Goal: Information Seeking & Learning: Learn about a topic

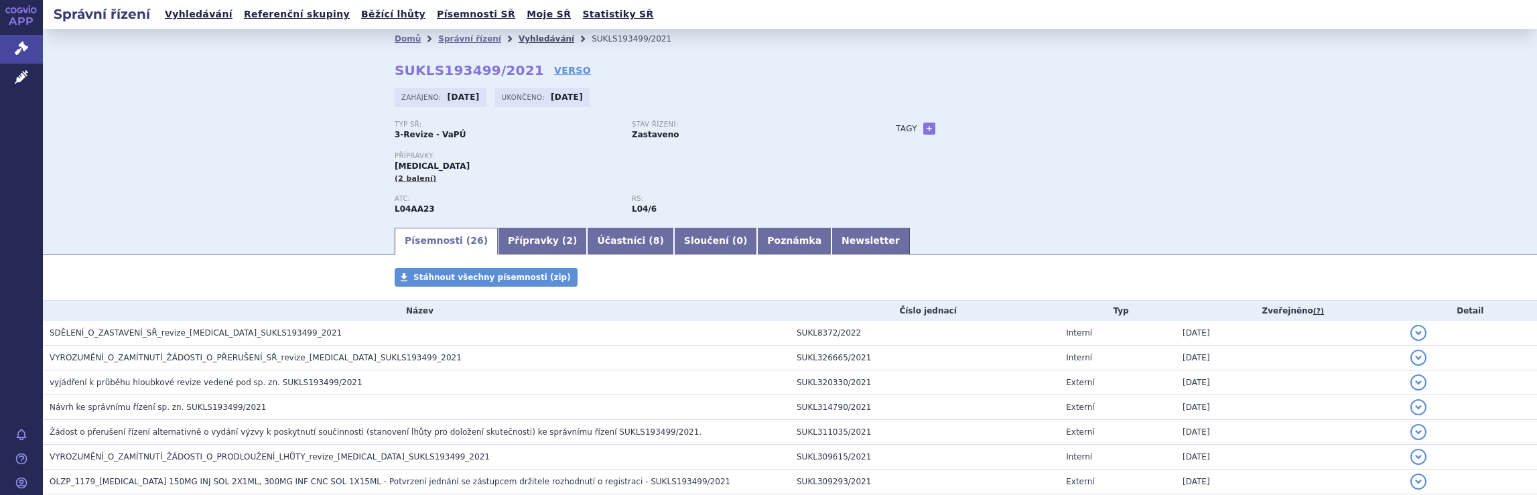
click at [531, 36] on link "Vyhledávání" at bounding box center [547, 38] width 56 height 9
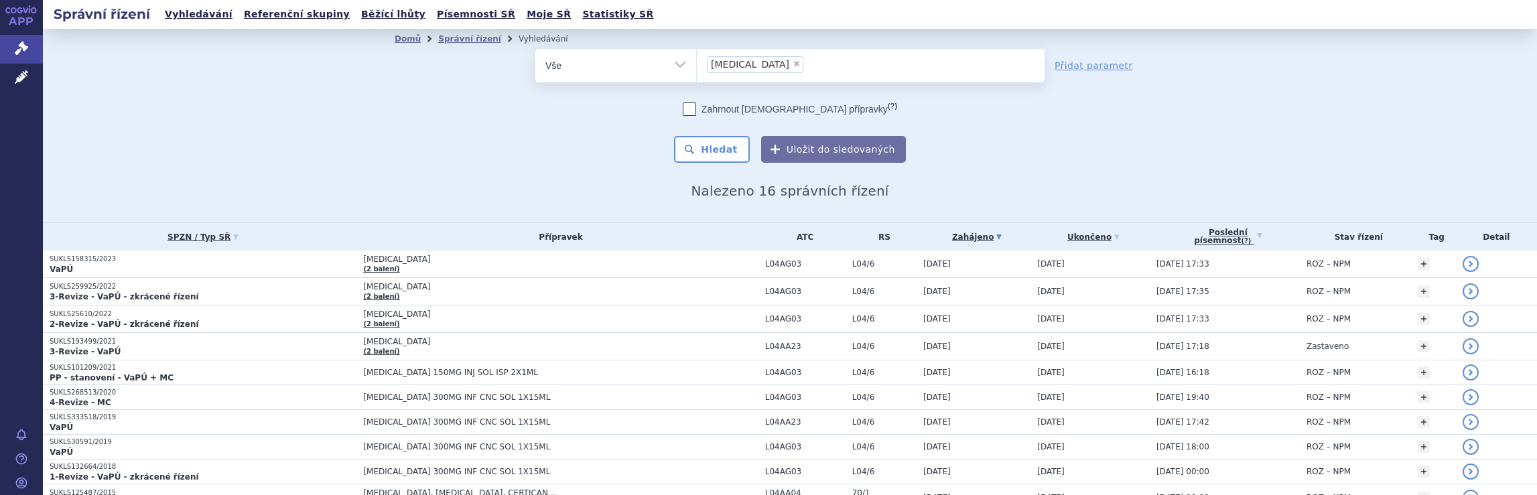
click at [767, 67] on ul "× Tysabri" at bounding box center [871, 63] width 348 height 29
click at [697, 67] on select "Tysabri" at bounding box center [696, 64] width 1 height 33
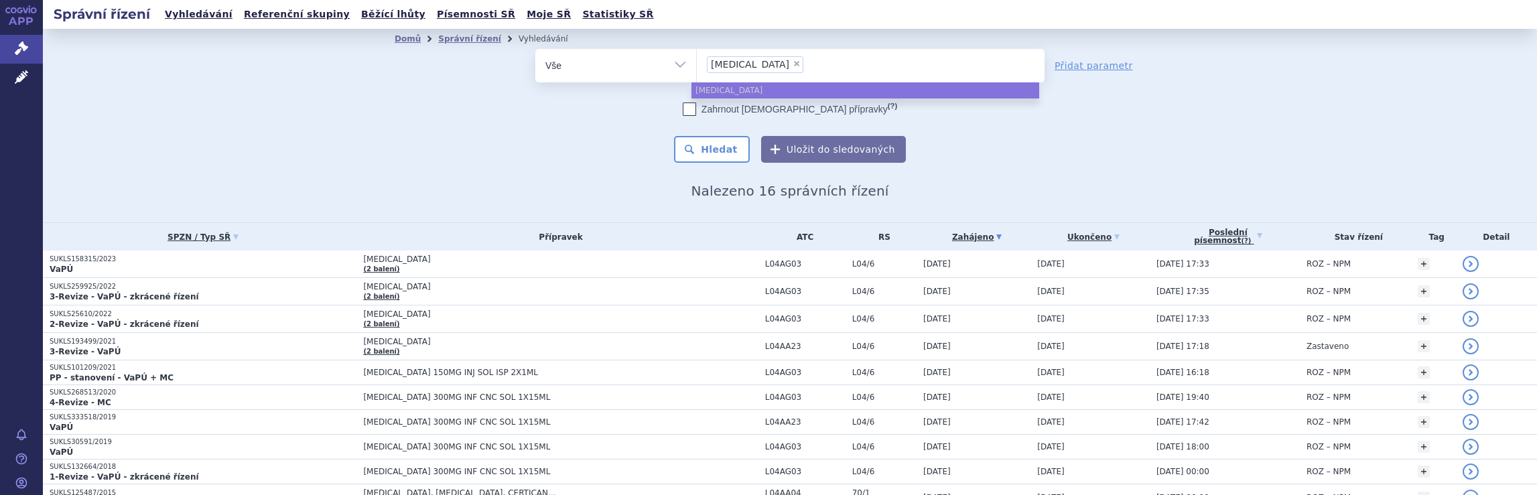
select select
type input "Tysabri"
type input "Tysab"
type input "T"
type input "na"
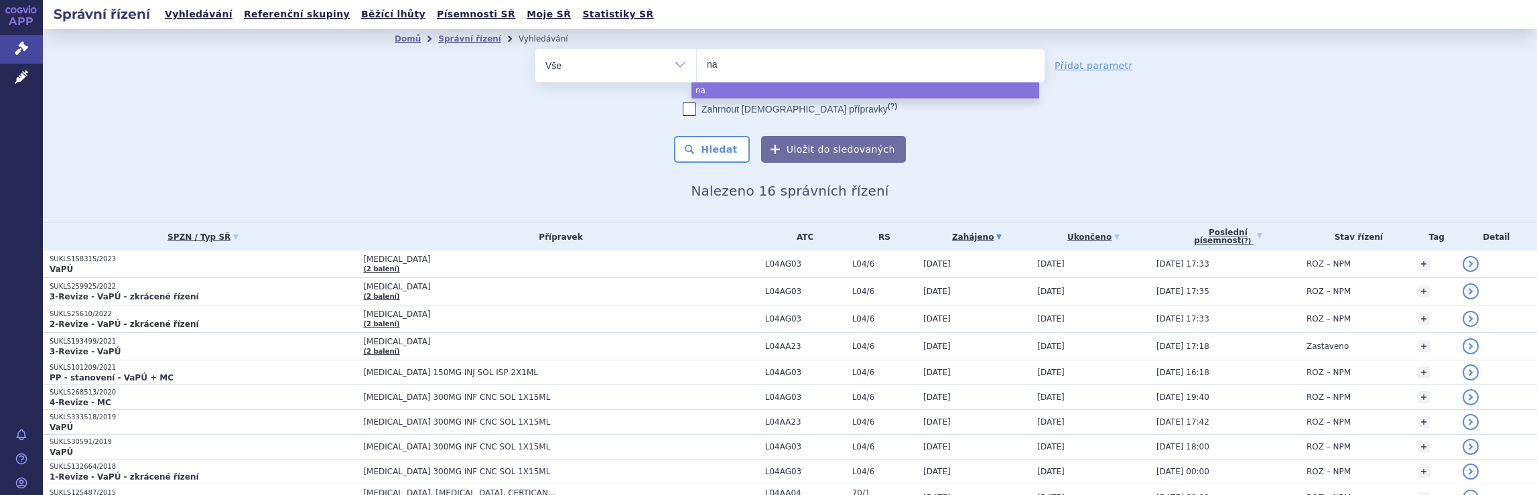
type input "nat"
type input "nata"
type input "natal"
type input "natali"
type input "nataliz"
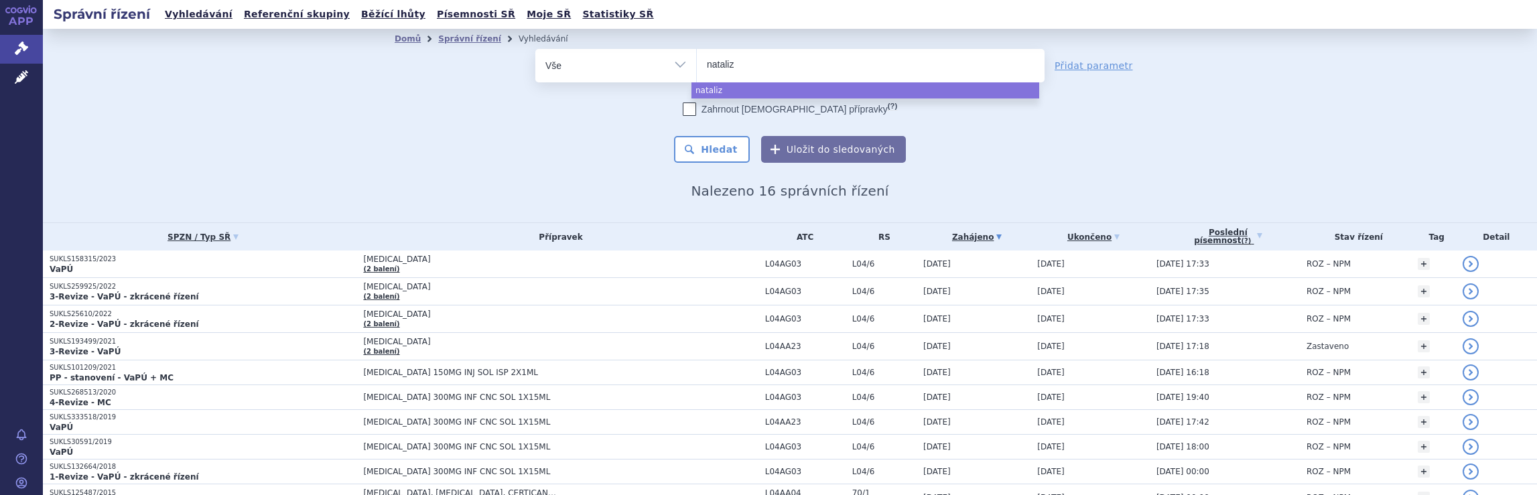
type input "natalizu"
type input "natalizum"
type input "natalizuma"
type input "natalizumab"
select select "natalizumab"
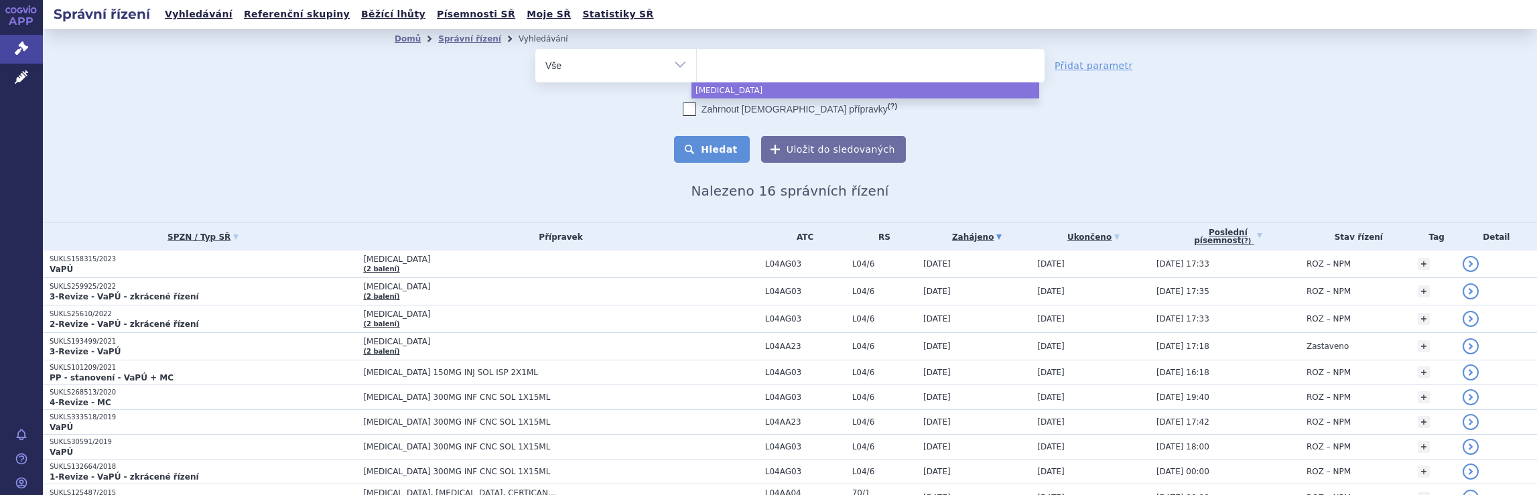
click at [716, 148] on button "Hledat" at bounding box center [712, 149] width 76 height 27
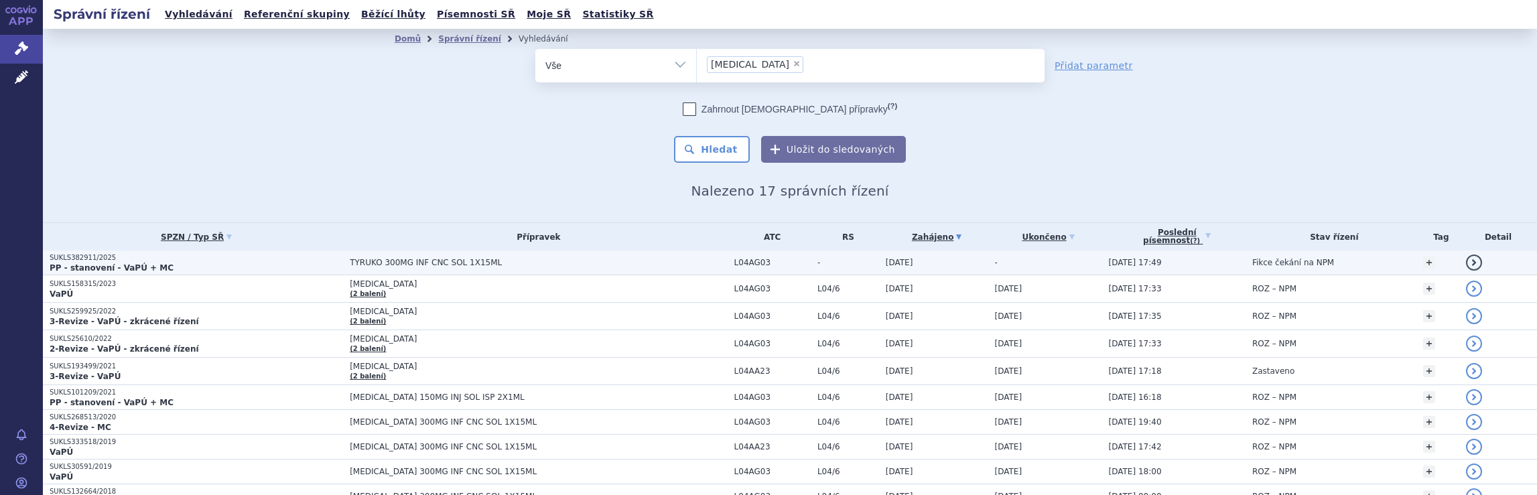
click at [623, 264] on span "TYRUKO 300MG INF CNC SOL 1X15ML" at bounding box center [517, 262] width 335 height 9
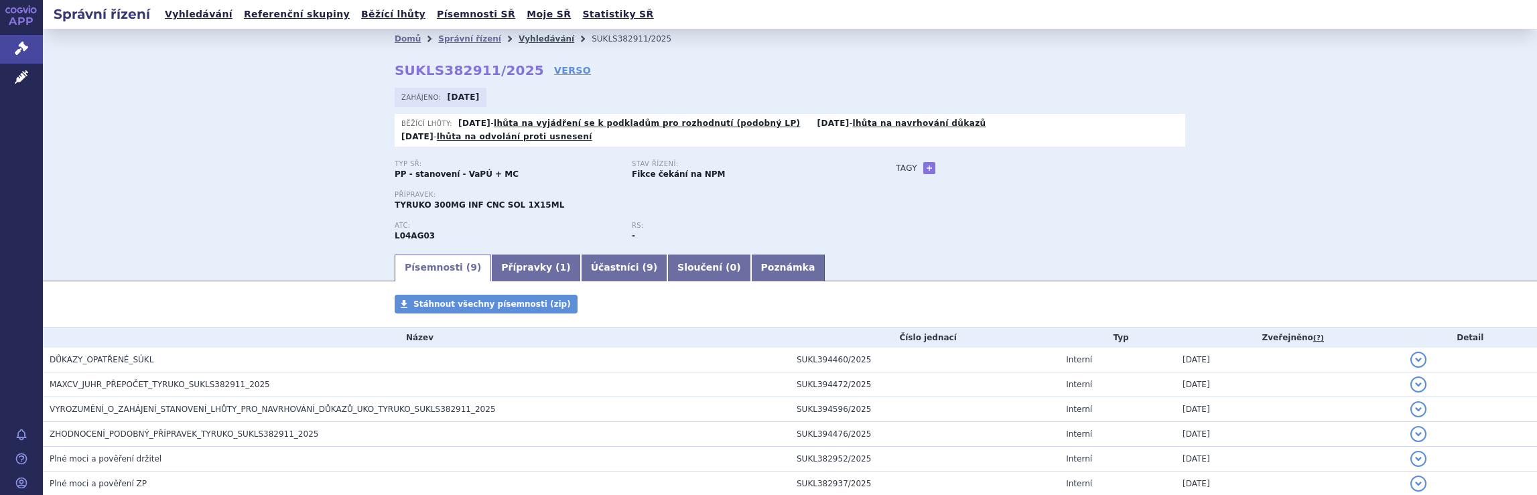
click at [526, 40] on link "Vyhledávání" at bounding box center [547, 38] width 56 height 9
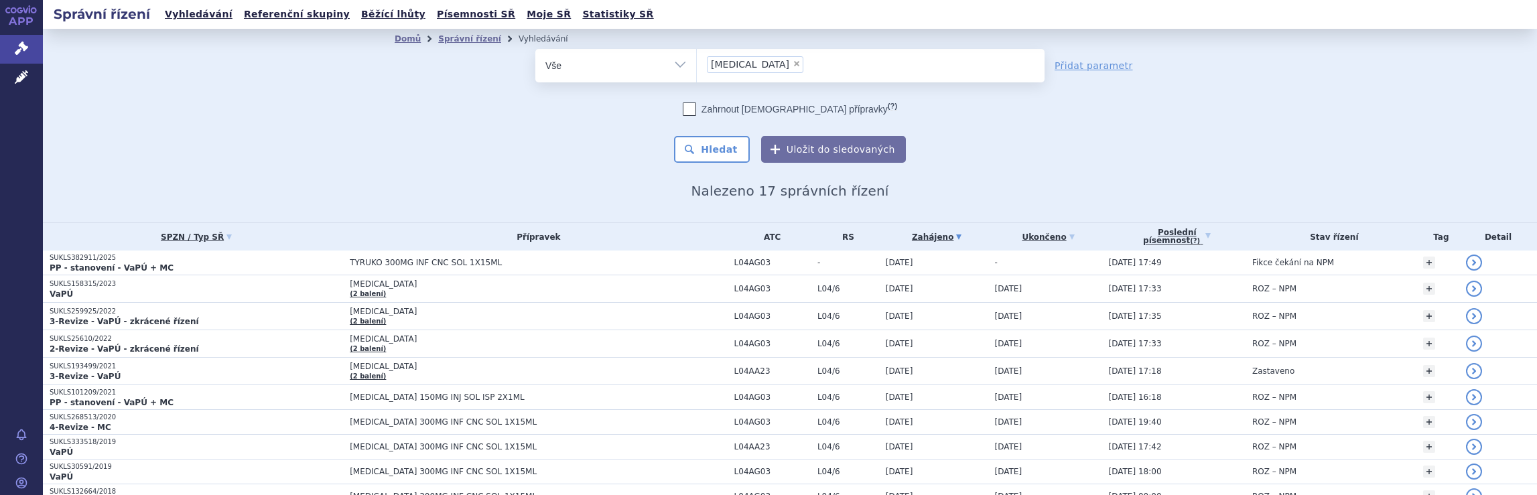
click at [795, 68] on ul "× natalizumab" at bounding box center [871, 63] width 348 height 29
click at [697, 68] on select "natalizumab" at bounding box center [696, 64] width 1 height 33
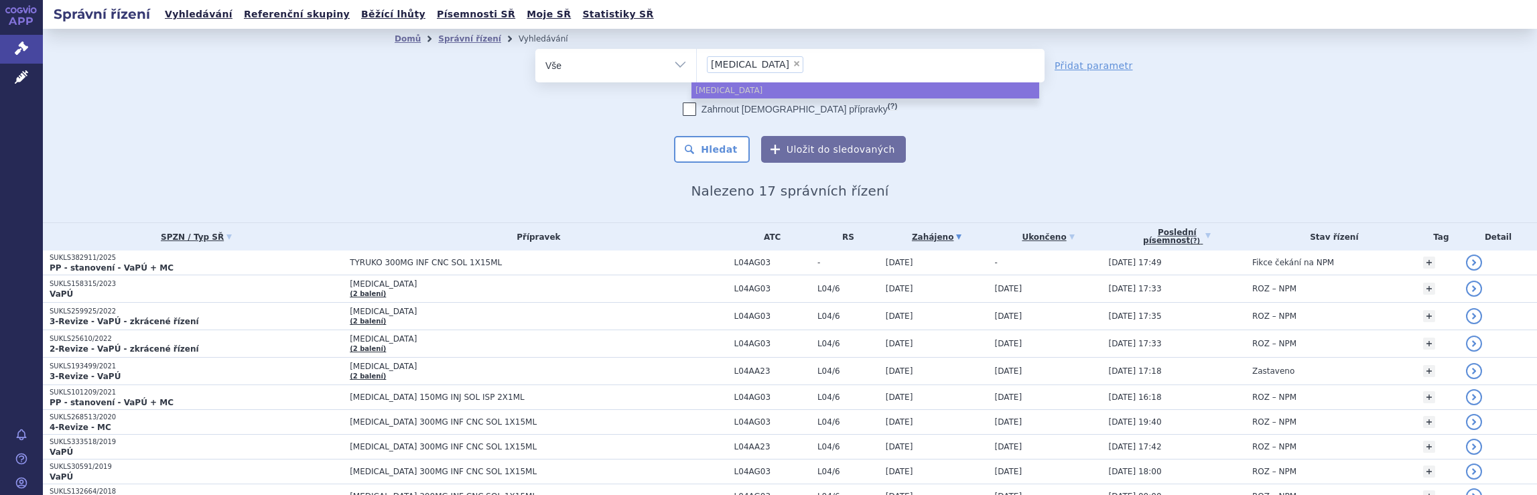
select select
type input "natalizumab"
type input "natalizu"
type input "n"
type input "sk"
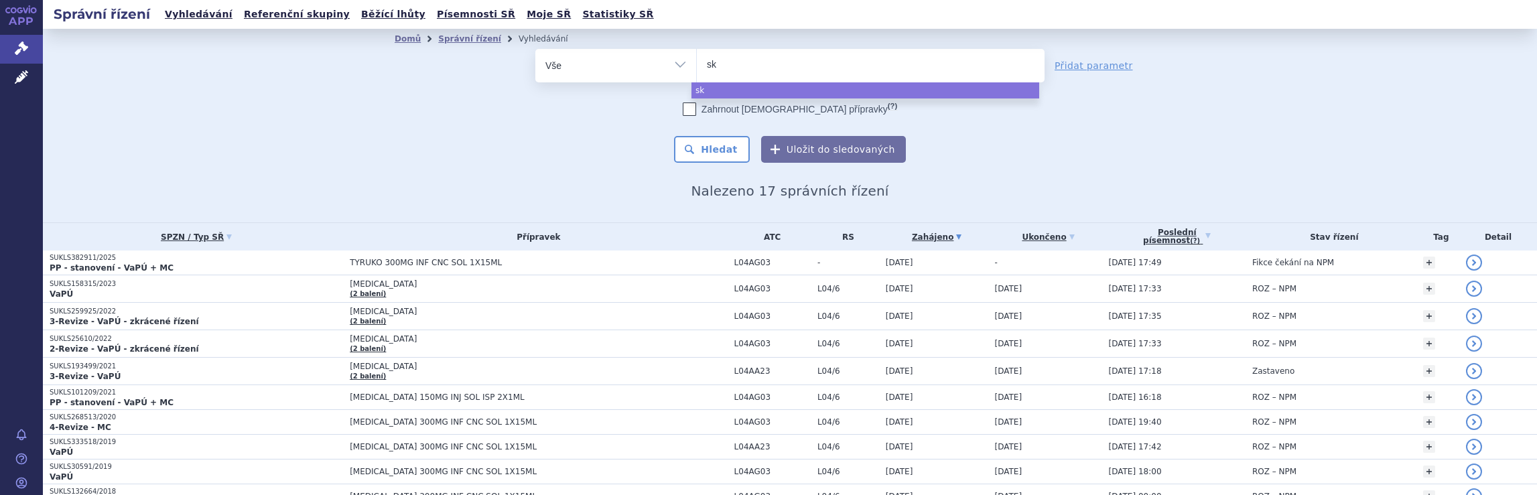
type input "sky"
type input "skyc"
type input "skycl"
type input "skycla"
type input "skyclar"
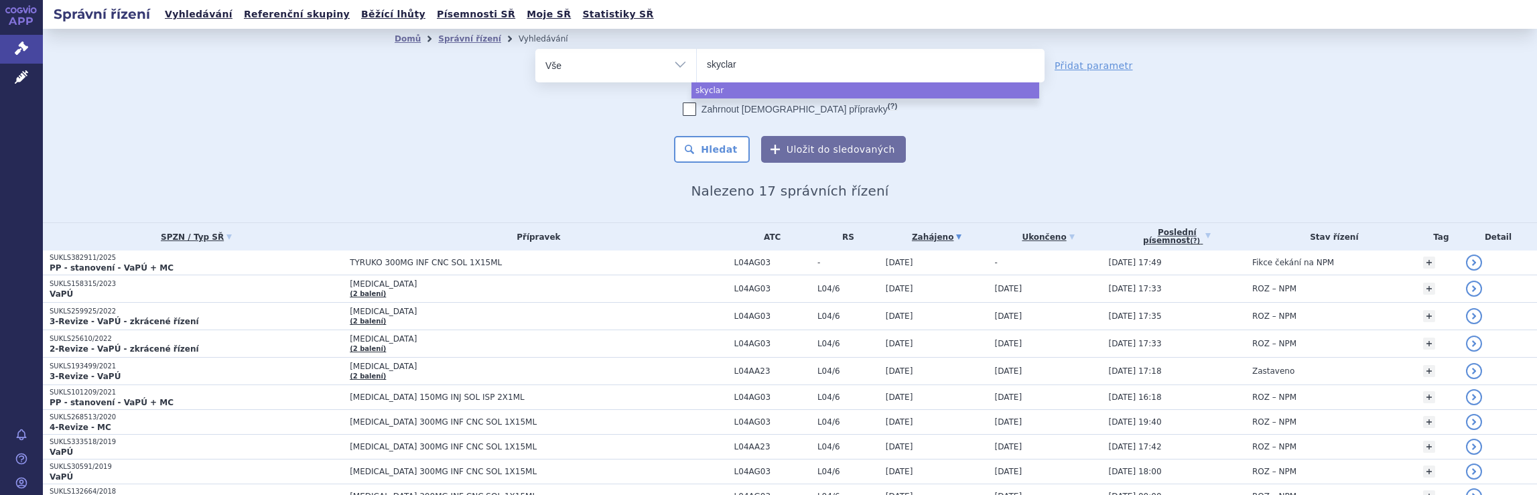
type input "skyclary"
type input "skyclarys"
select select "skyclarys"
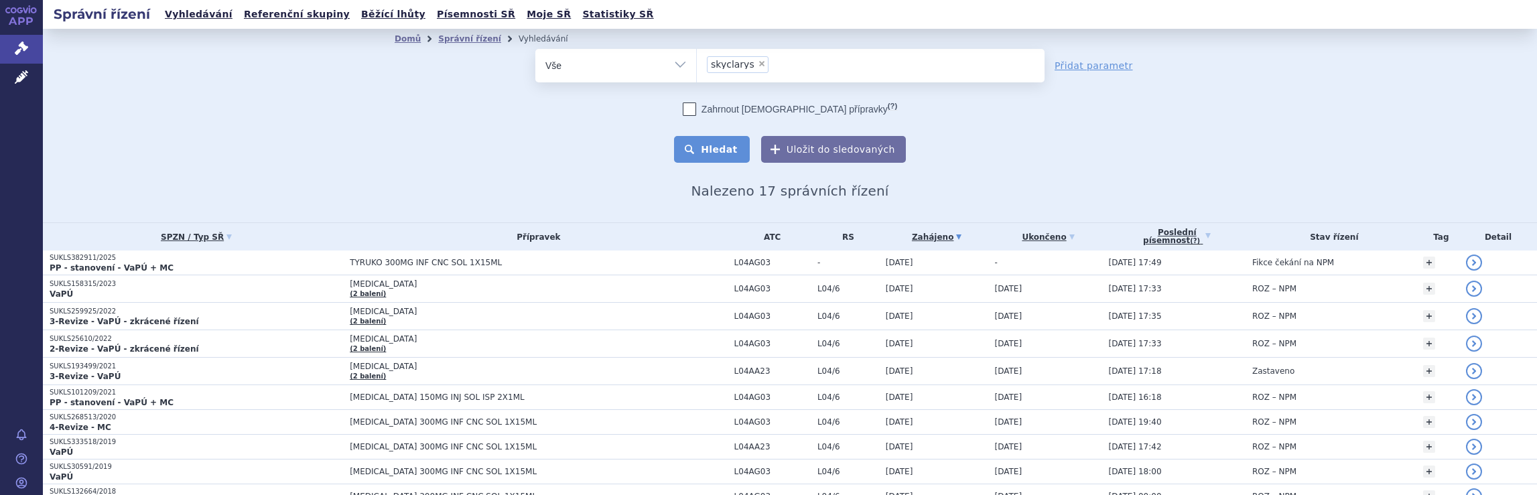
click at [722, 150] on button "Hledat" at bounding box center [712, 149] width 76 height 27
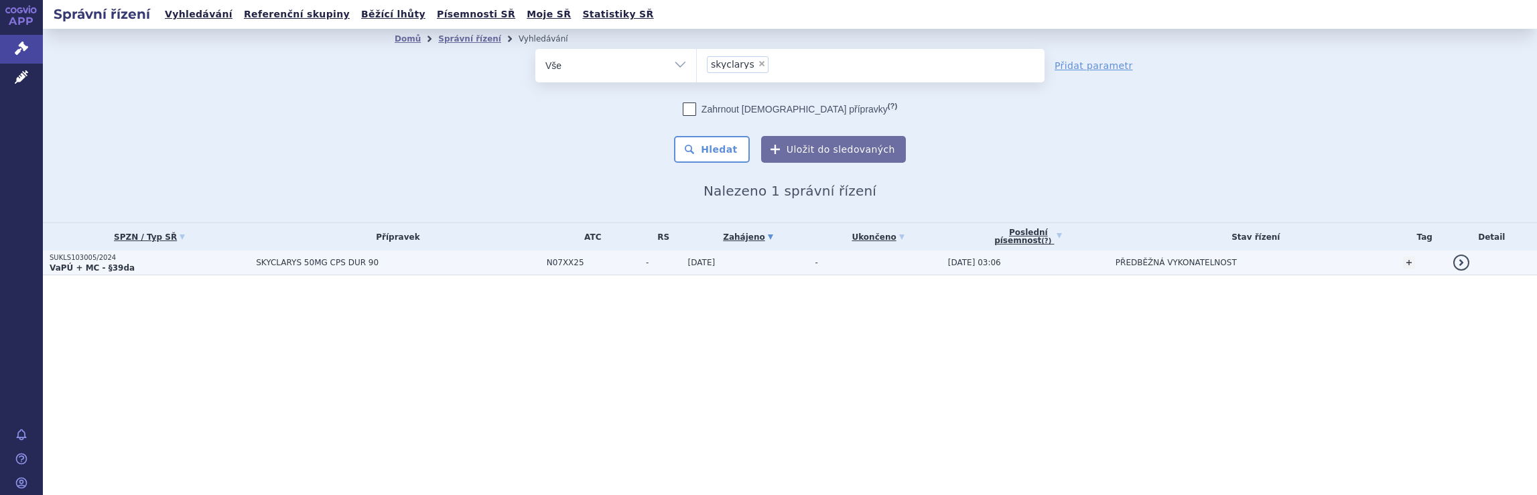
click at [404, 265] on span "SKYCLARYS 50MG CPS DUR 90" at bounding box center [397, 262] width 283 height 9
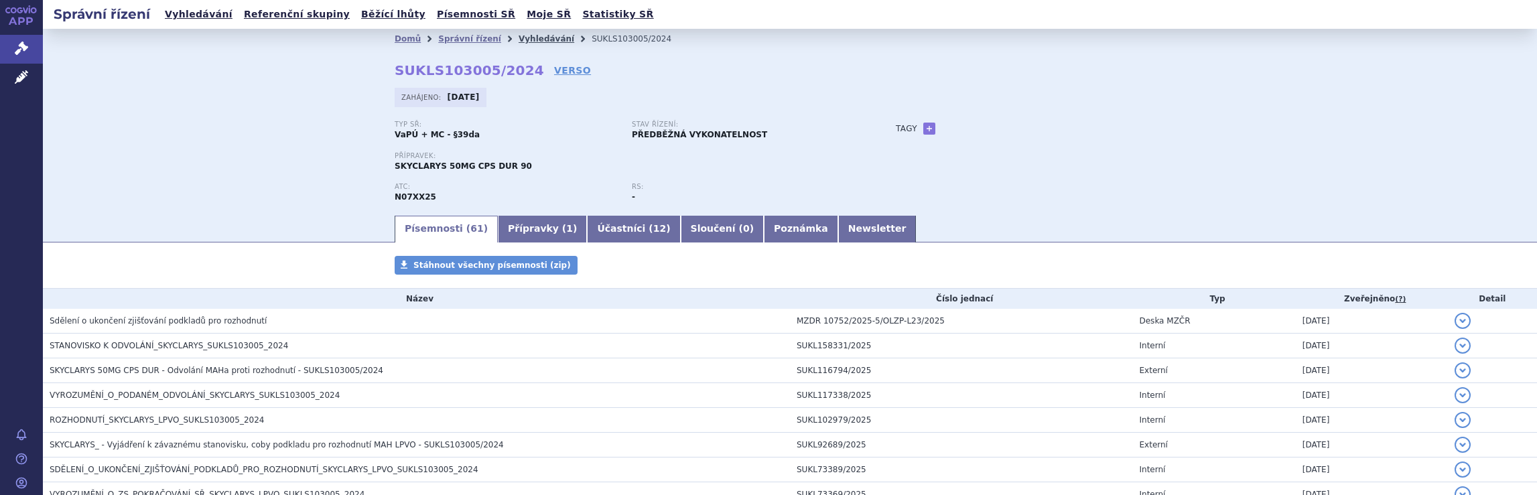
click at [524, 38] on link "Vyhledávání" at bounding box center [547, 38] width 56 height 9
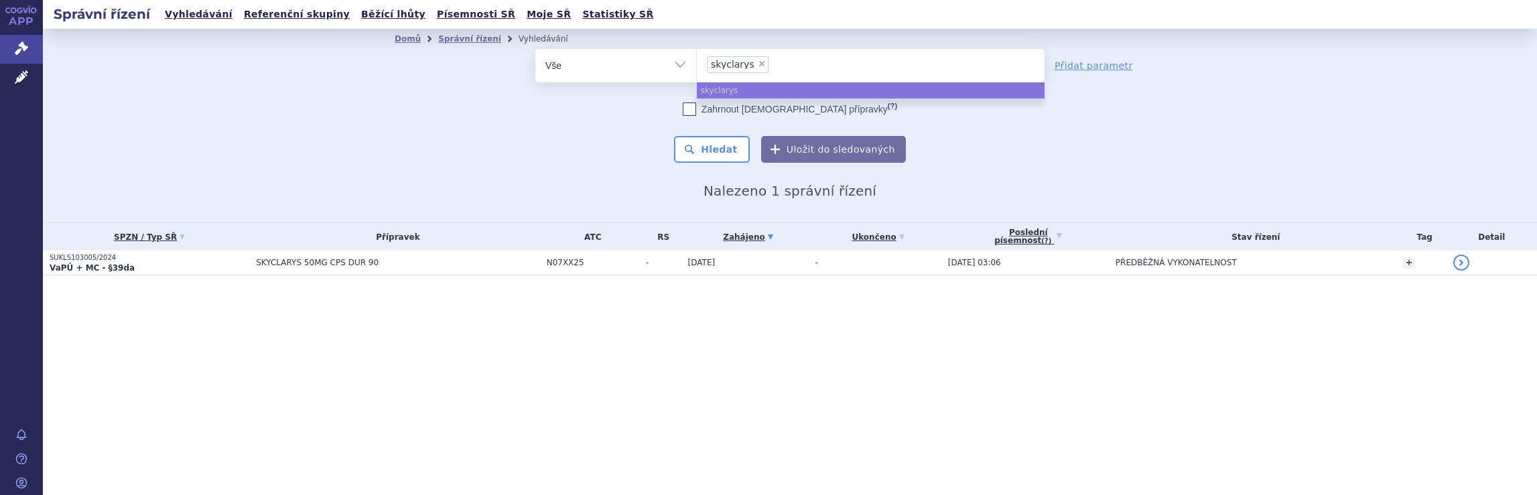
select select
type input "skyclarys"
type input "sk"
type input "s"
type input "qa"
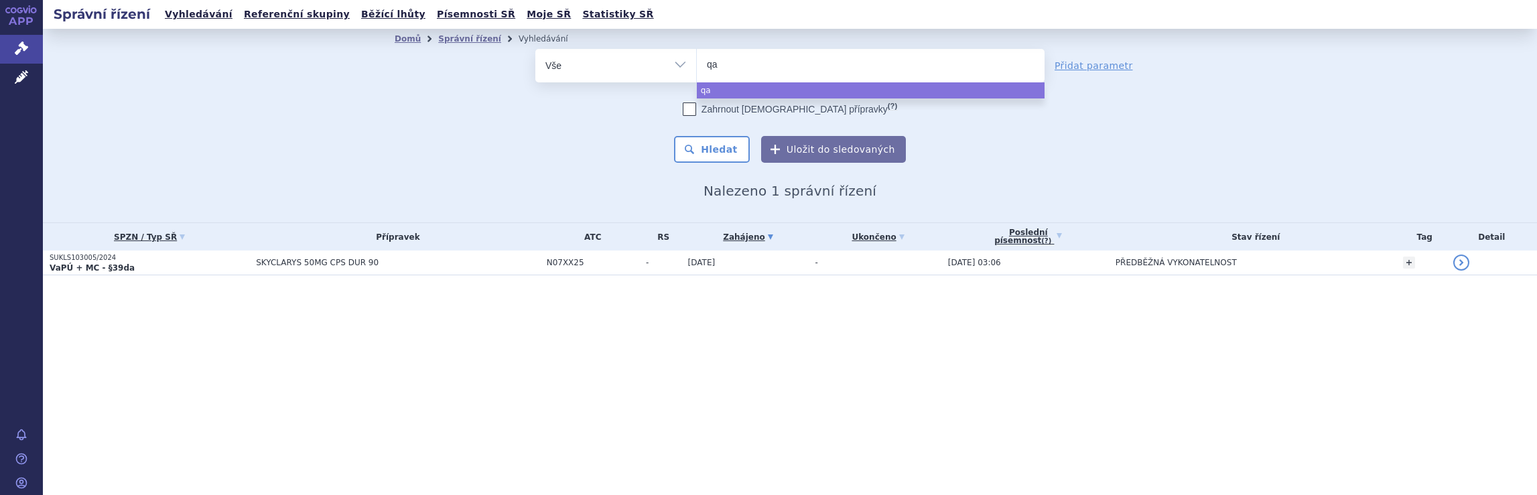
type input "qal"
type input "qals"
type input "qalso"
type input "qalsod"
type input "qalsody"
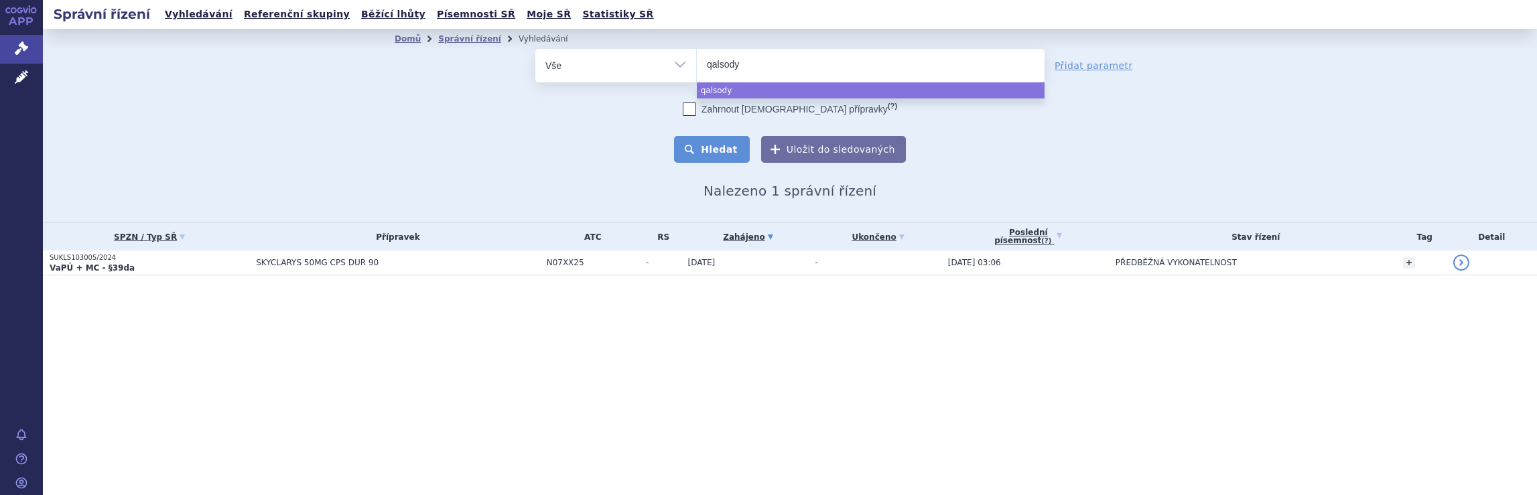
select select "qalsody"
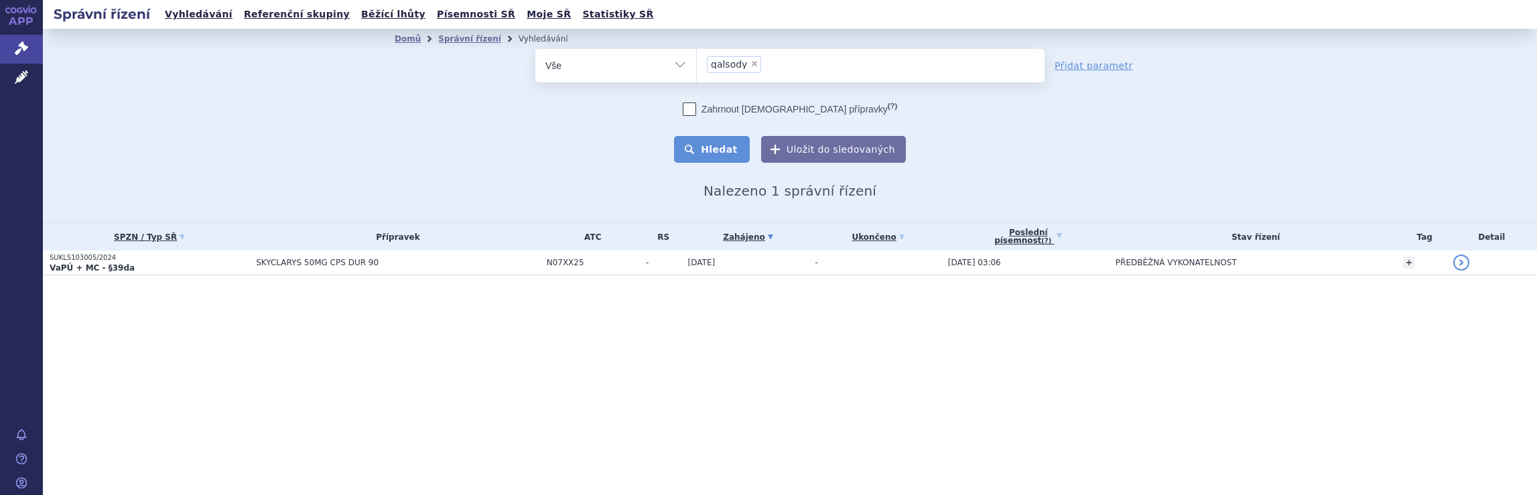
click at [732, 149] on button "Hledat" at bounding box center [712, 149] width 76 height 27
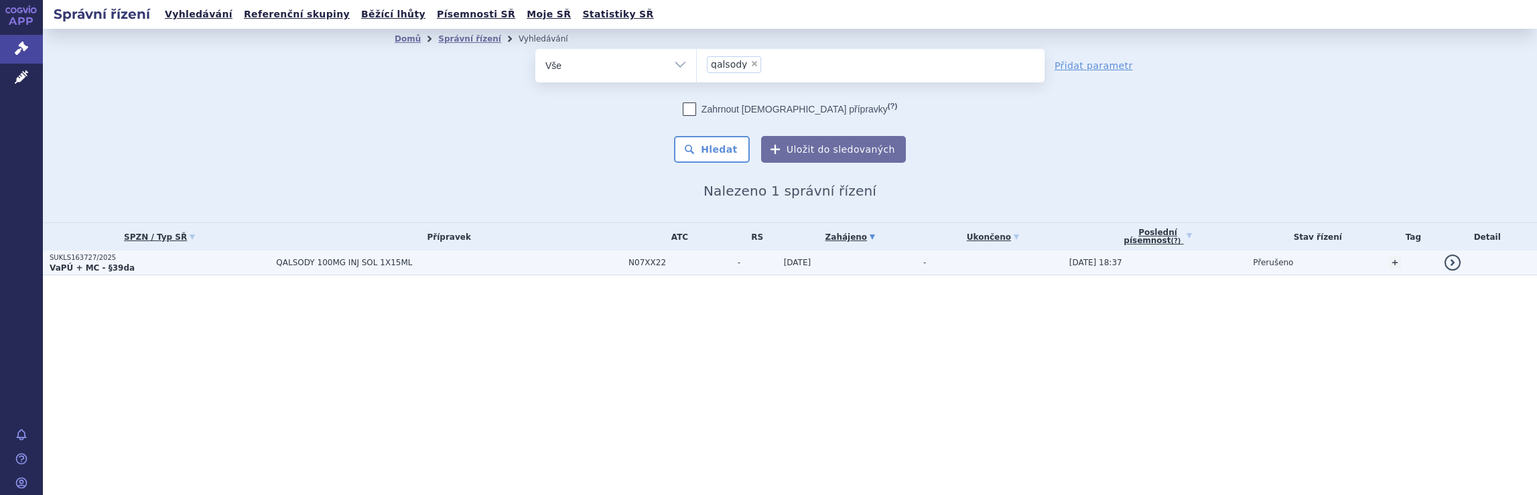
click at [542, 259] on span "QALSODY 100MG INJ SOL 1X15ML" at bounding box center [443, 262] width 335 height 9
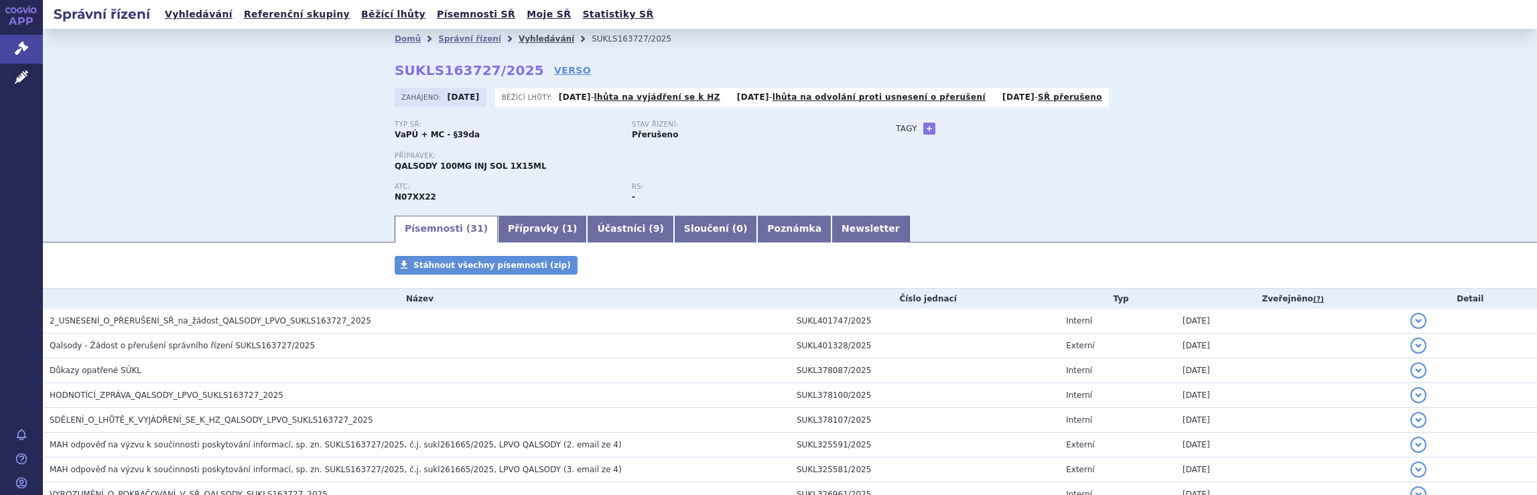
click at [522, 37] on link "Vyhledávání" at bounding box center [547, 38] width 56 height 9
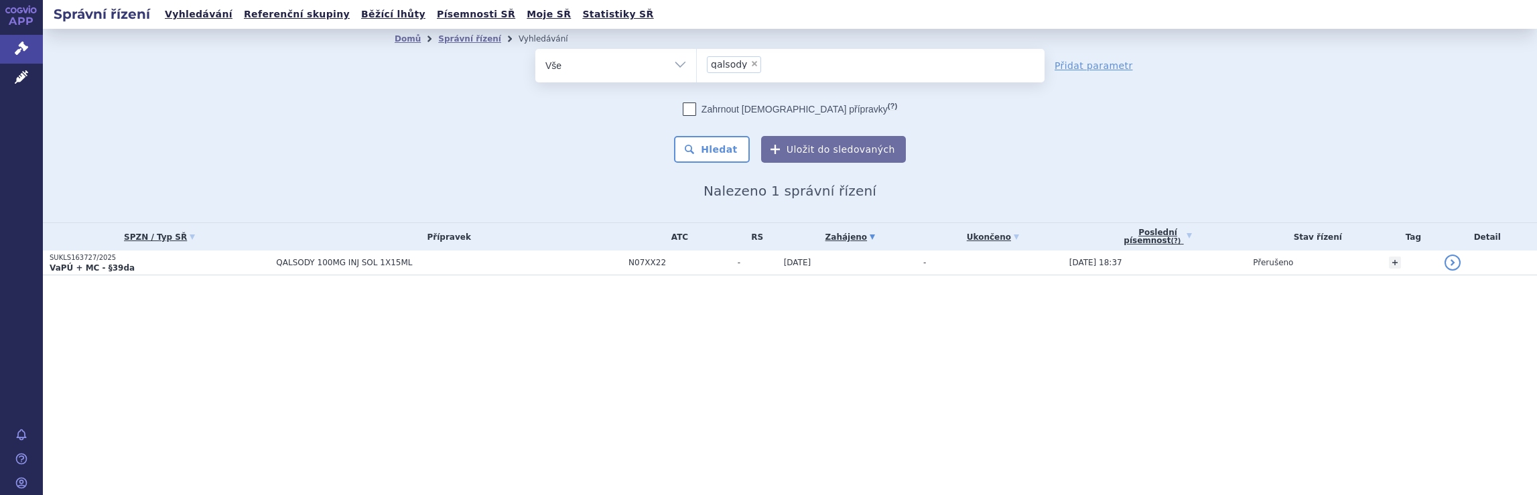
click at [797, 68] on ul "× qalsody" at bounding box center [871, 63] width 348 height 29
click at [697, 68] on select "qalsody" at bounding box center [696, 64] width 1 height 33
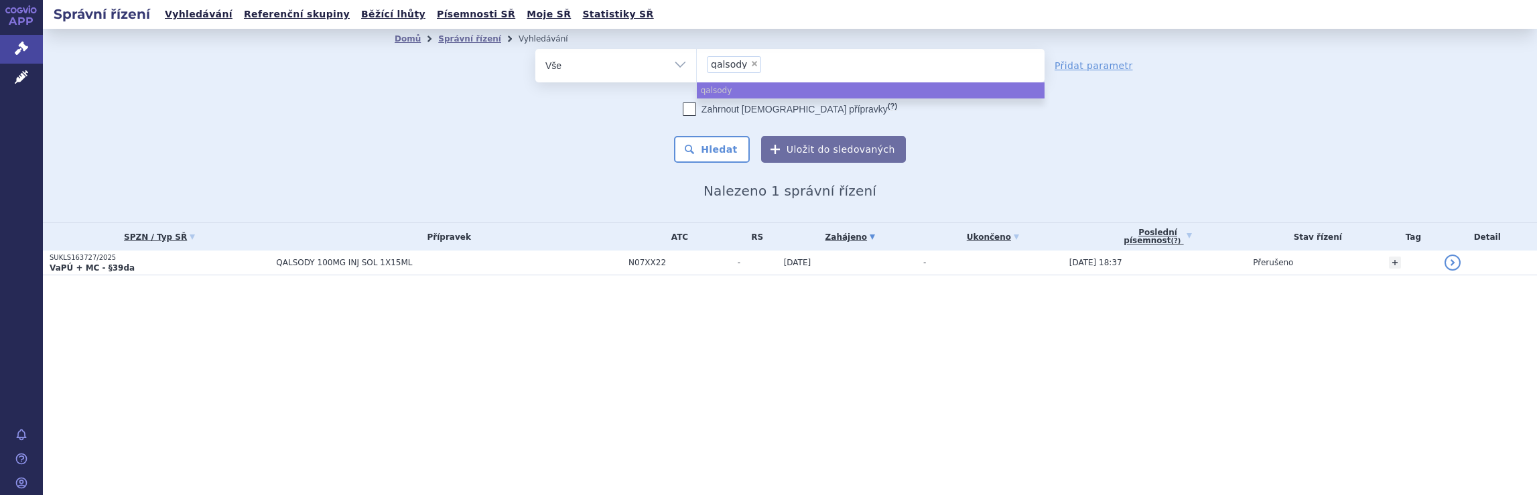
select select
type input "qalsody"
type input "q"
type input "sp"
type input "spi"
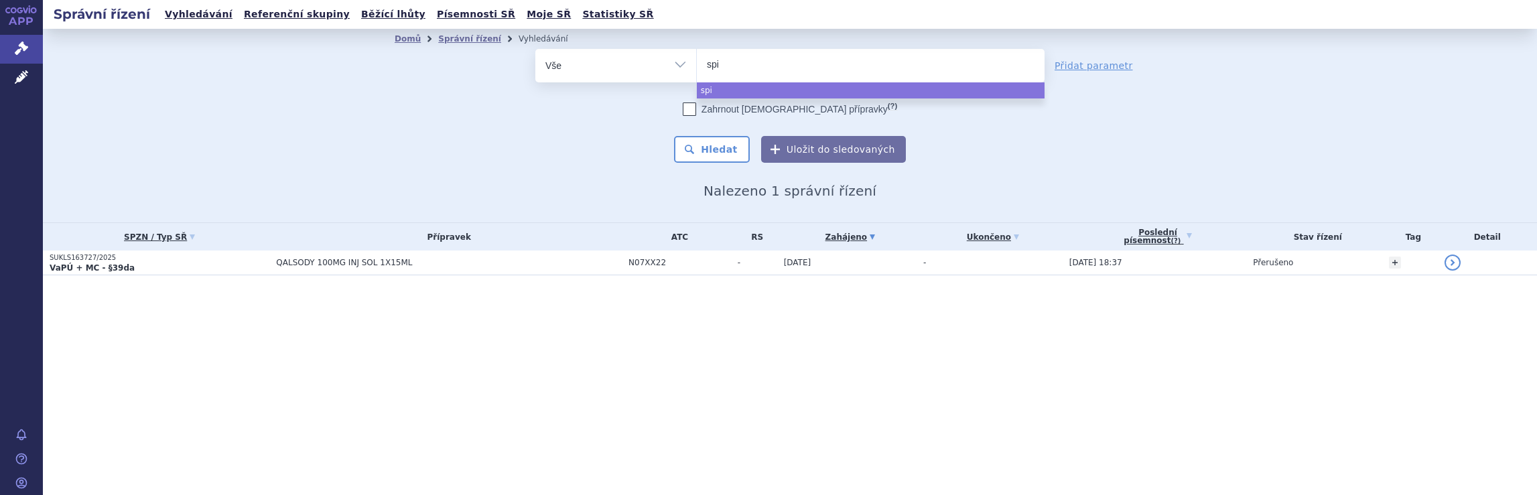
type input "spin"
type input "spinr"
type input "spinra"
type input "spinraz"
type input "[MEDICAL_DATA]"
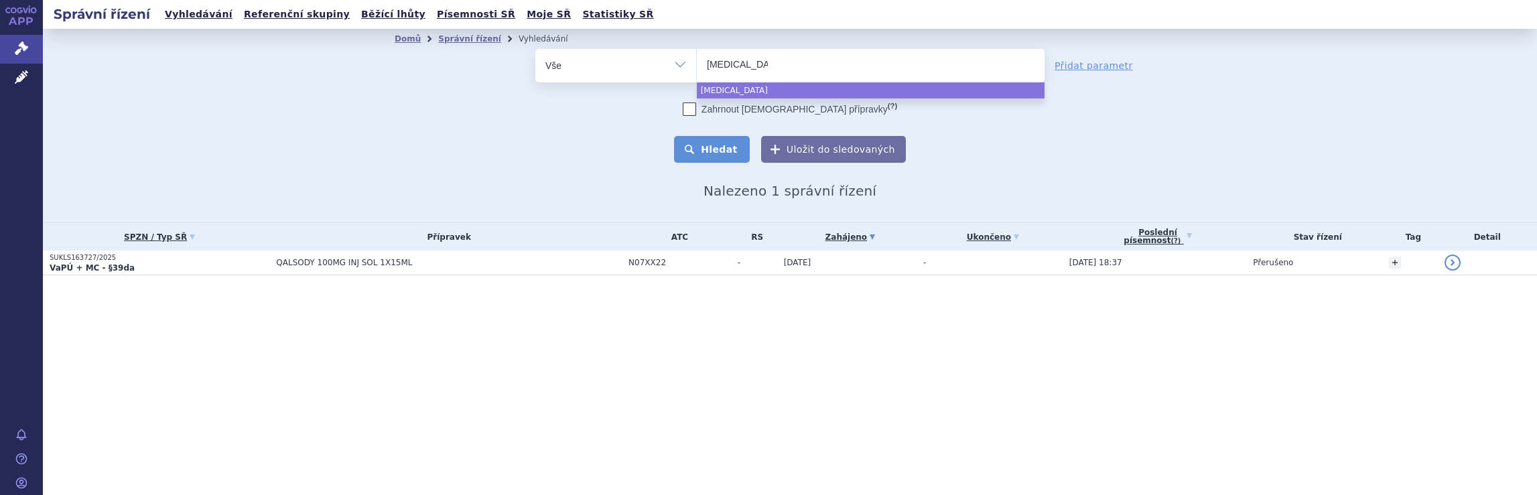
select select "[MEDICAL_DATA]"
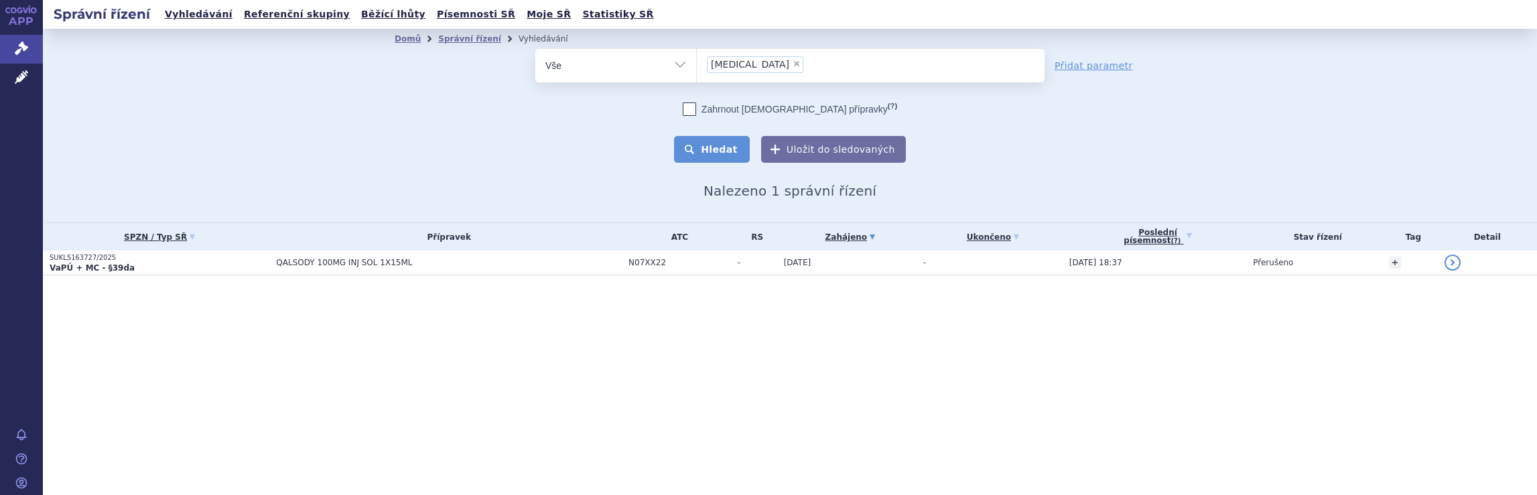
click at [719, 151] on button "Hledat" at bounding box center [712, 149] width 76 height 27
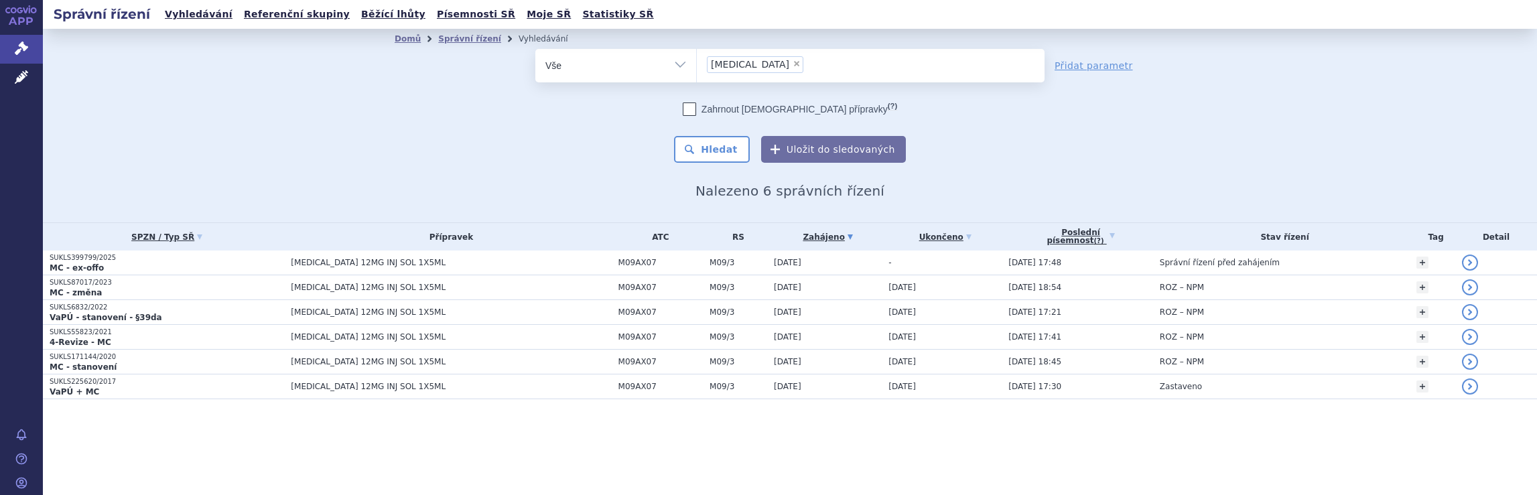
click at [807, 65] on input "spinraza × spinraza" at bounding box center [810, 64] width 7 height 17
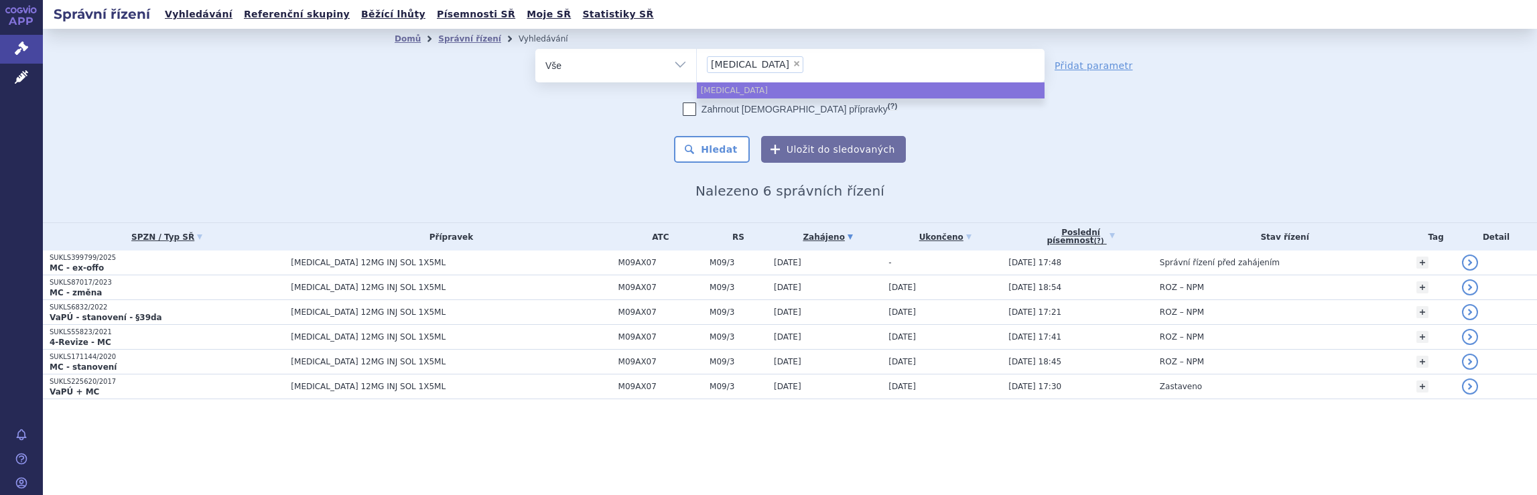
select select
type input "[MEDICAL_DATA]"
type input "spi"
type input "s"
type input "av"
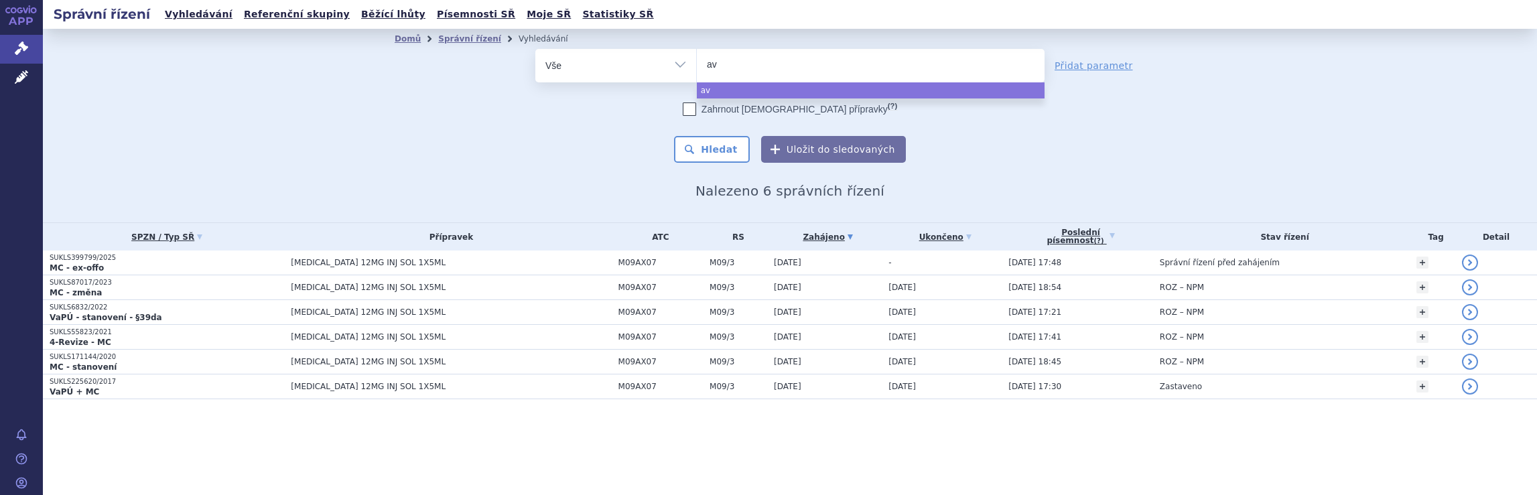
type input "avo"
type input "avon"
type input "avone"
type input "avonex"
select select "avonex"
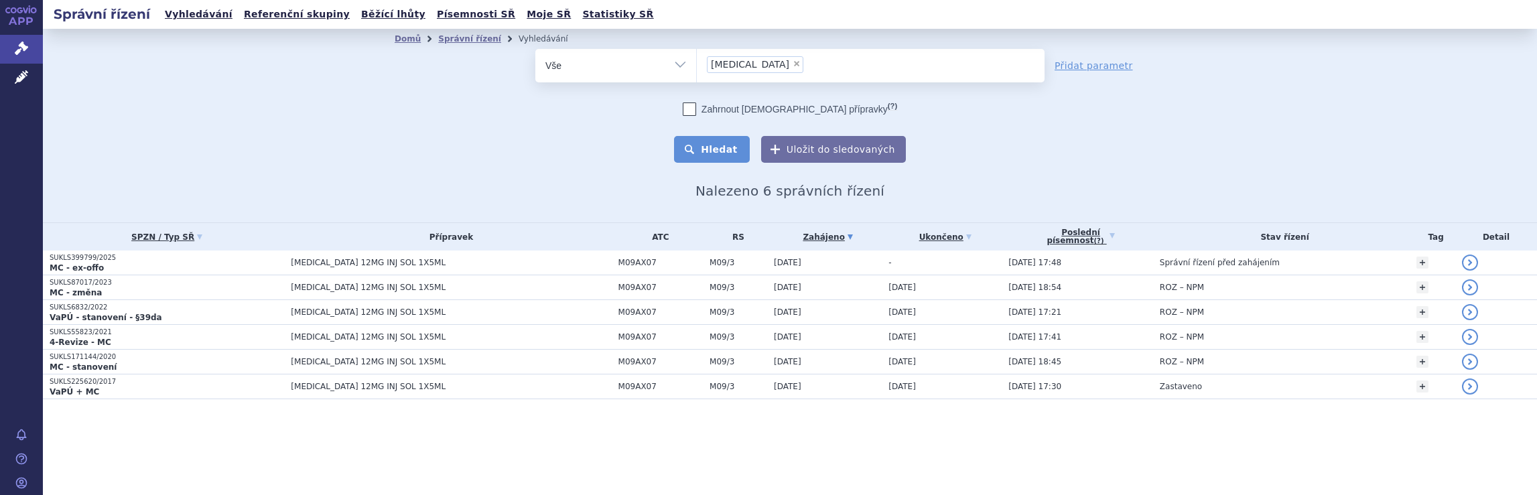
click at [734, 145] on button "Hledat" at bounding box center [712, 149] width 76 height 27
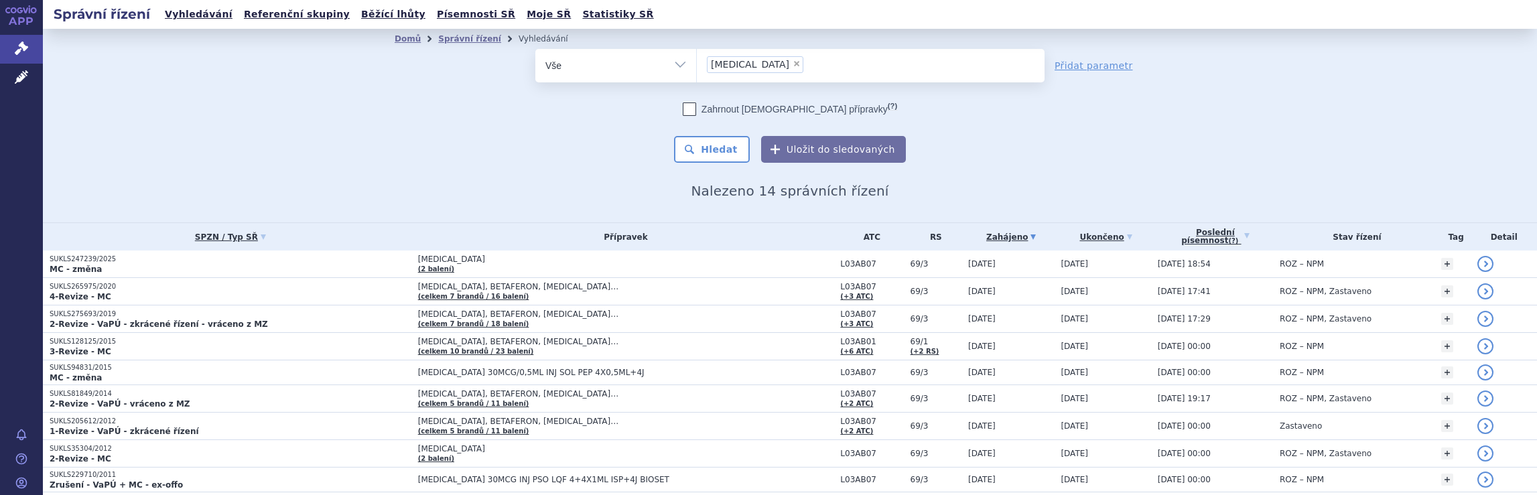
click at [803, 61] on ul "× [MEDICAL_DATA]" at bounding box center [871, 63] width 348 height 29
click at [697, 61] on select "[MEDICAL_DATA]" at bounding box center [696, 64] width 1 height 33
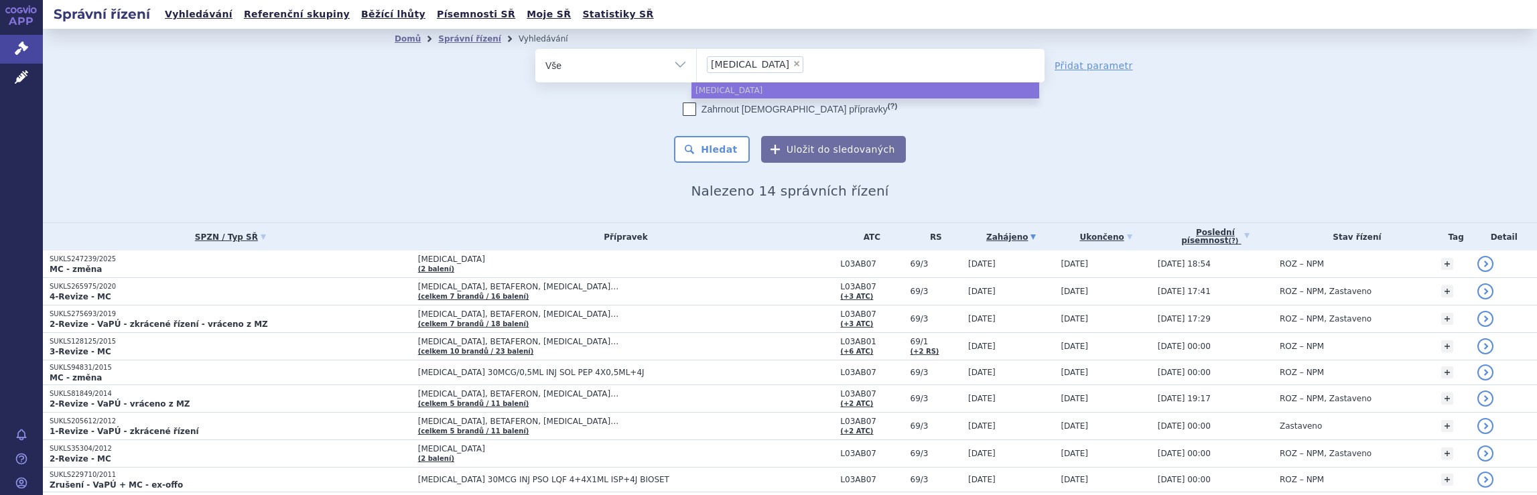
select select
type input "[MEDICAL_DATA]"
type input "avon"
type input "a"
type input "pl"
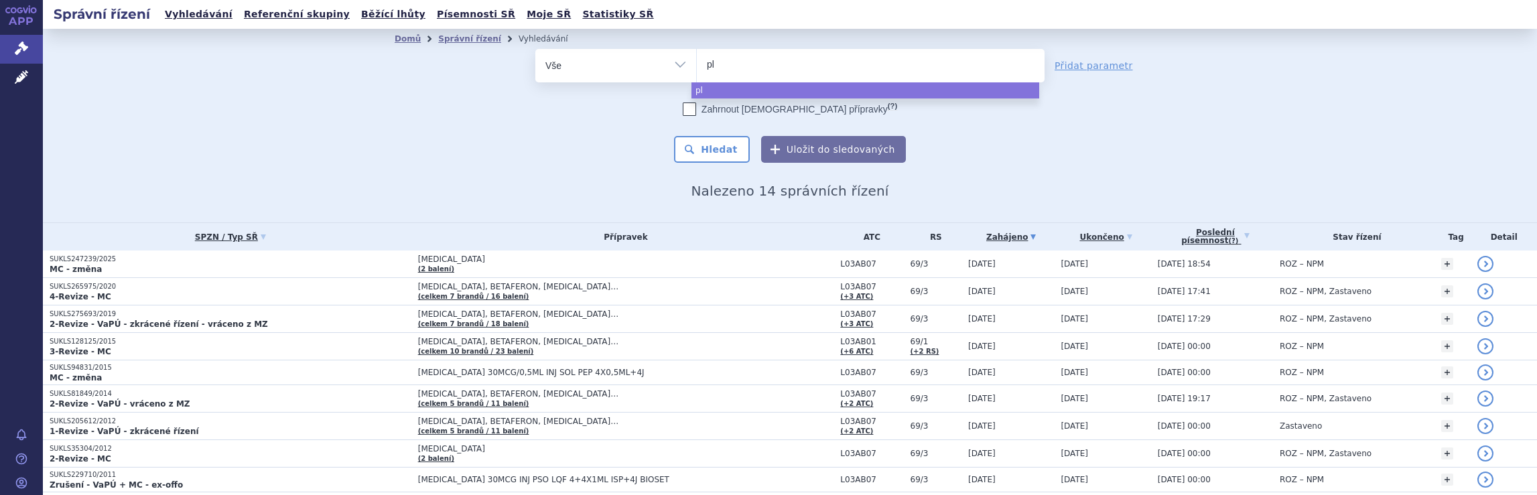
type input "ple"
type input "pleg"
type input "plegr"
type input "plegri"
type input "plegrid"
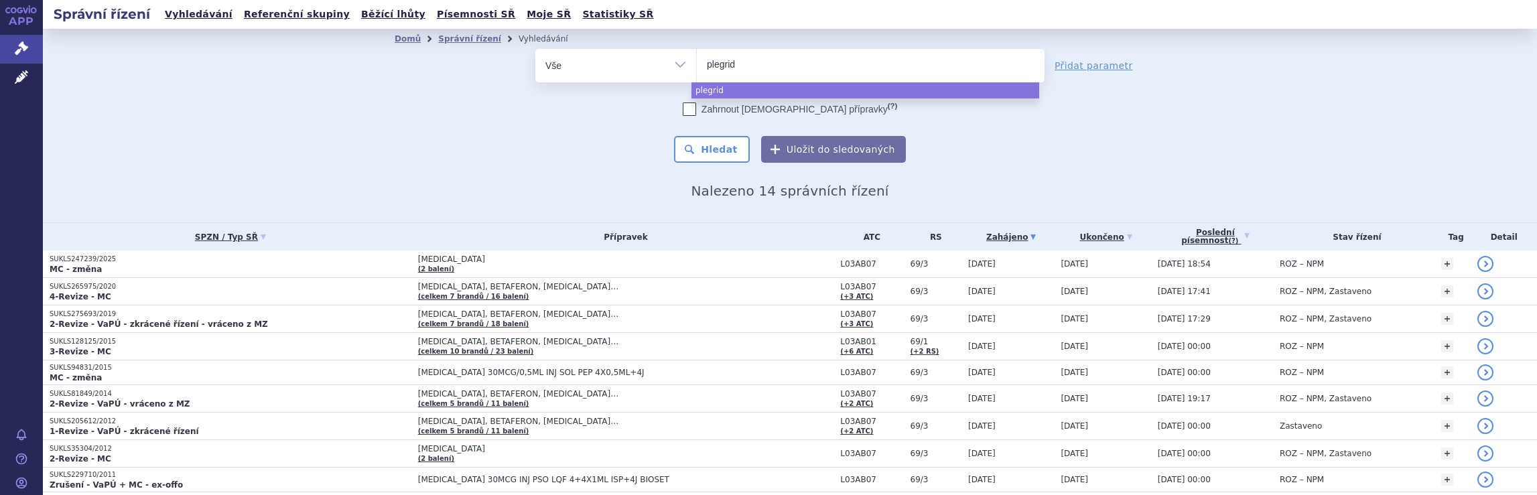
type input "plegridy"
select select "plegridy"
click at [724, 149] on button "Hledat" at bounding box center [712, 149] width 76 height 27
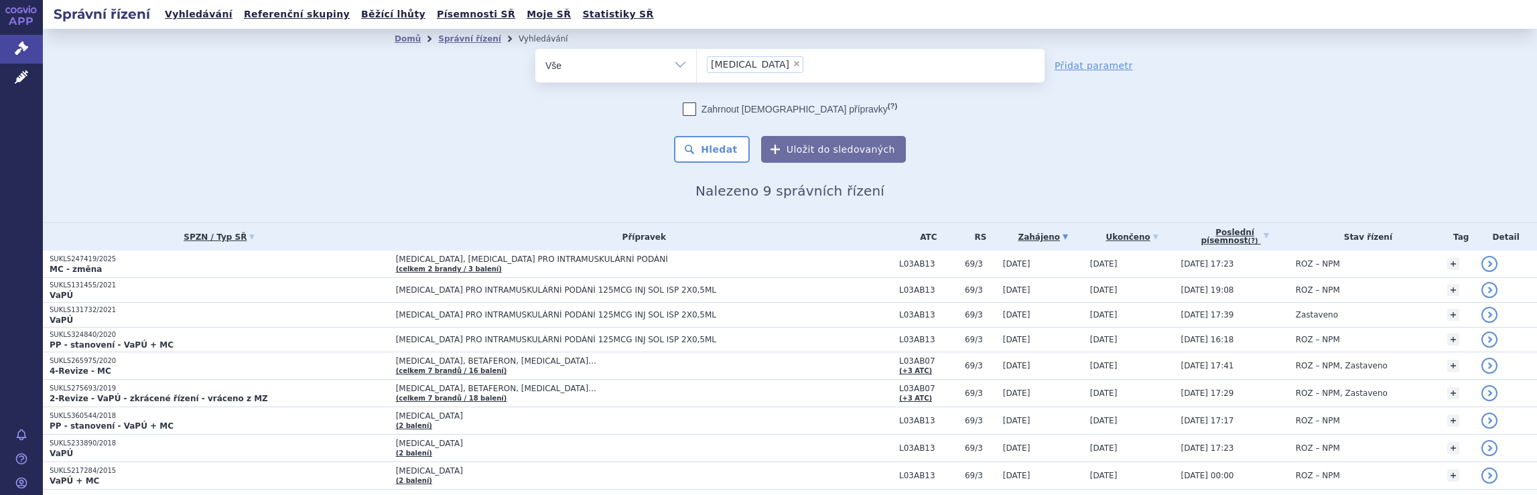
click at [776, 64] on ul "× plegridy" at bounding box center [871, 63] width 348 height 29
click at [697, 64] on select "plegridy" at bounding box center [696, 64] width 1 height 33
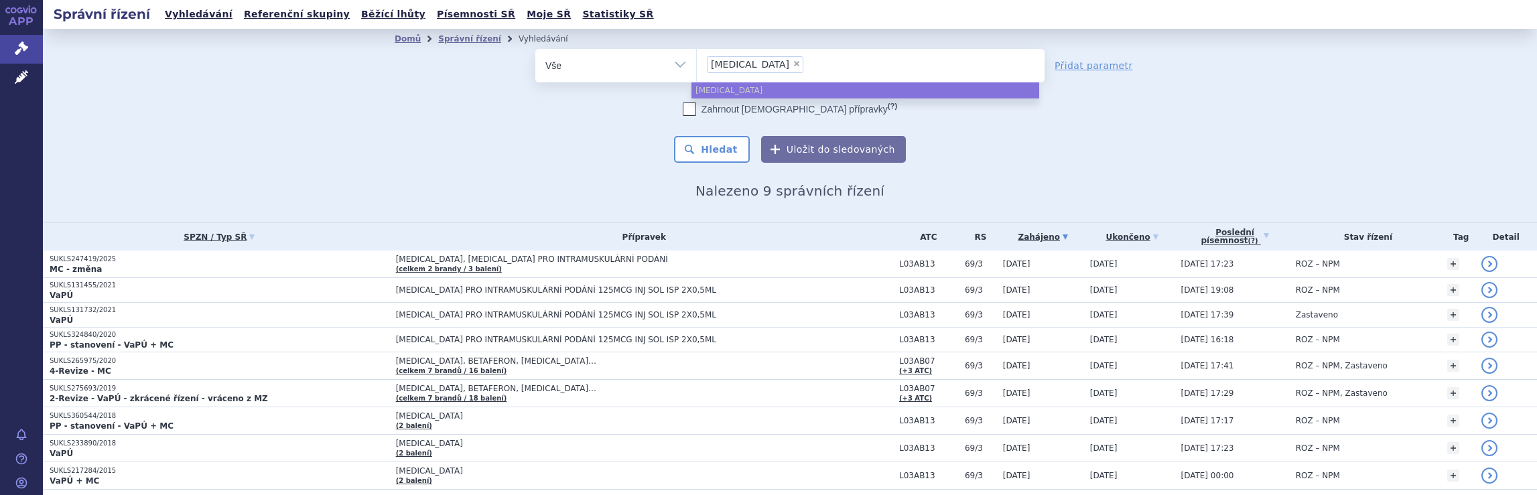
select select
type input "plegridy"
type input "plegri"
type input "p"
type input "di"
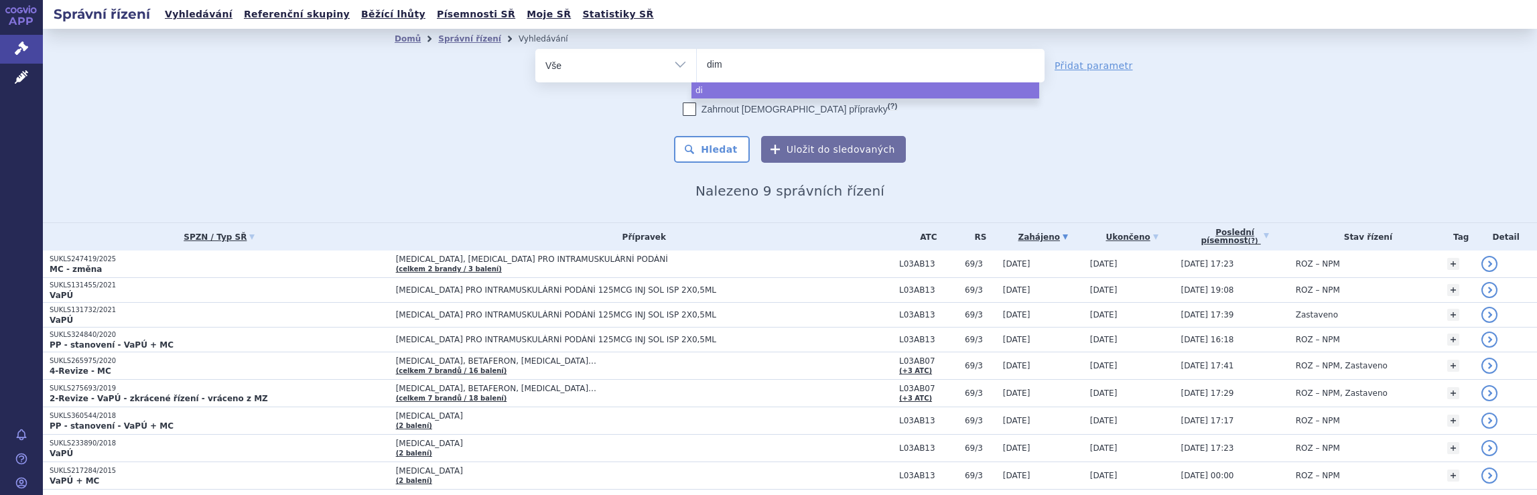
type input "dime"
type input "dimet"
type input "dimeth"
type input "dimethy"
type input "dimethyl"
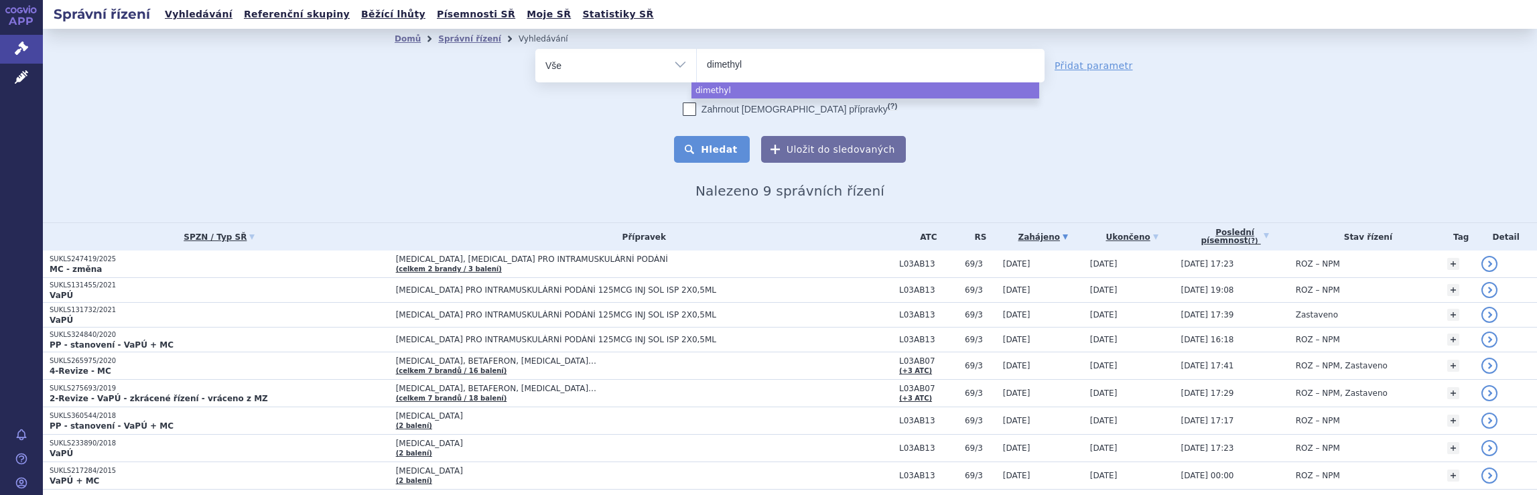
select select "dimethyl"
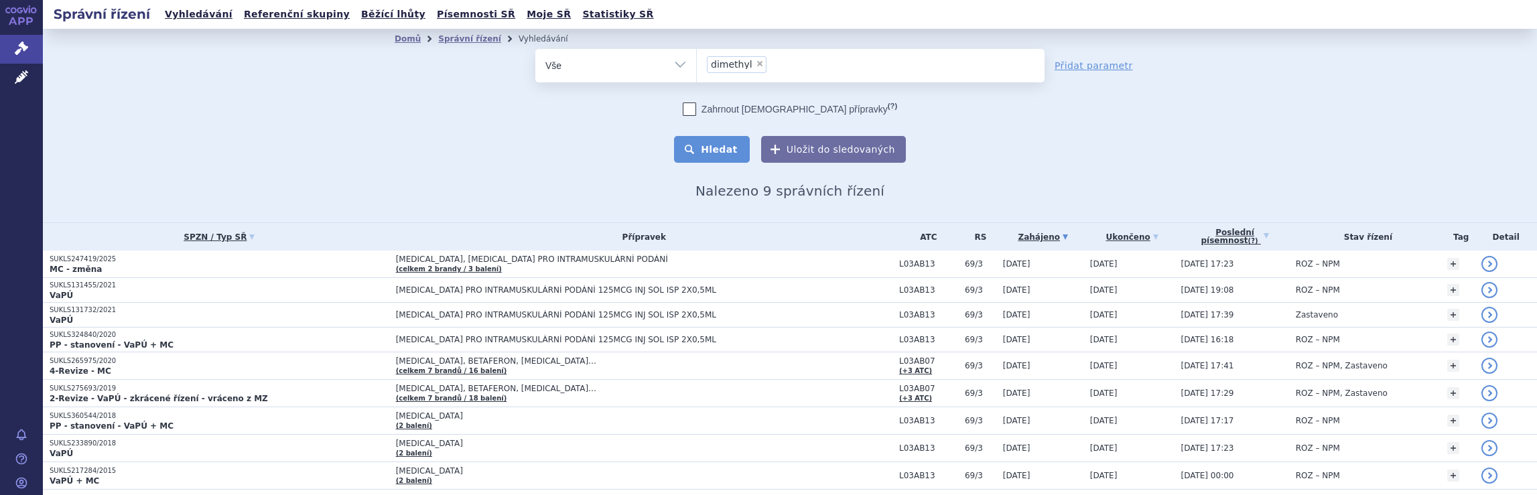
click at [715, 152] on button "Hledat" at bounding box center [712, 149] width 76 height 27
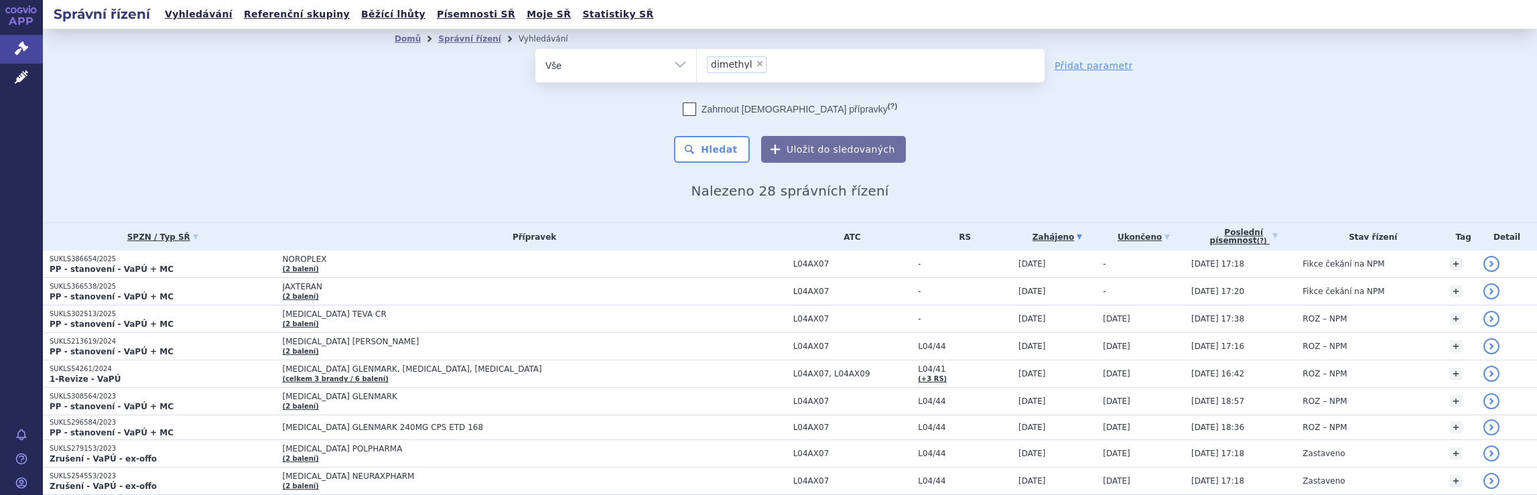
click at [768, 68] on ul "× dimethyl" at bounding box center [871, 63] width 348 height 29
click at [697, 68] on select "dimethyl" at bounding box center [696, 64] width 1 height 33
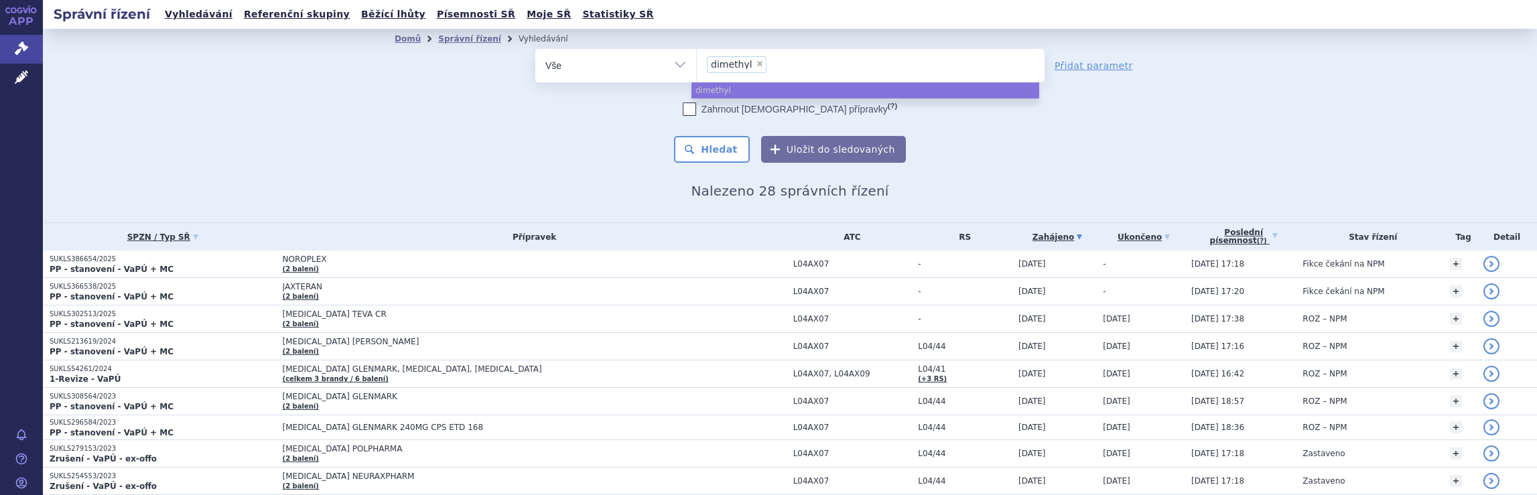
select select
type input "dimethyl"
type input "dimeth"
type input "d"
type input "ne"
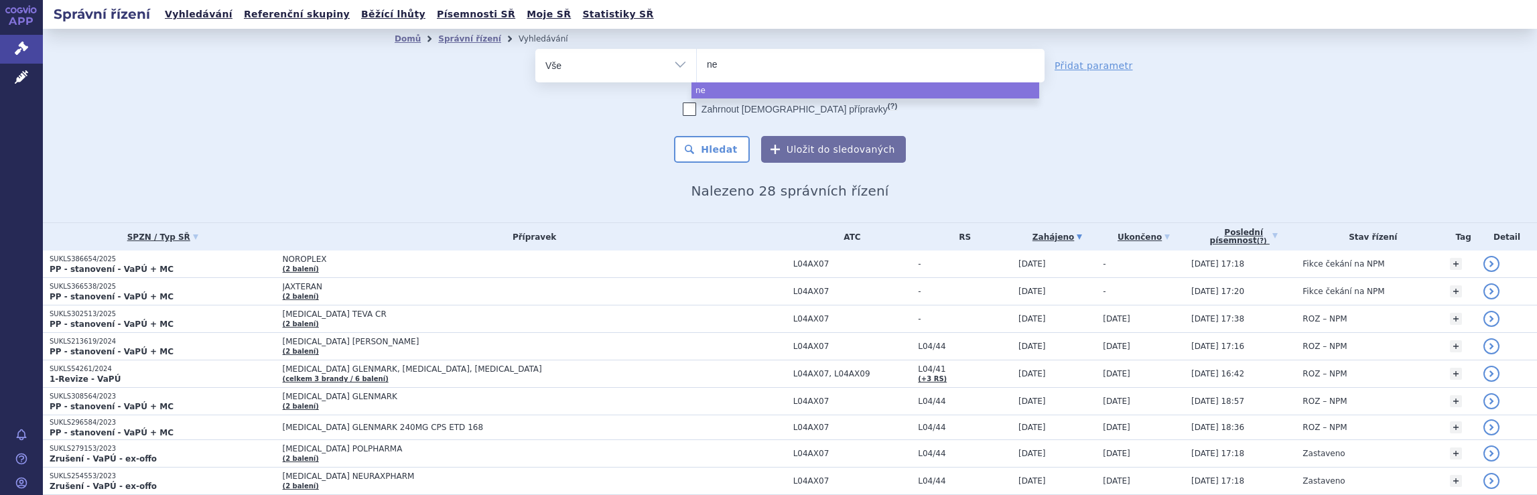
type input "neu"
type input "neur"
type input "neura"
type input "neurax"
type input "neuraxp"
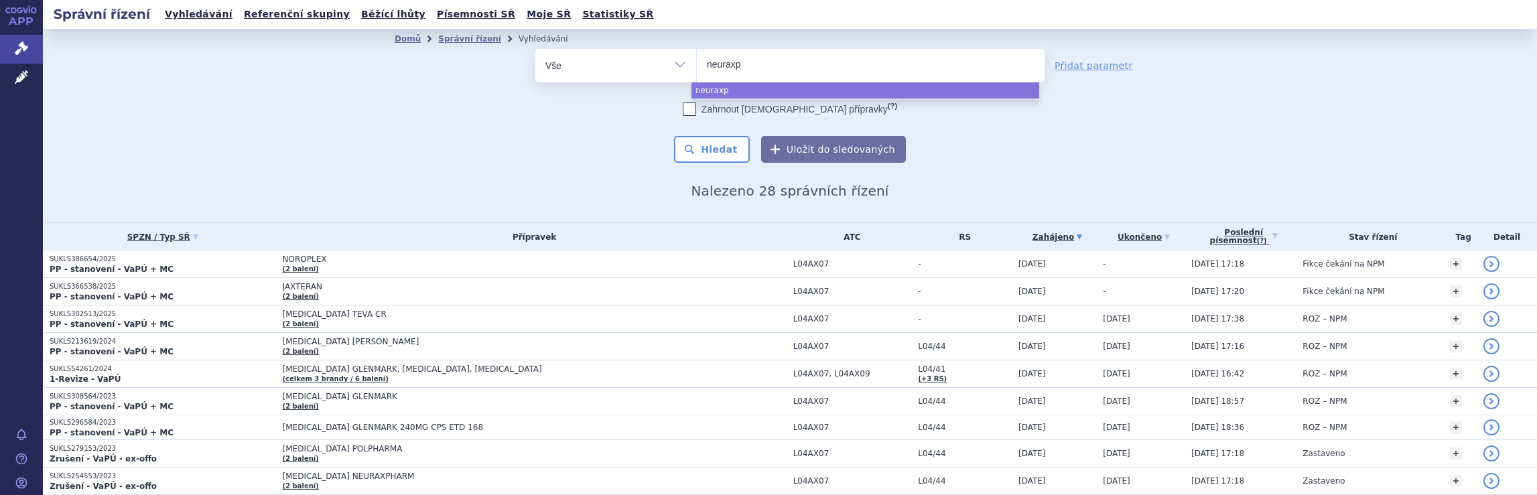
type input "neuraxph"
type input "neuraxpha"
type input "neuraxphar"
type input "neuraxpharm"
select select "neuraxpharm"
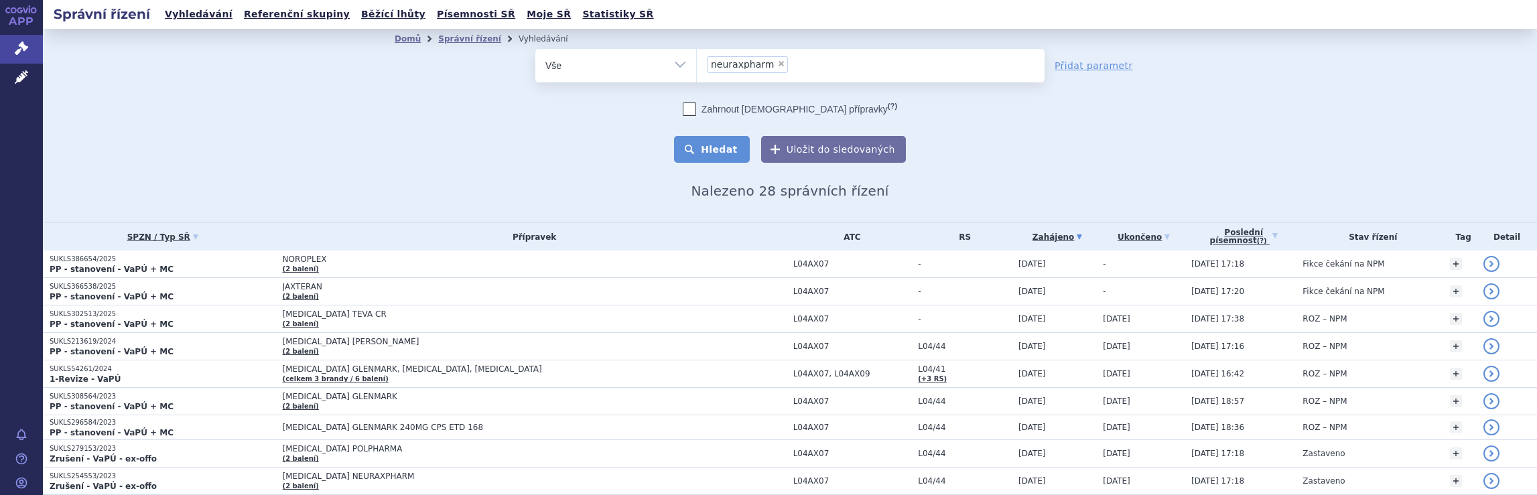
click at [714, 146] on button "Hledat" at bounding box center [712, 149] width 76 height 27
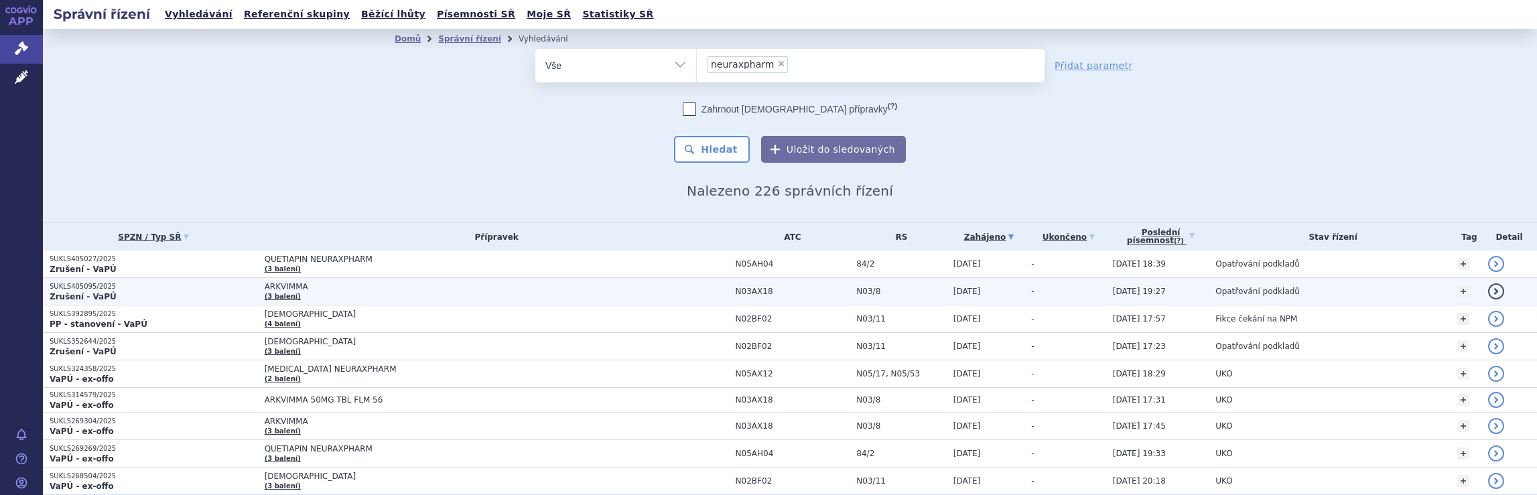
scroll to position [878, 0]
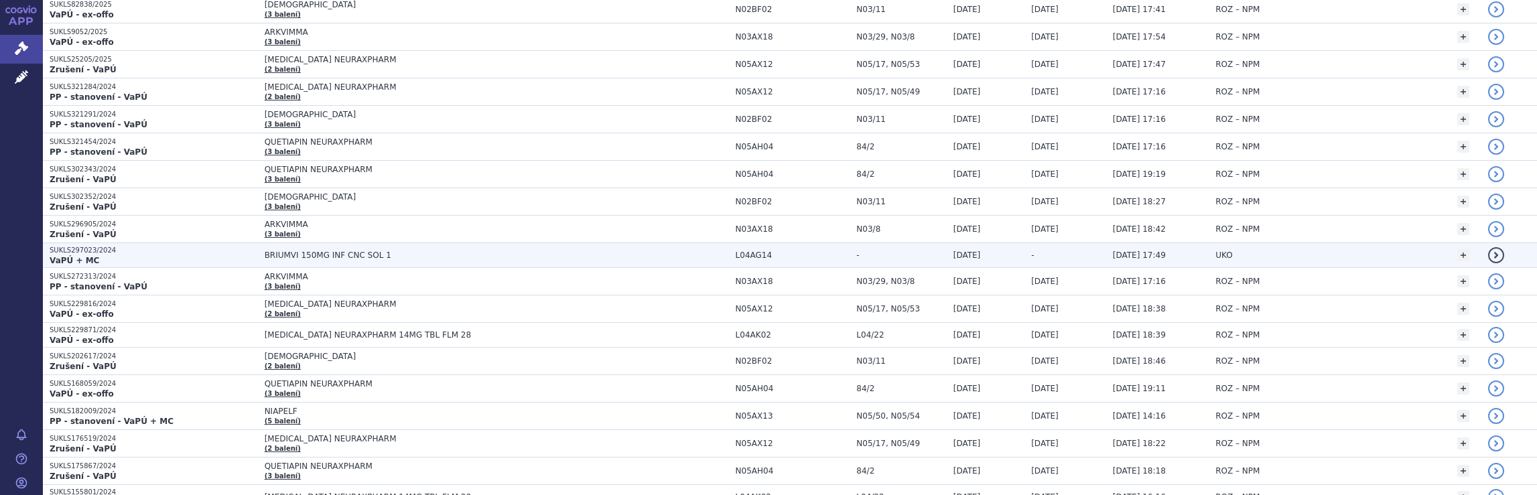
click at [620, 251] on span "BRIUMVI 150MG INF CNC SOL 1" at bounding box center [497, 255] width 464 height 9
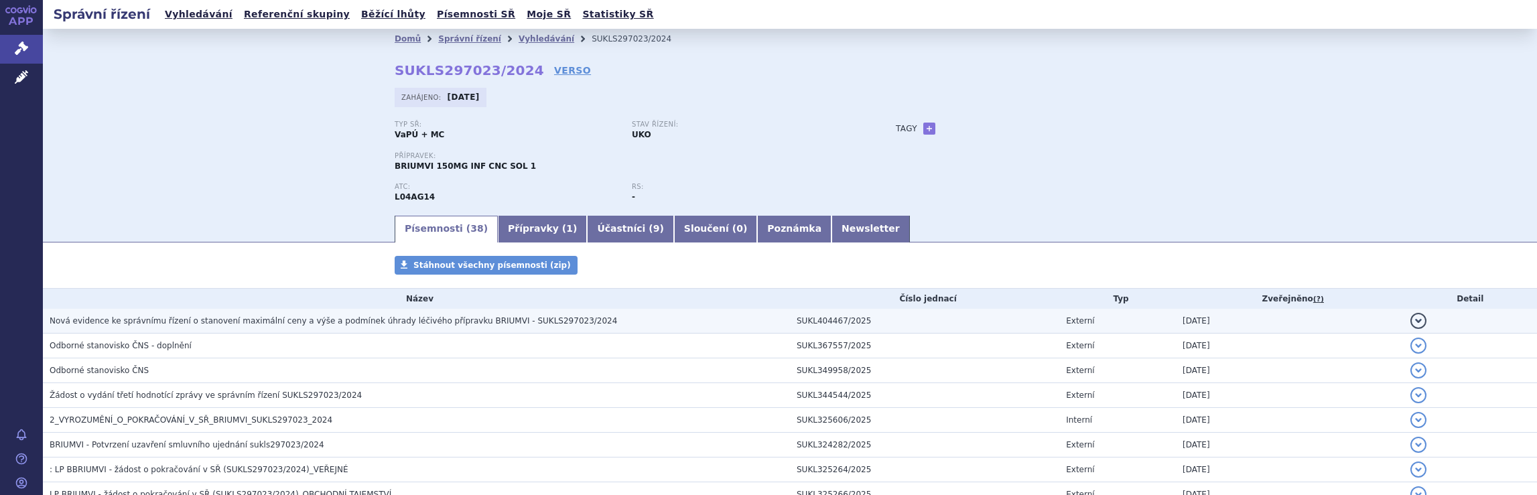
click at [275, 322] on span "Nová evidence ke správnímu řízení o stanovení maximální ceny a výše a podmínek …" at bounding box center [333, 320] width 567 height 9
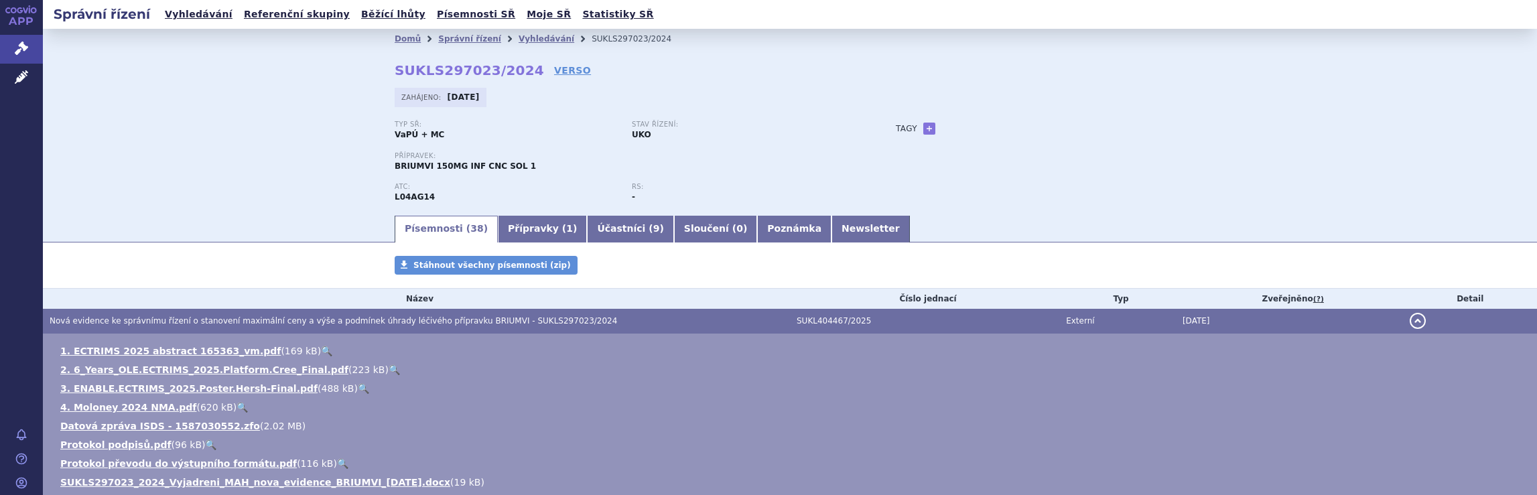
scroll to position [67, 0]
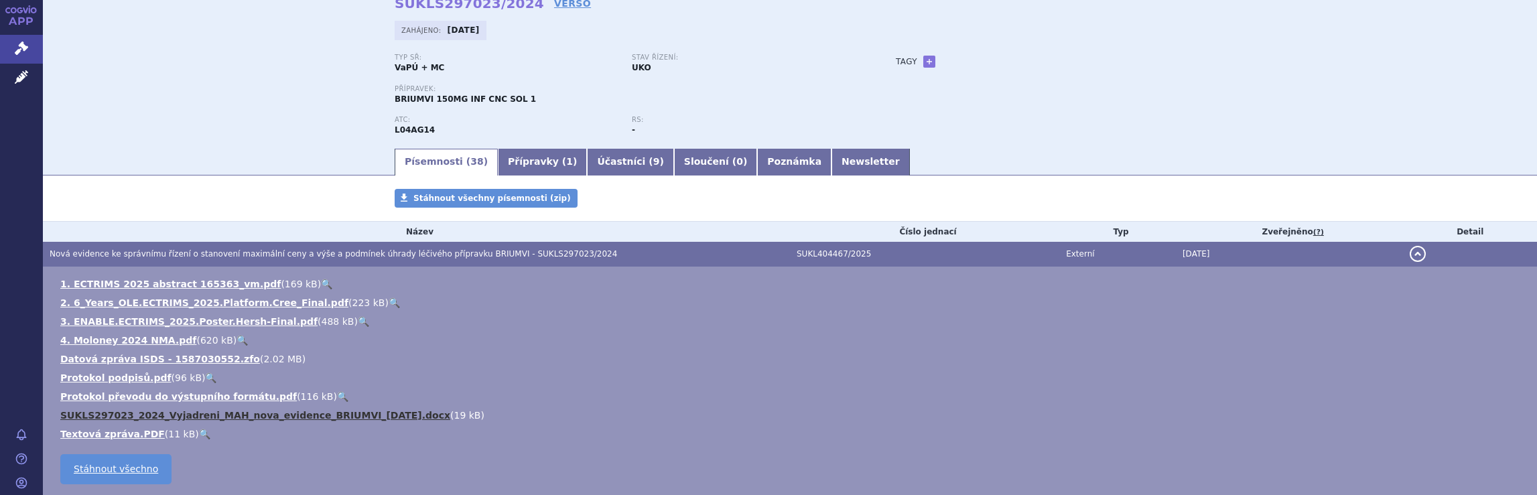
click at [200, 415] on link "SUKLS297023_2024_Vyjadreni_MAH_nova_evidence_BRIUMVI_2025-10-03.docx" at bounding box center [255, 415] width 390 height 11
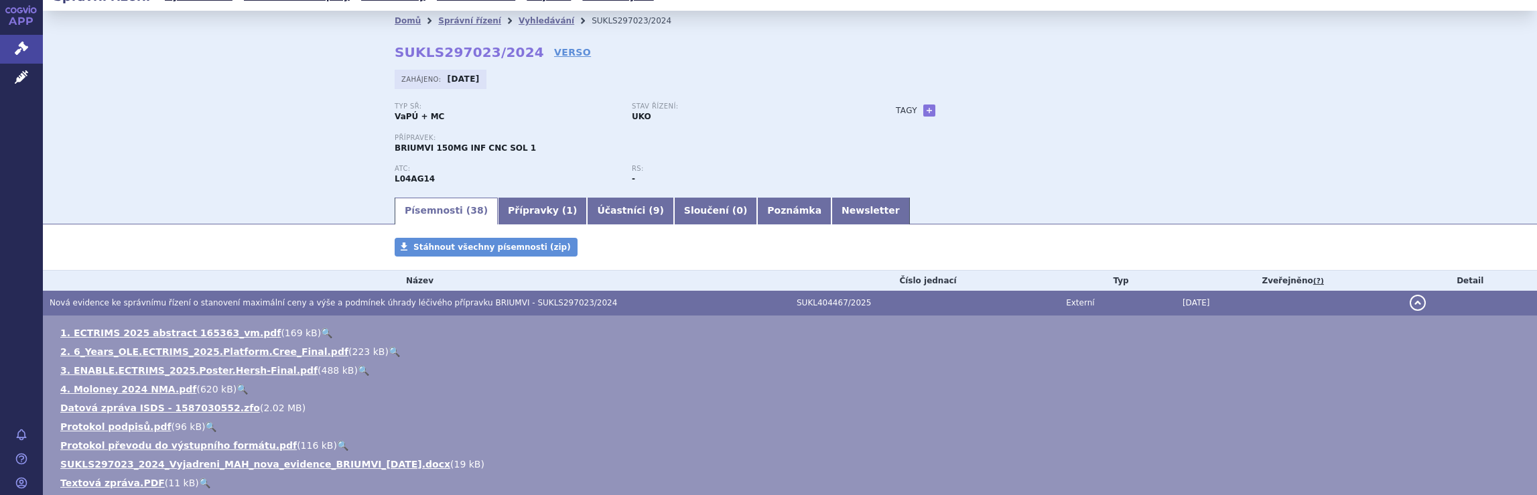
scroll to position [0, 0]
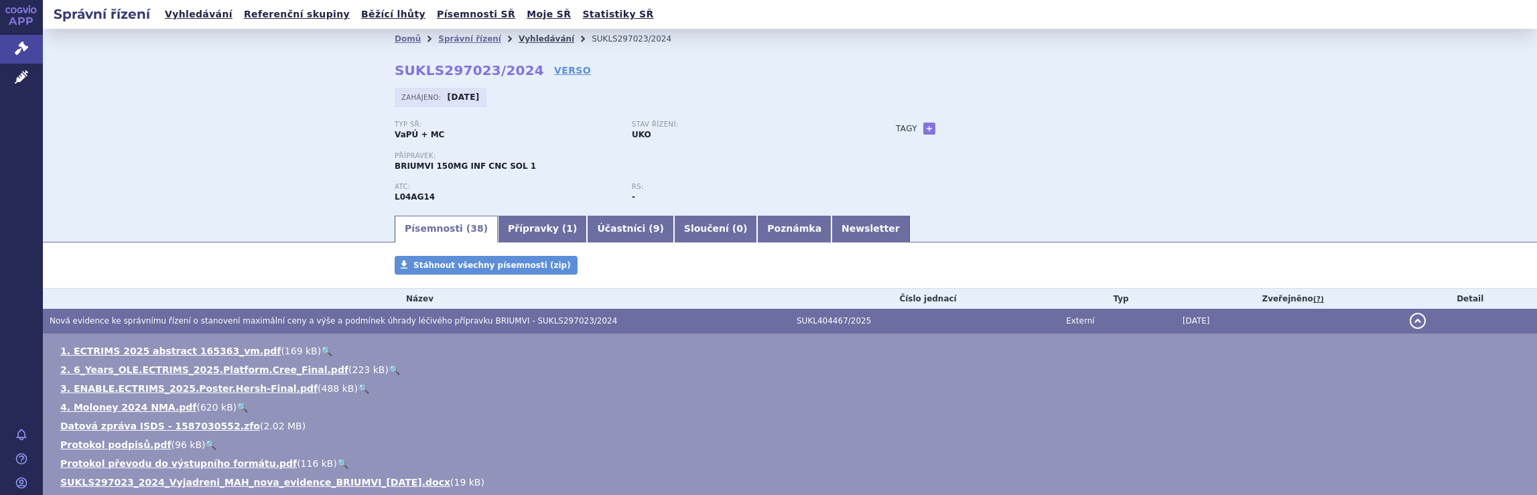
click at [520, 37] on link "Vyhledávání" at bounding box center [547, 38] width 56 height 9
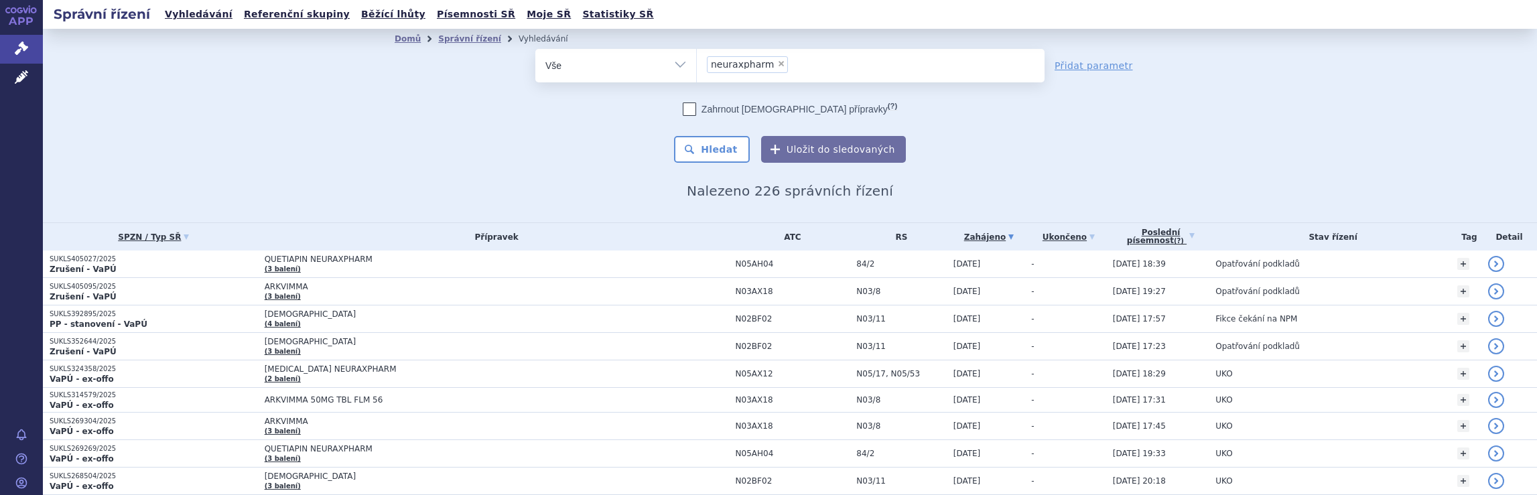
click at [843, 70] on ul "× neuraxpharm" at bounding box center [871, 63] width 348 height 29
click at [697, 70] on select "neuraxpharm" at bounding box center [696, 64] width 1 height 33
click at [801, 66] on ul "× neuraxpharm" at bounding box center [871, 63] width 348 height 29
click at [697, 66] on select "neuraxpharm" at bounding box center [696, 64] width 1 height 33
select select
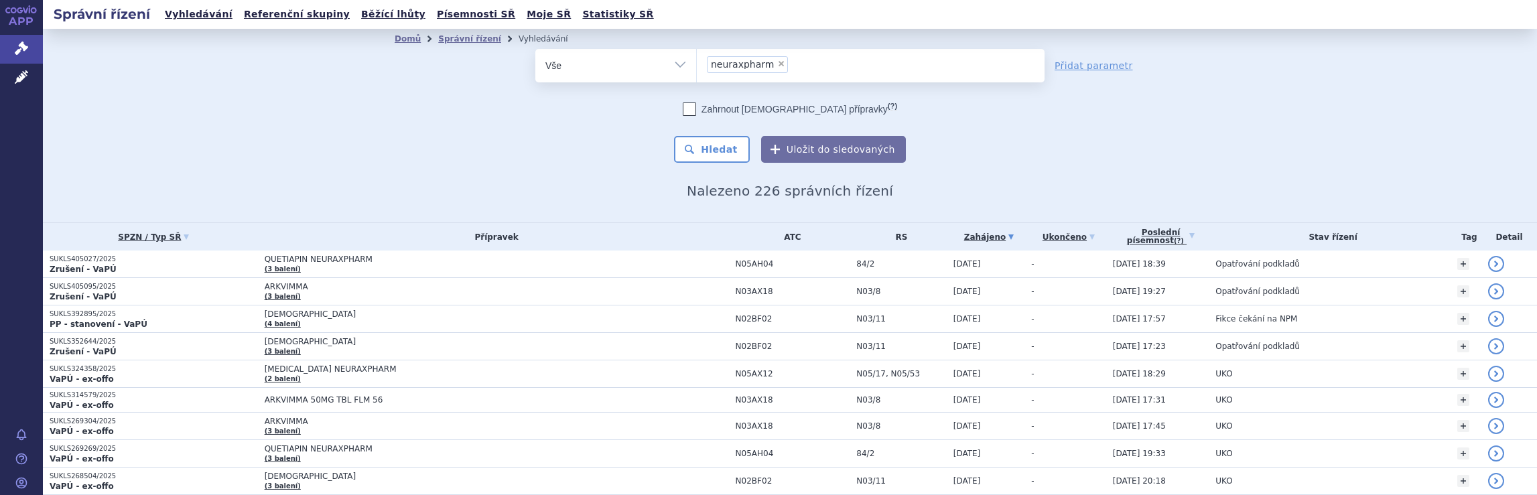
type input "neuraxpharm"
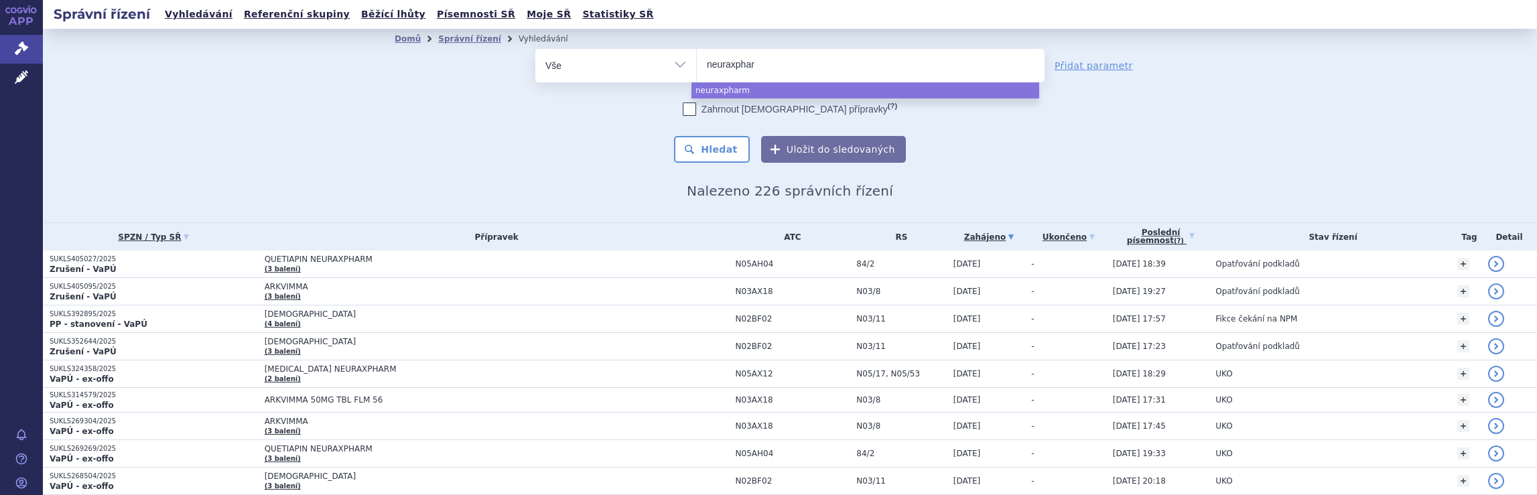
type input "neuraxpha"
type input "ne"
type input "n"
type input "ro"
type input "roc"
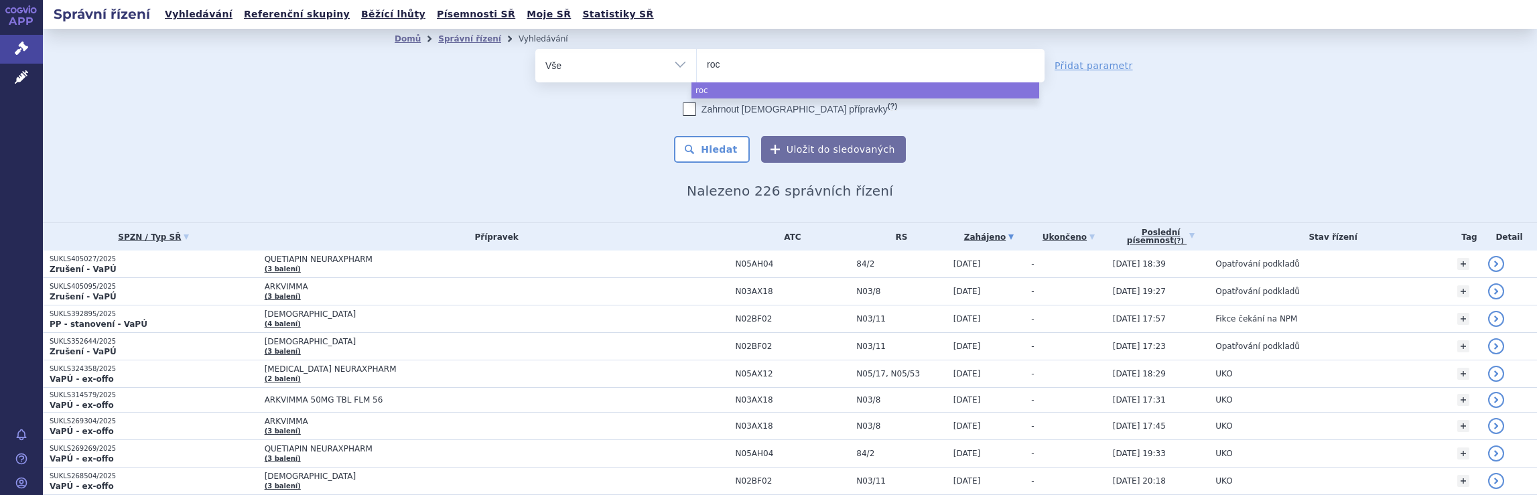
type input "roch"
type input "roche"
select select "roche"
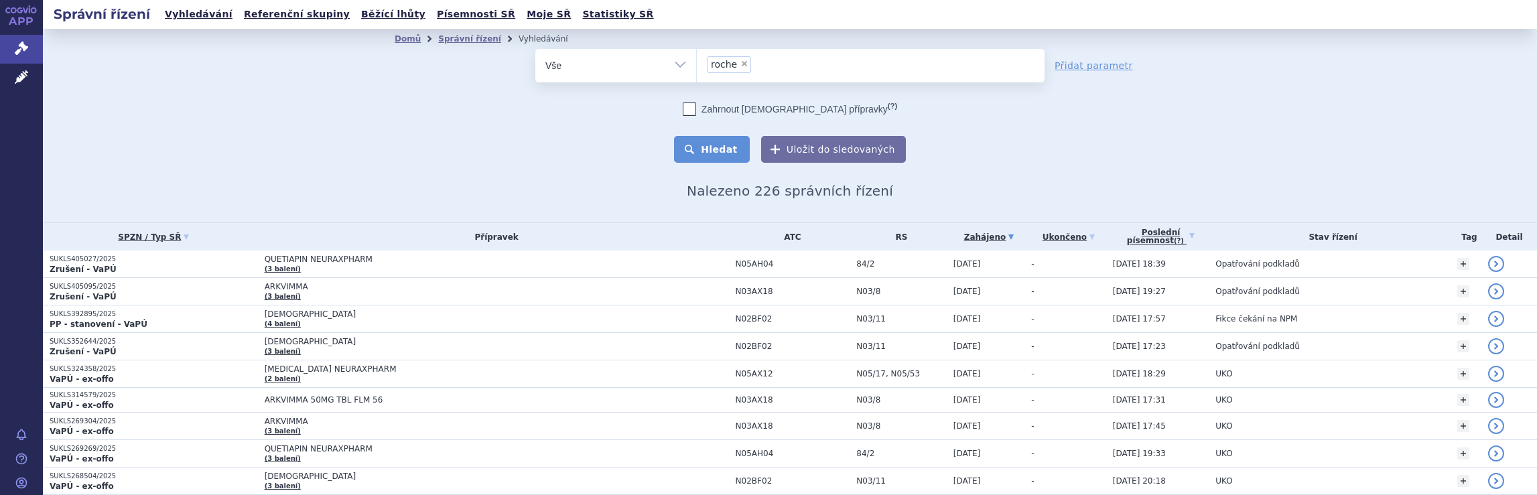
click at [720, 149] on button "Hledat" at bounding box center [712, 149] width 76 height 27
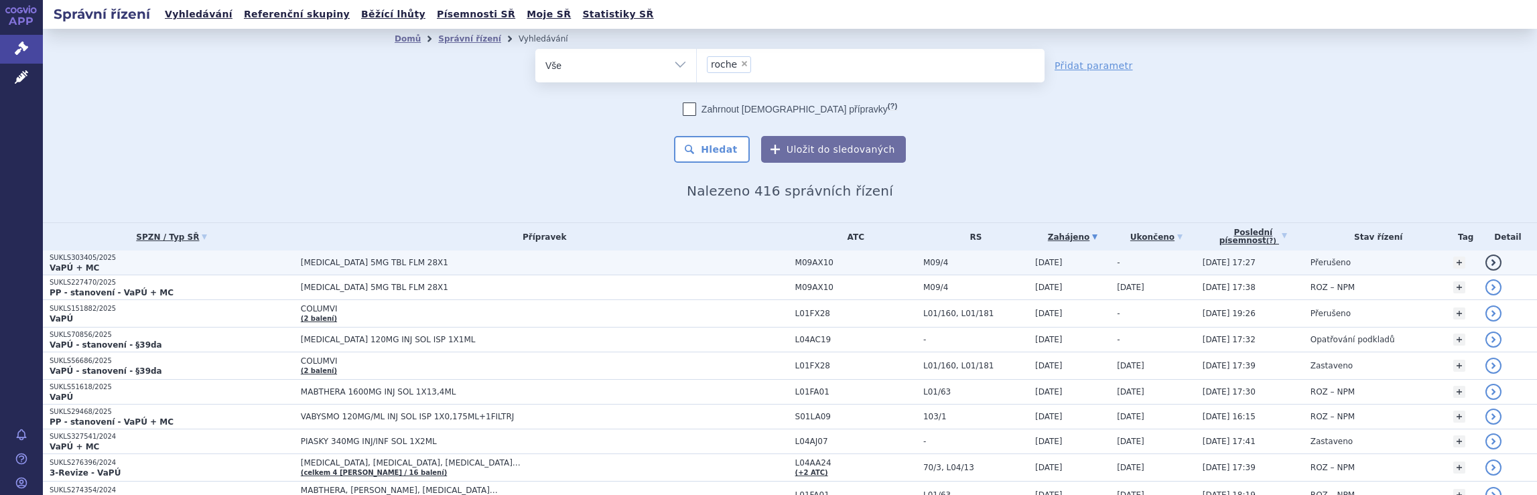
click at [739, 261] on span "[MEDICAL_DATA] 5MG TBL FLM 28X1" at bounding box center [545, 262] width 488 height 9
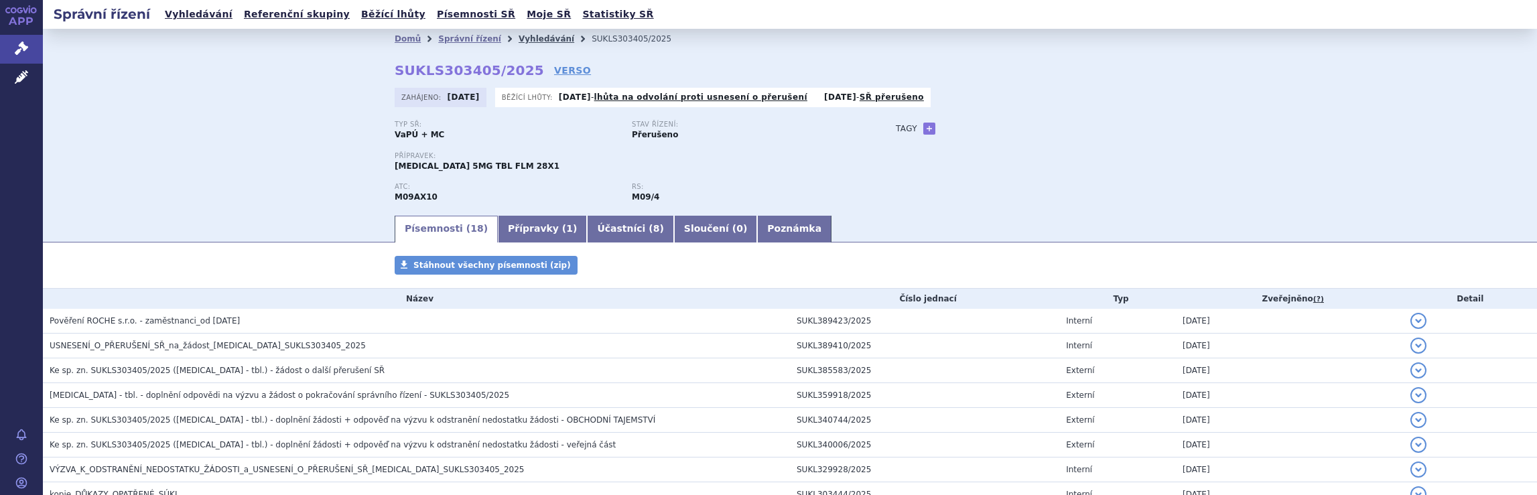
click at [533, 40] on link "Vyhledávání" at bounding box center [547, 38] width 56 height 9
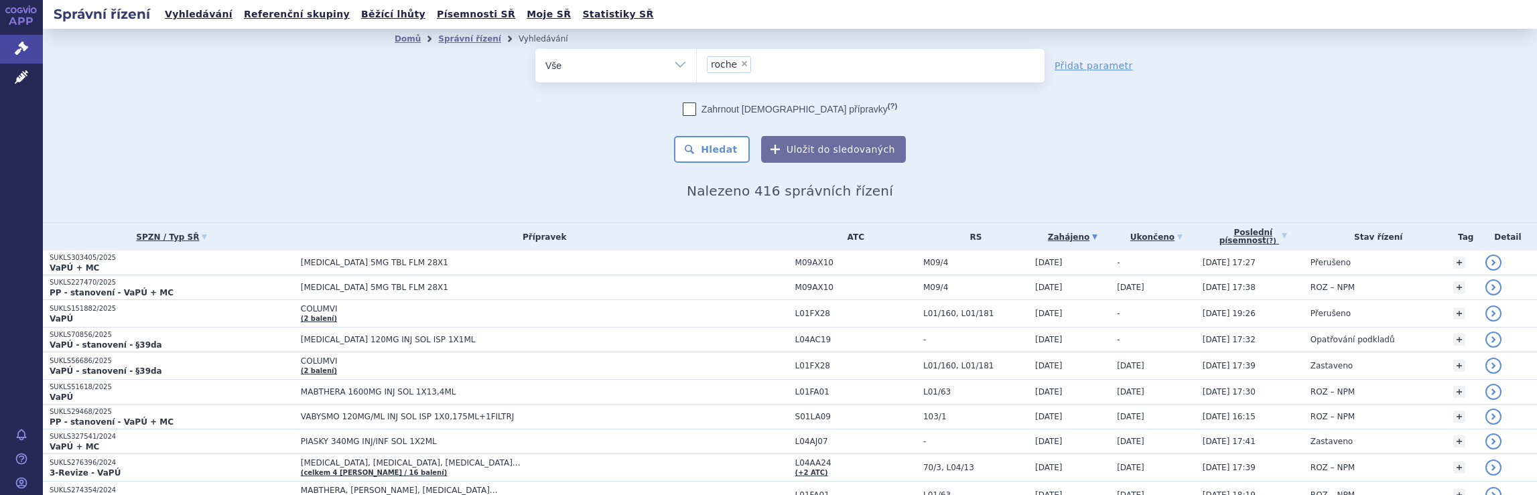
click at [803, 76] on ul "× roche" at bounding box center [871, 63] width 348 height 29
click at [697, 76] on select "roche" at bounding box center [696, 64] width 1 height 33
select select
type input "roche"
type input "r"
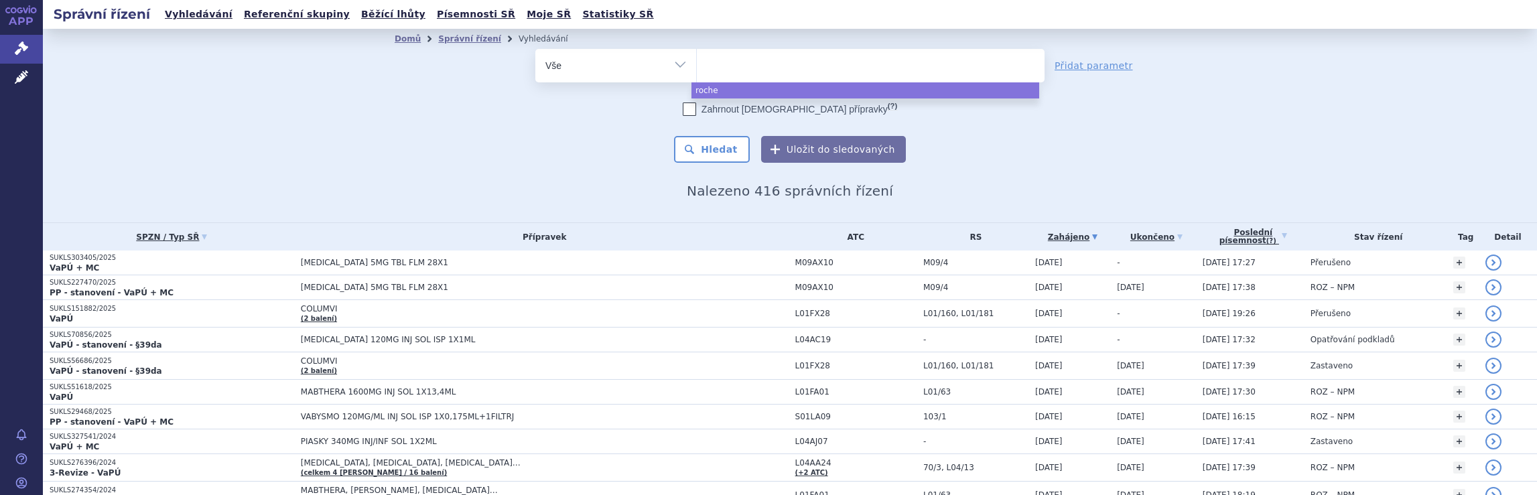
select select "roche"
click at [940, 190] on h2 "Nalezeno 416 správních řízení" at bounding box center [790, 191] width 791 height 16
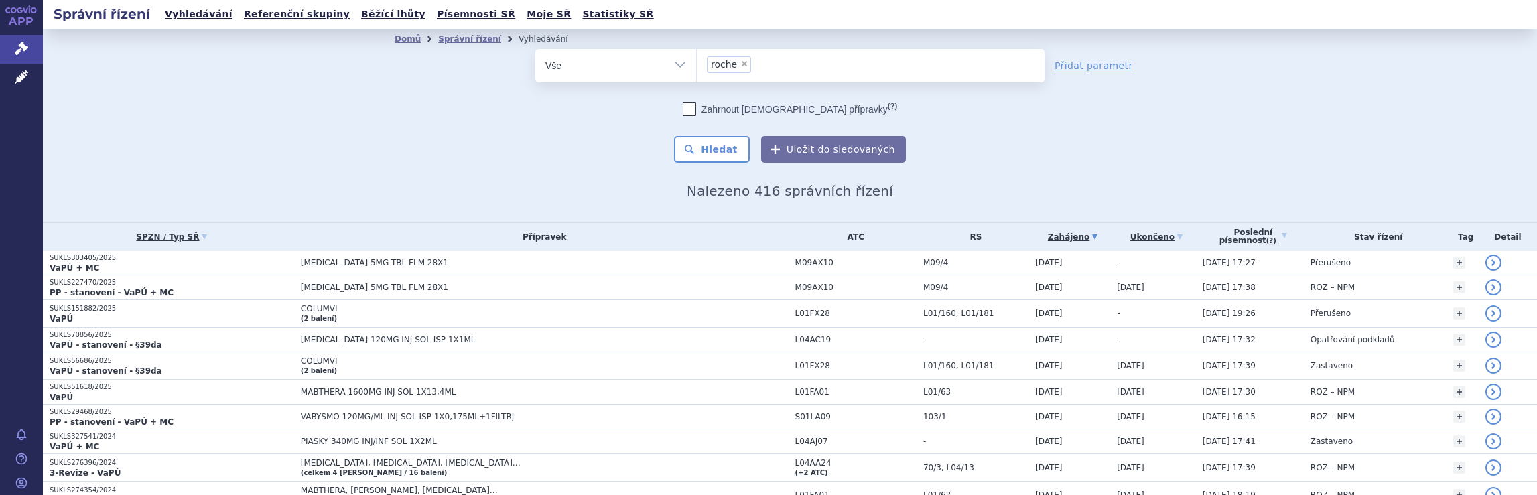
select select
type input "roche"
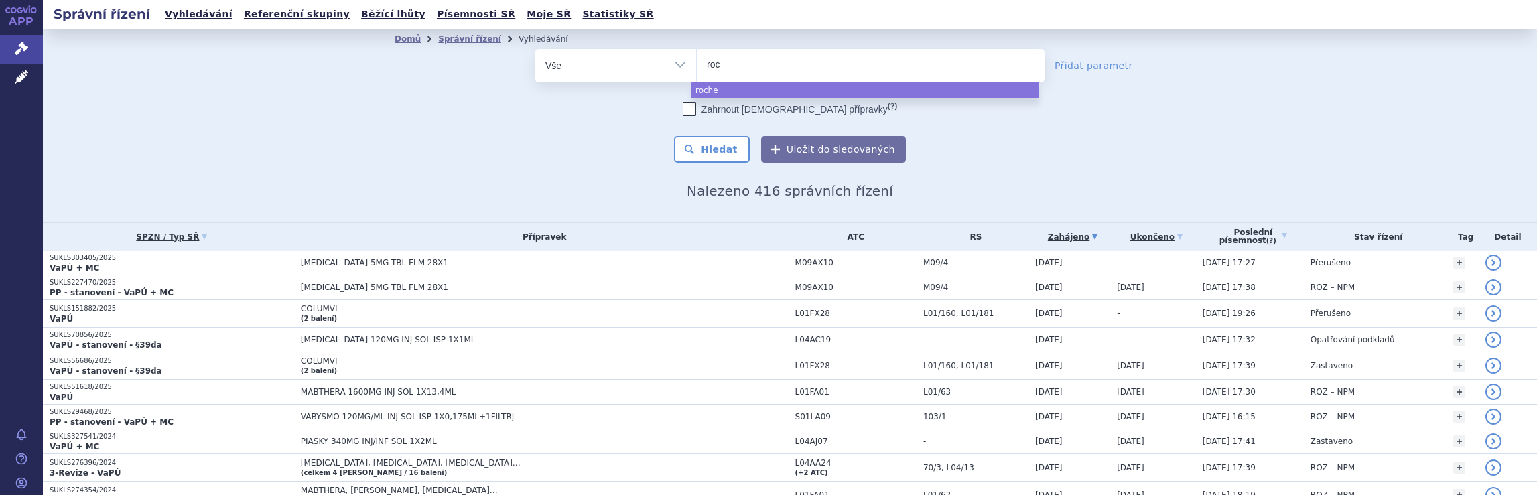
type input "ro"
type input "r"
type input "no"
type input "nov"
type input "nova"
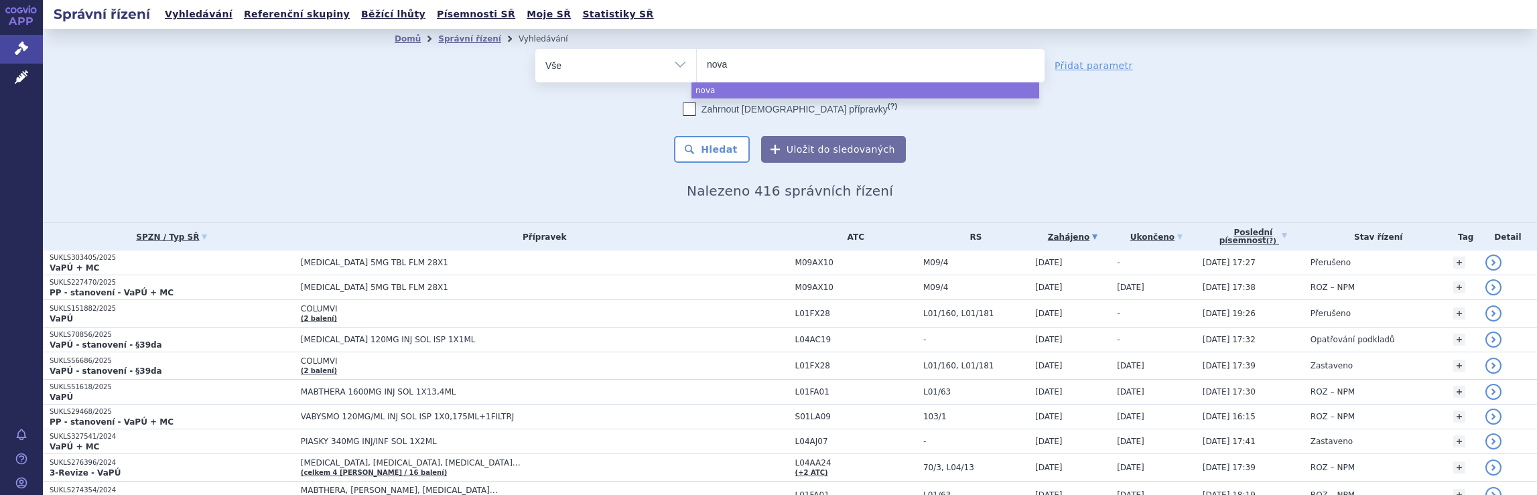
type input "novar"
type input "novart"
type input "novarti"
type input "novartis"
select select "novartis"
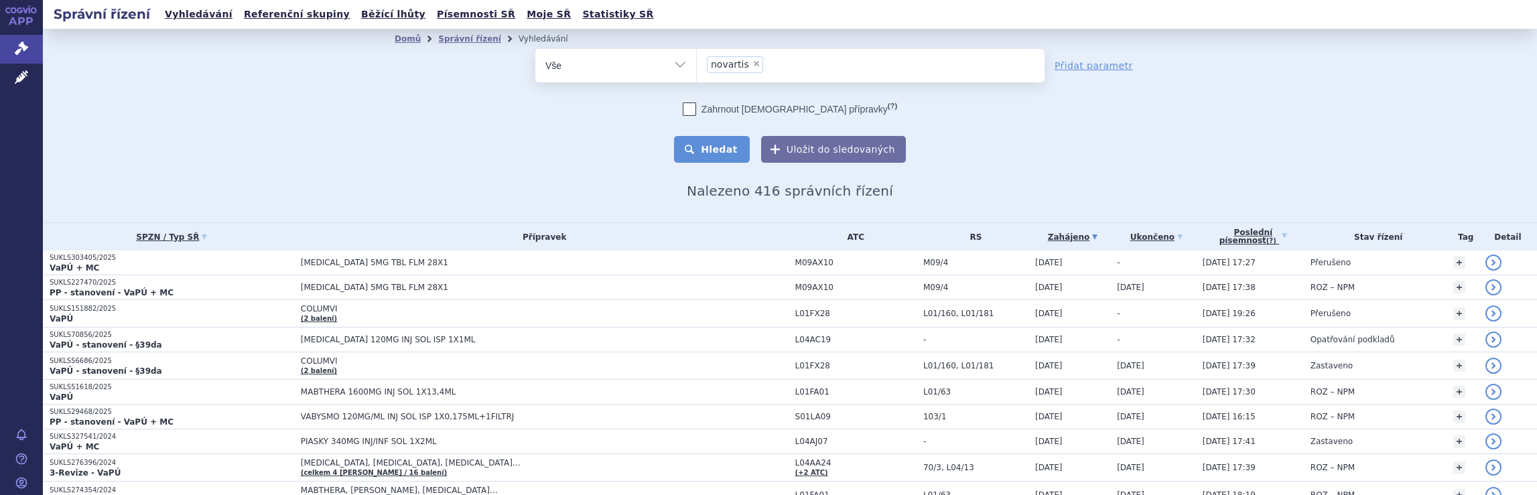
click at [717, 153] on button "Hledat" at bounding box center [712, 149] width 76 height 27
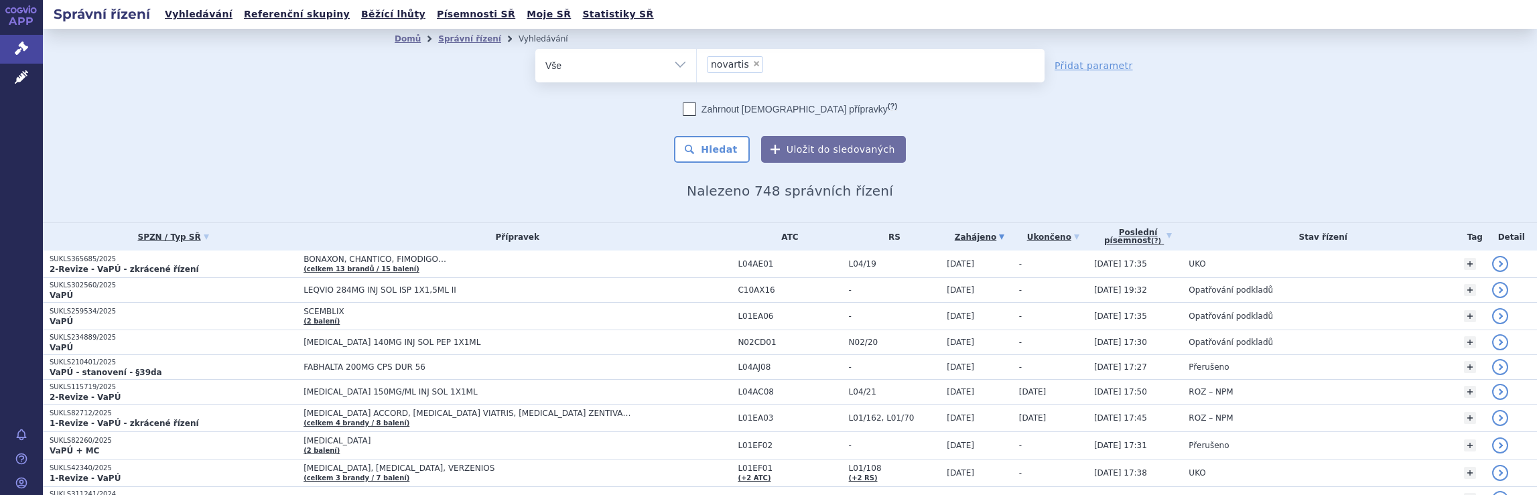
scroll to position [134, 0]
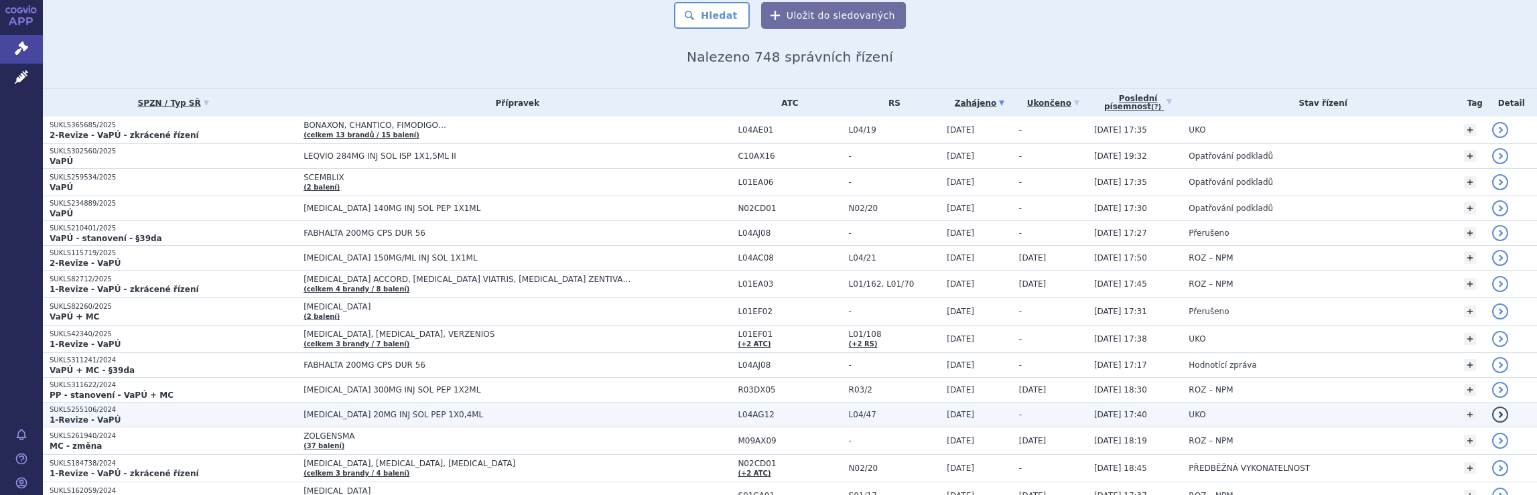
click at [627, 410] on span "[MEDICAL_DATA] 20MG INJ SOL PEP 1X0,4ML" at bounding box center [470, 414] width 335 height 9
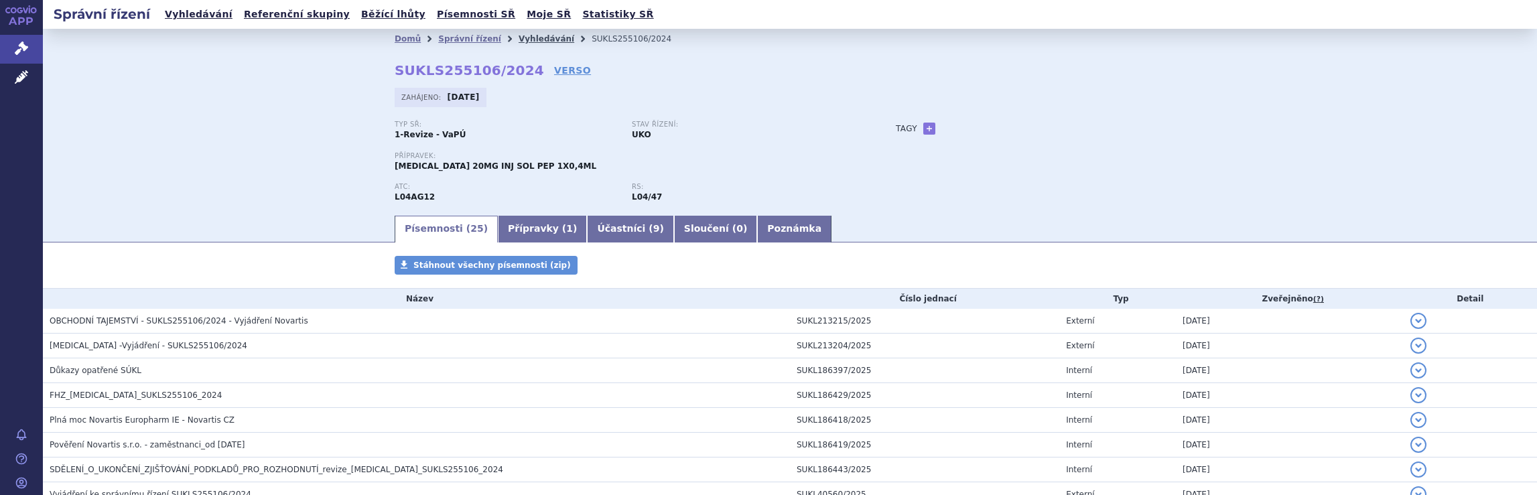
click at [519, 37] on link "Vyhledávání" at bounding box center [547, 38] width 56 height 9
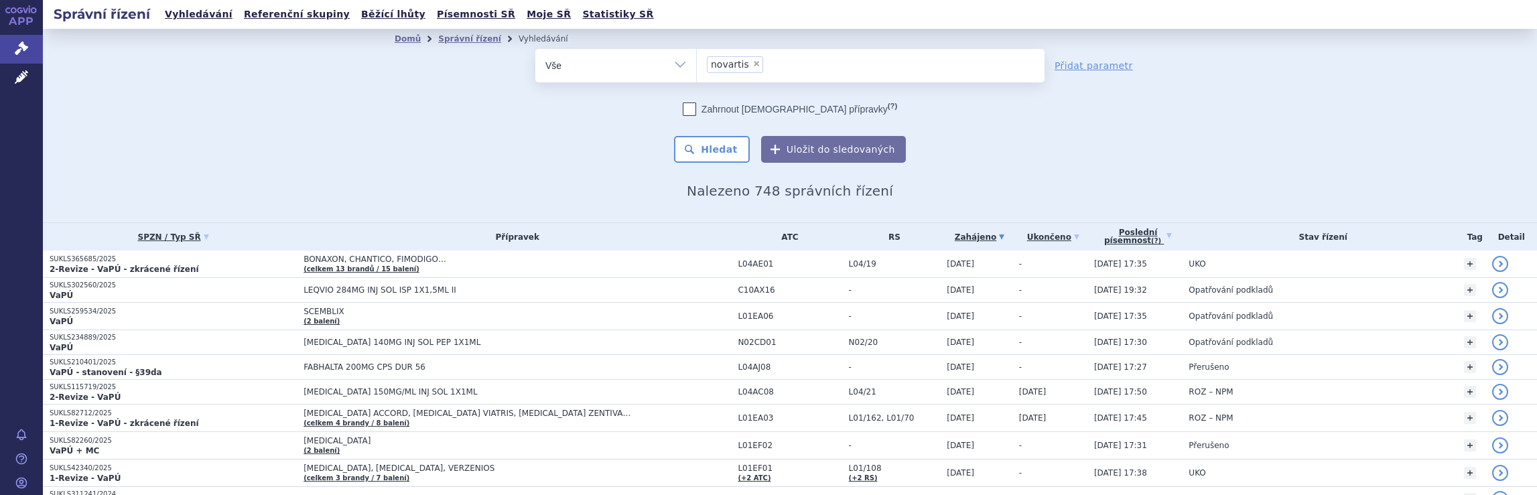
click at [781, 65] on ul "× novartis" at bounding box center [871, 63] width 348 height 29
click at [697, 65] on select "novartis" at bounding box center [696, 64] width 1 height 33
select select
type input "novartis"
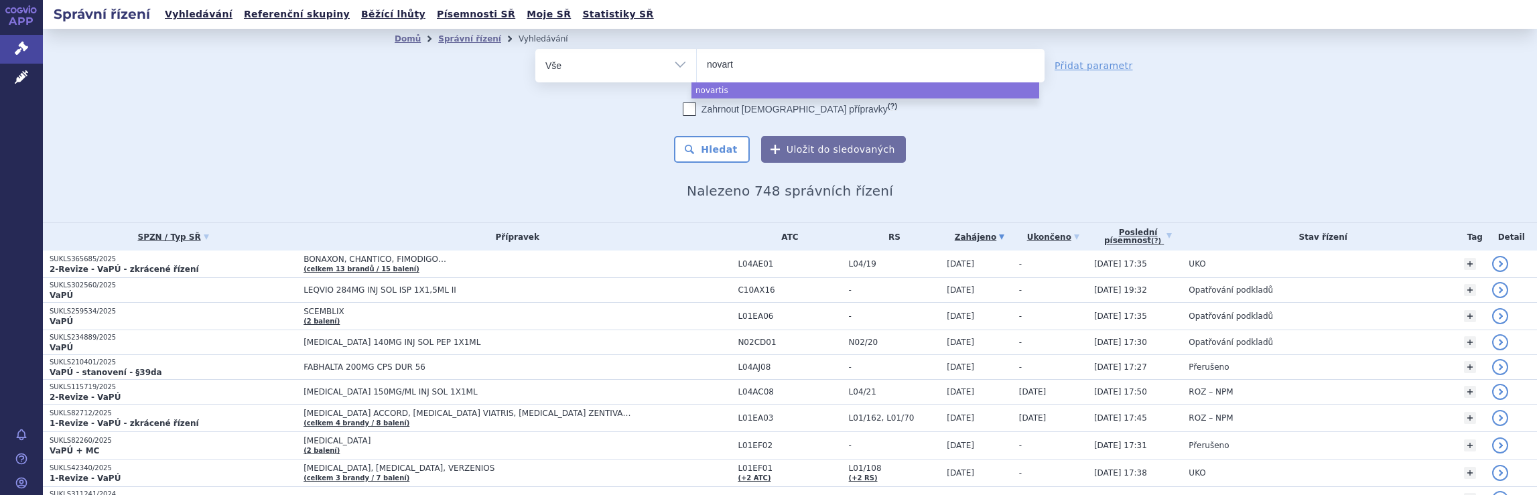
type input "novar"
type input "n"
type input "me"
type input "mer"
type input "merc"
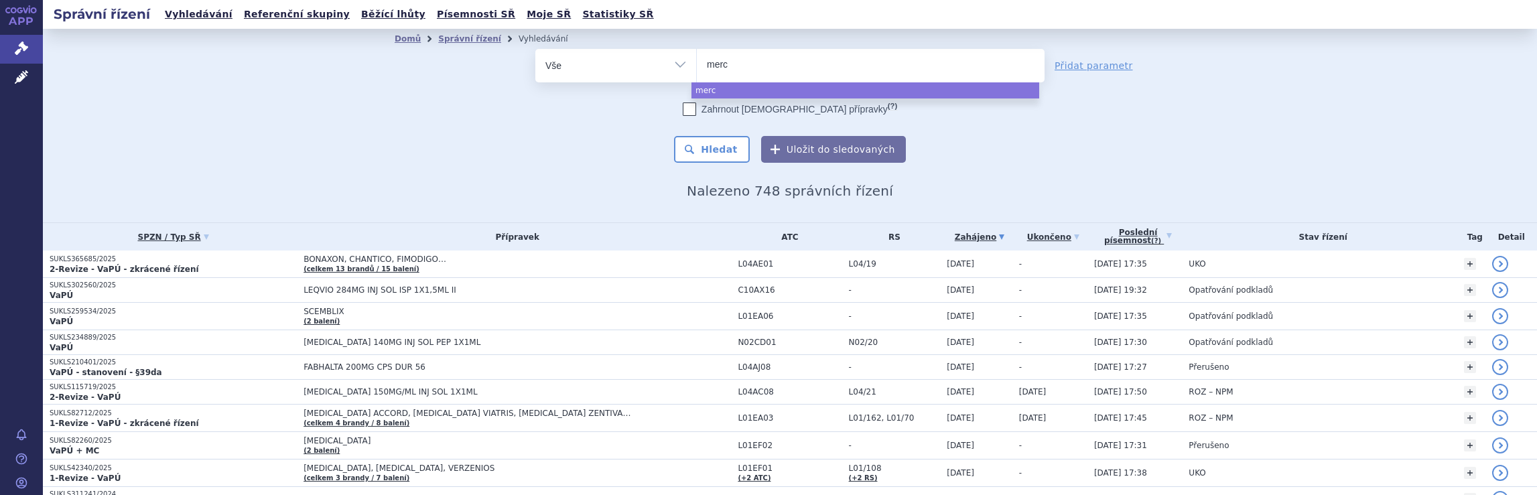
type input "merck"
type input "merck s"
type input "merck so"
type input "merck s"
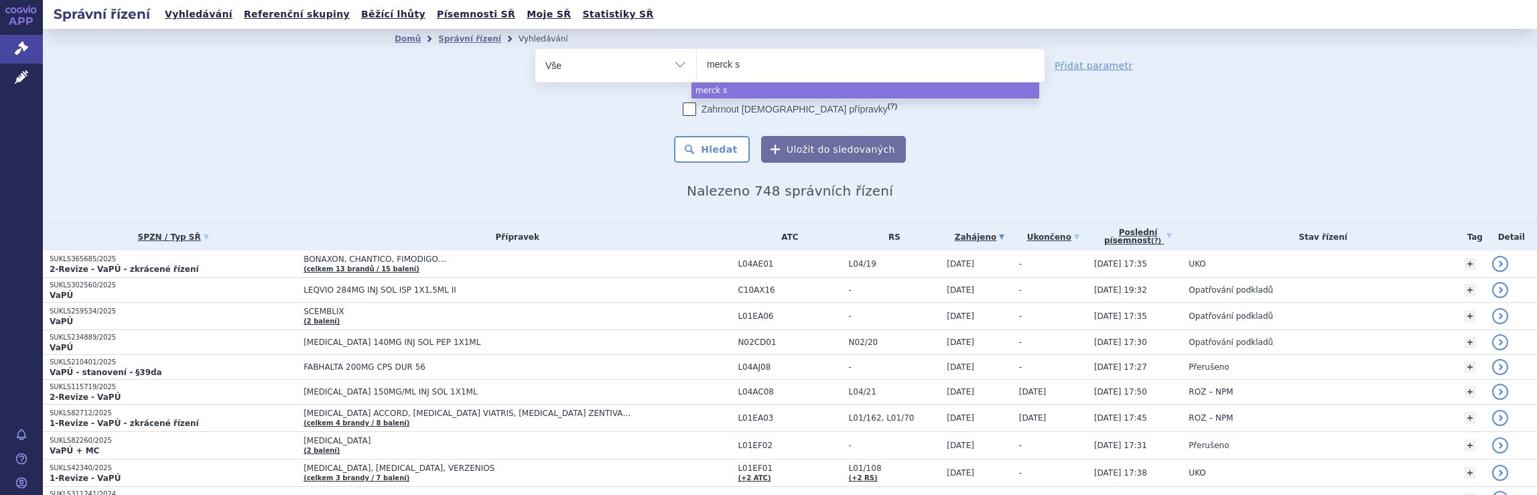
type input "merck sp"
type input "merck spo"
type input "merck spol"
select select "merck spol"
click at [720, 152] on button "Hledat" at bounding box center [712, 149] width 76 height 27
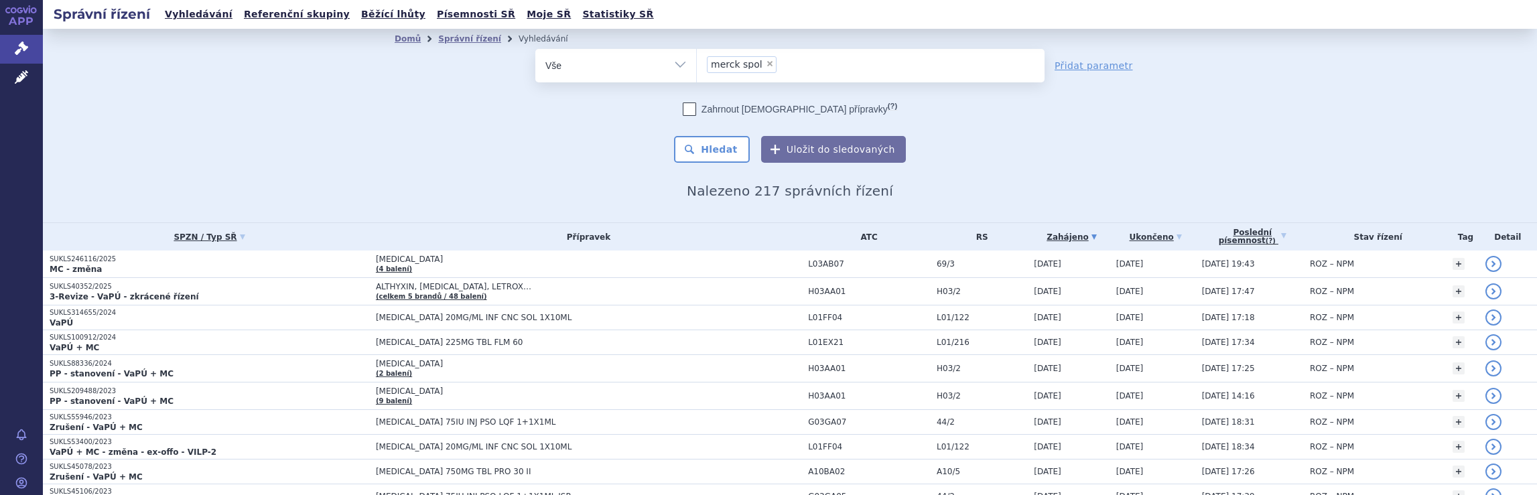
click at [813, 66] on ul "× merck spol" at bounding box center [871, 63] width 348 height 29
click at [697, 66] on select "merck spol" at bounding box center [696, 64] width 1 height 33
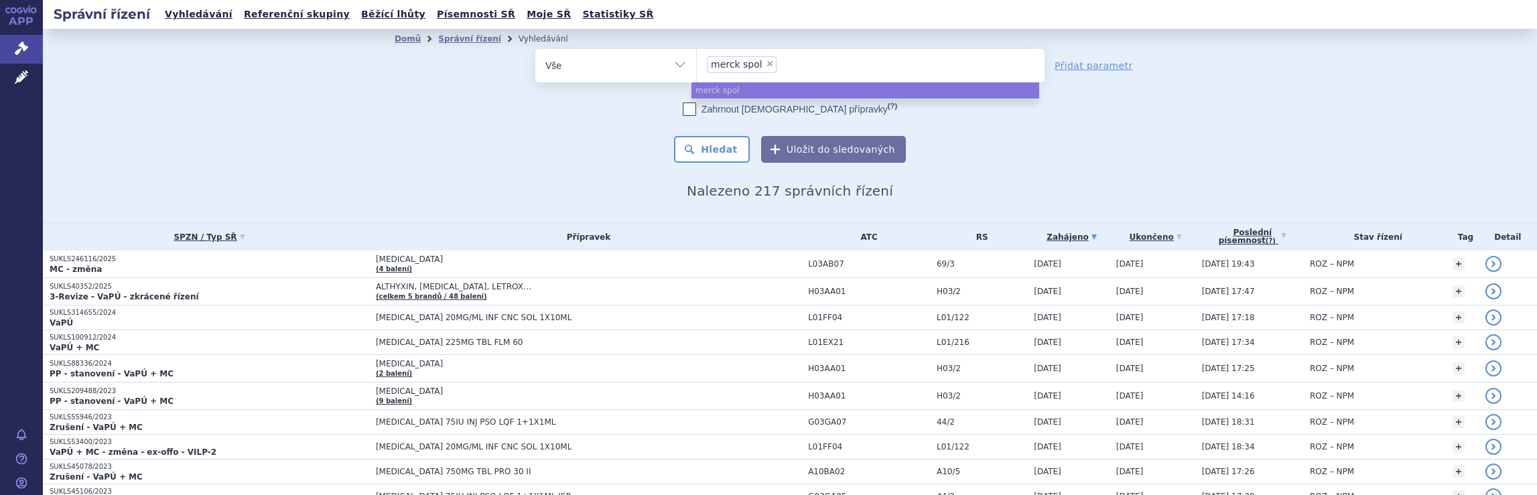
select select
type input "merck spol"
type input "merck"
type input "m"
type input "di"
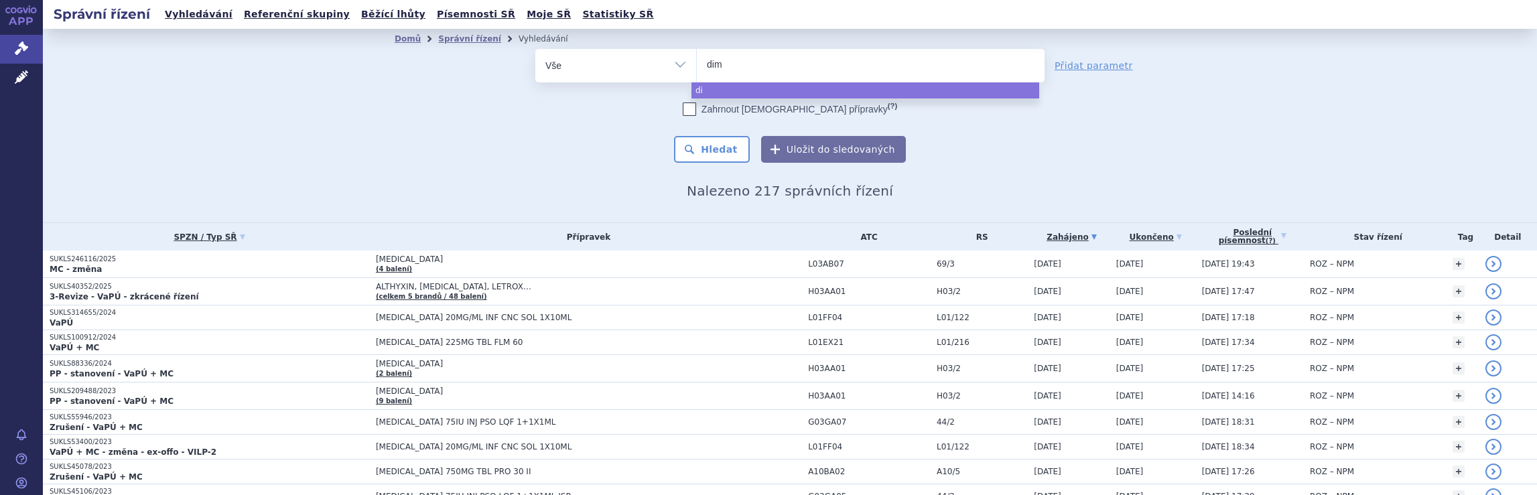
type input "dime"
type input "dimet"
type input "dimeth"
type input "dimethy"
type input "dimethyl"
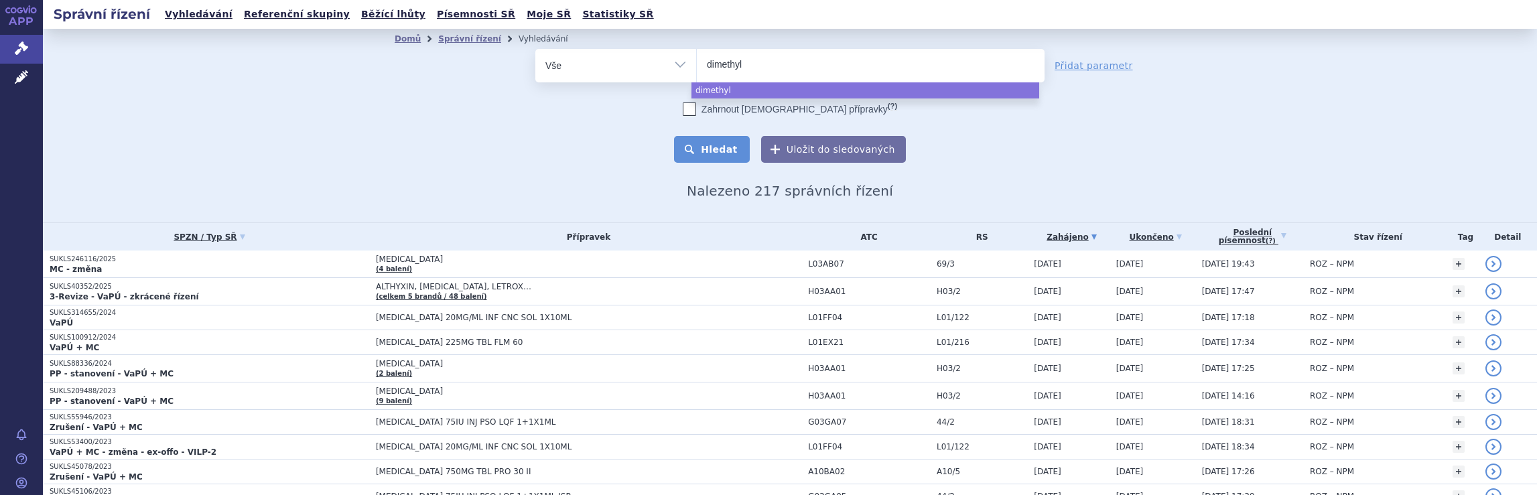
select select "dimethyl"
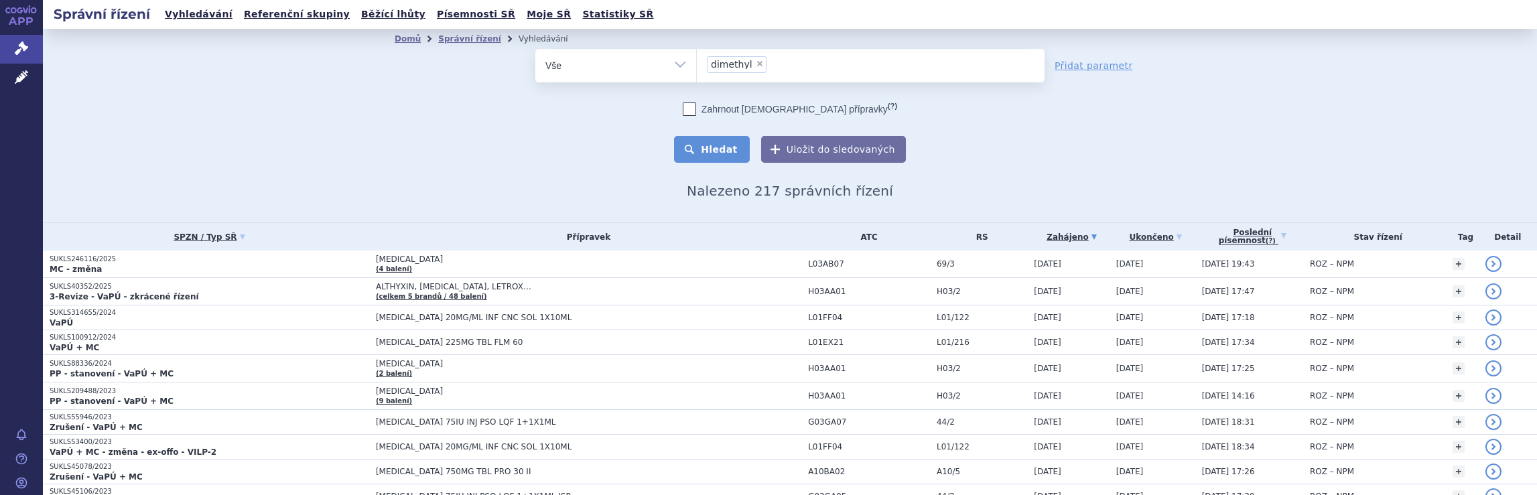
click at [719, 145] on button "Hledat" at bounding box center [712, 149] width 76 height 27
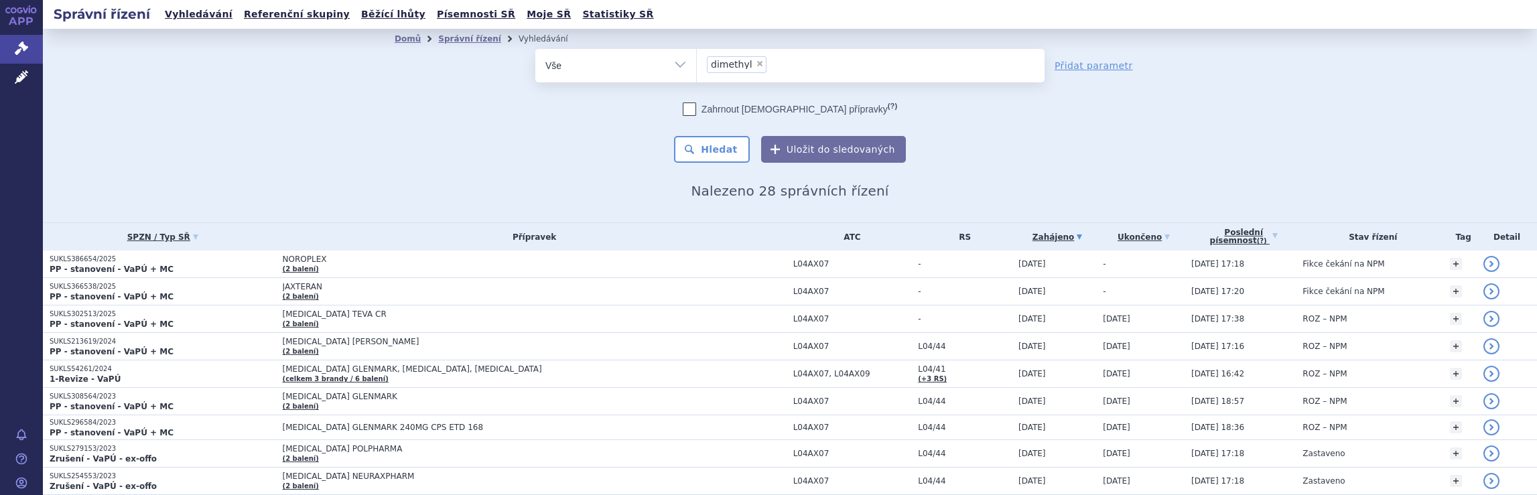
scroll to position [402, 0]
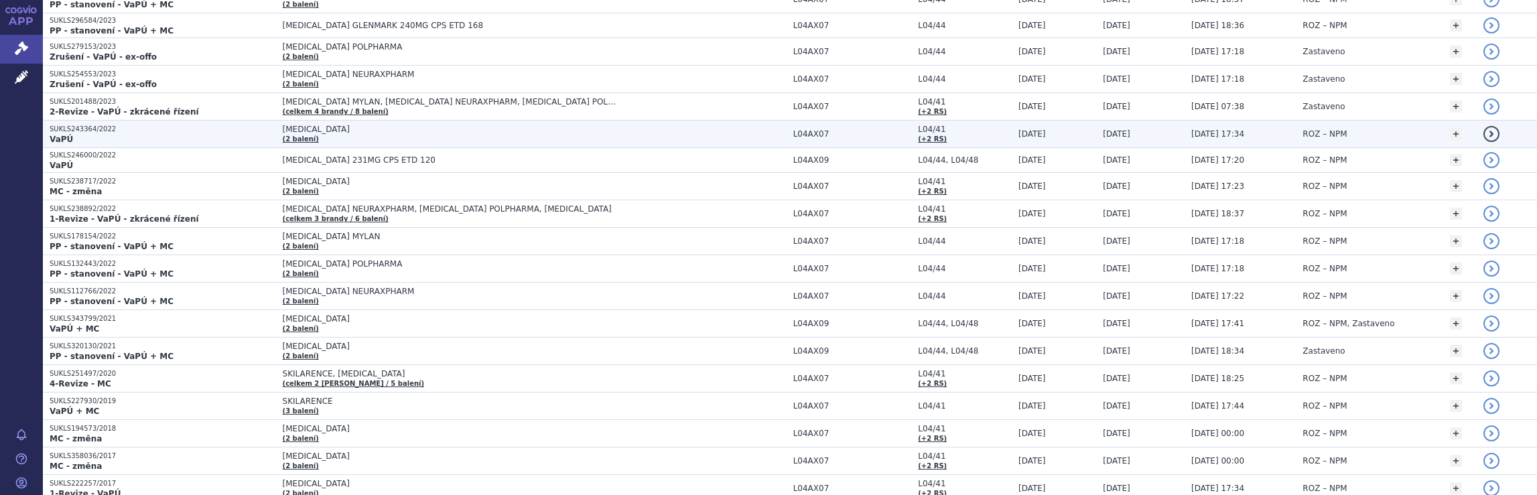
click at [571, 129] on span "[MEDICAL_DATA]" at bounding box center [450, 129] width 335 height 9
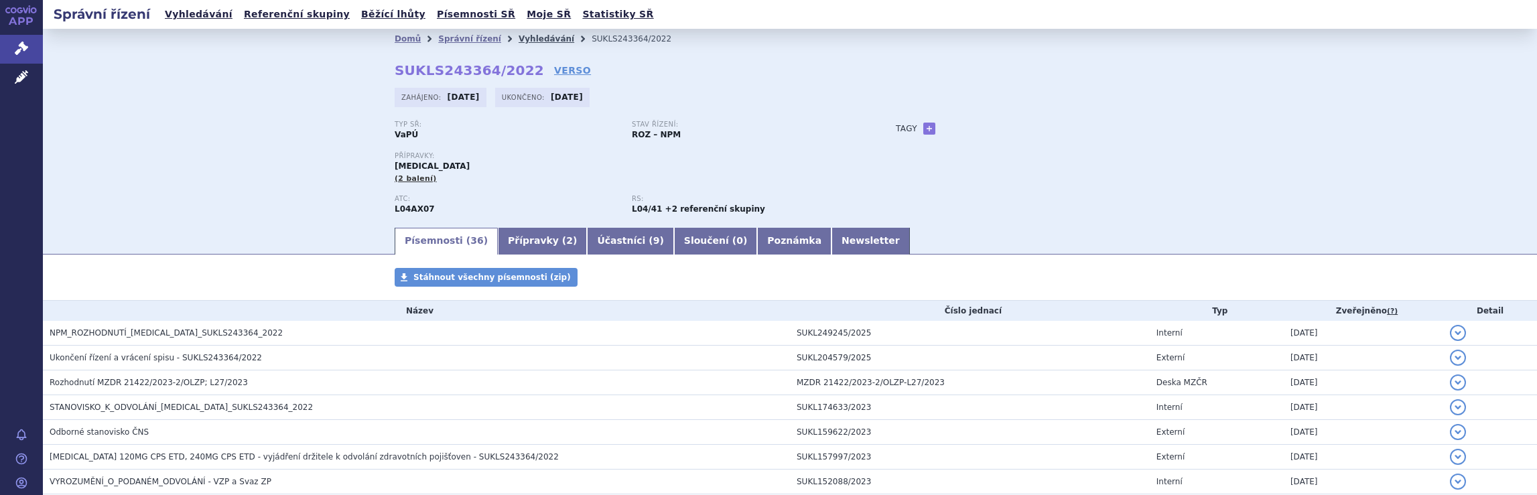
click at [527, 38] on link "Vyhledávání" at bounding box center [547, 38] width 56 height 9
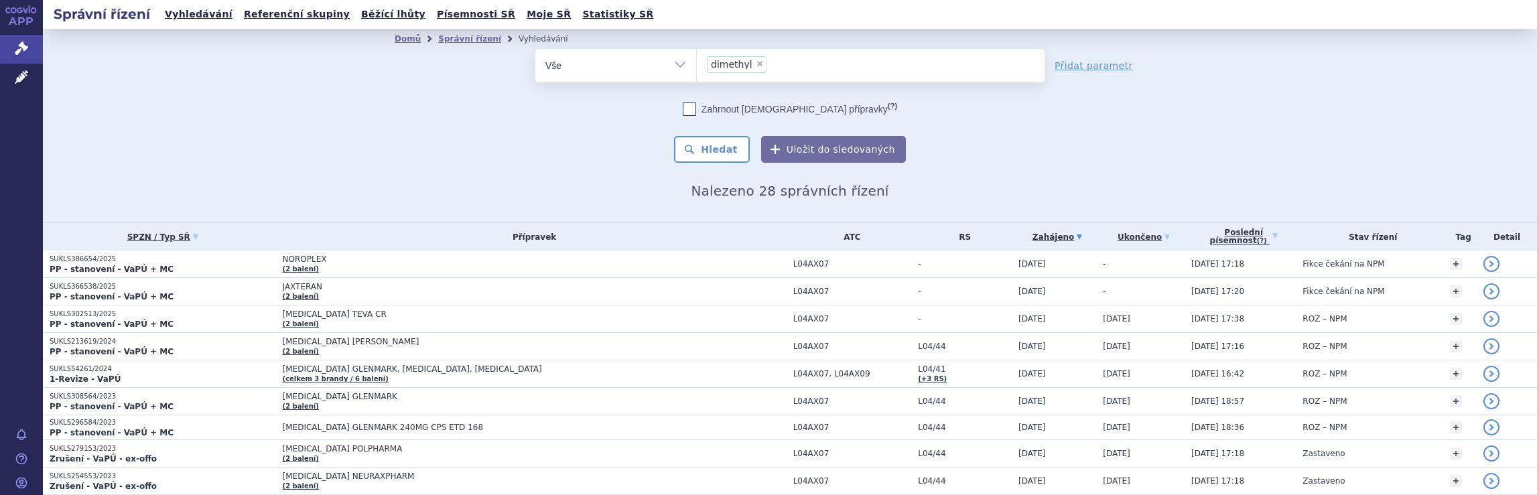
click at [789, 70] on ul "× dimethyl" at bounding box center [871, 63] width 348 height 29
click at [697, 70] on select "dimethyl" at bounding box center [696, 64] width 1 height 33
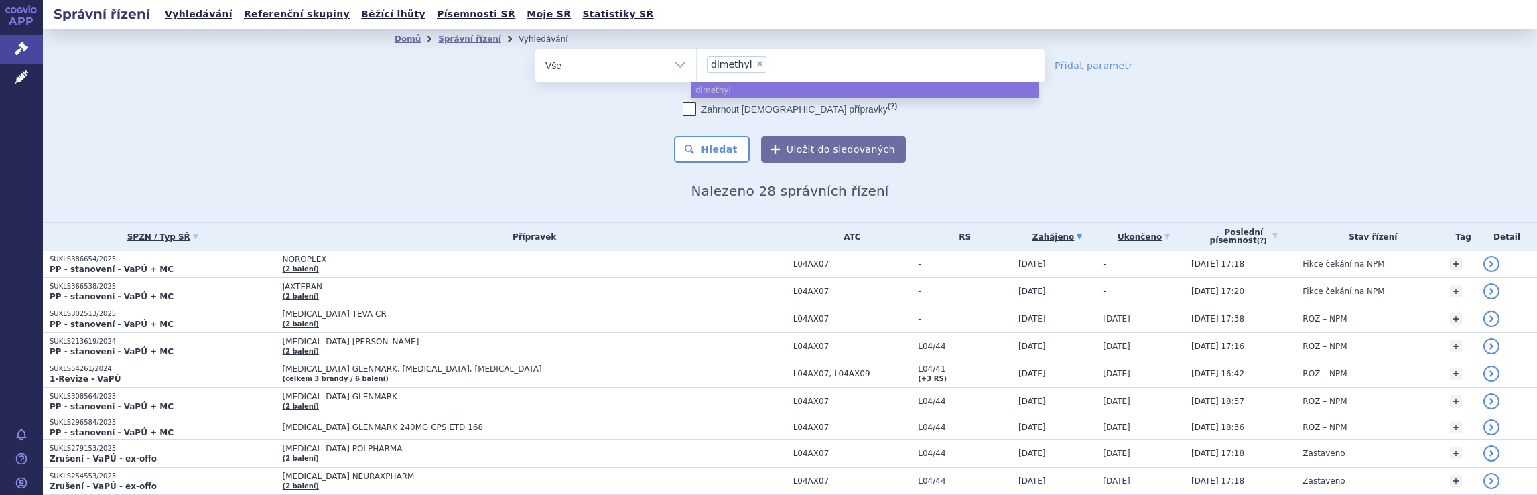
click at [785, 65] on ul "× dimethyl" at bounding box center [871, 63] width 348 height 29
click at [697, 65] on select "dimethyl" at bounding box center [696, 64] width 1 height 33
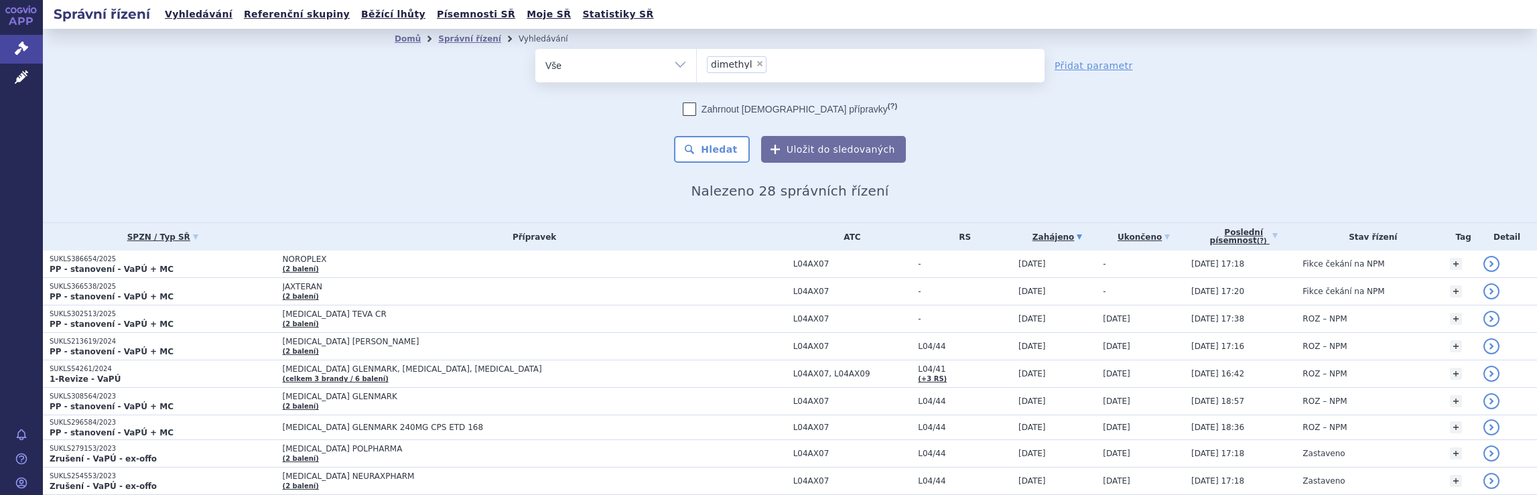
select select
type input "dimethyl"
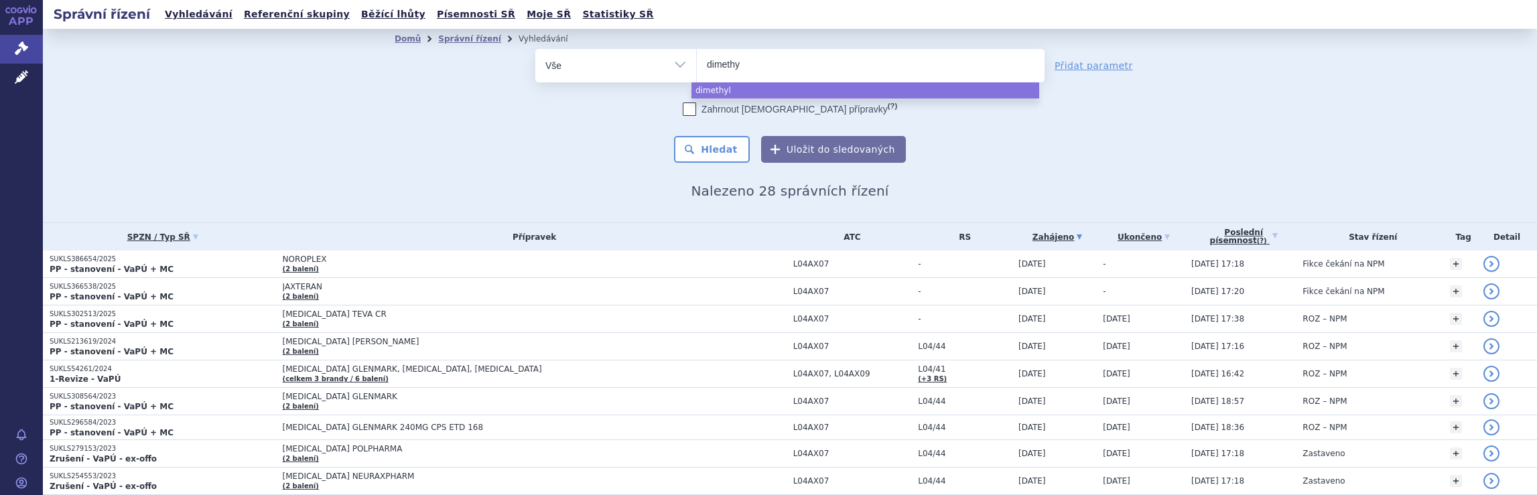
type input "dimeth"
type input "d"
type input "jan"
type input "jans"
type input "janss"
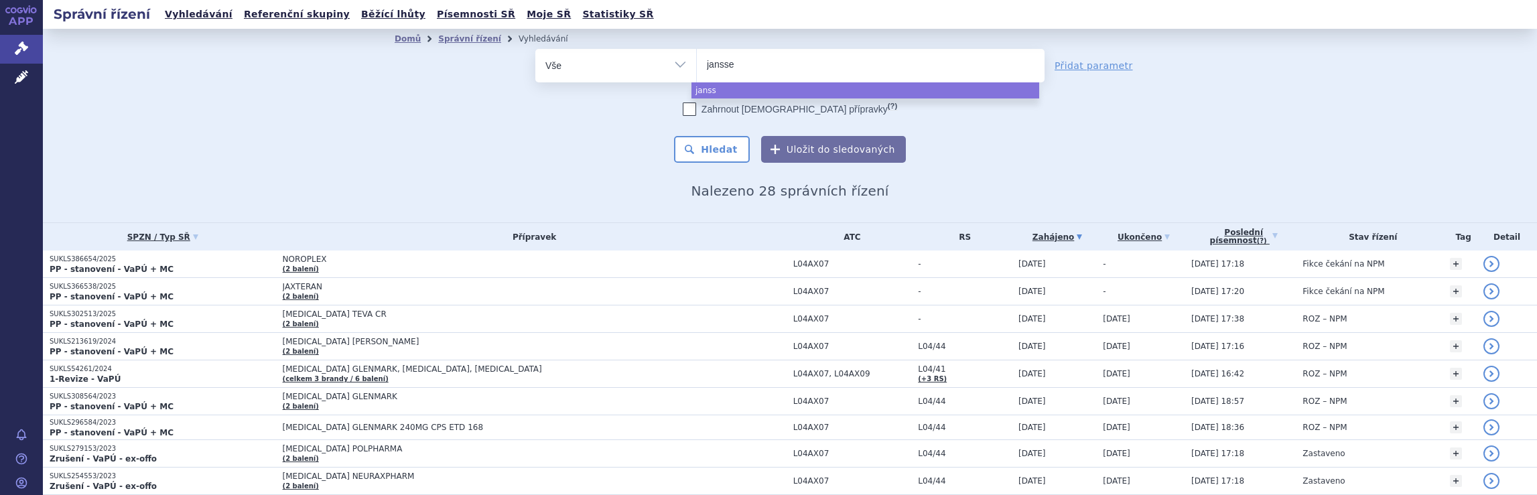
type input "[PERSON_NAME]"
select select "[PERSON_NAME]"
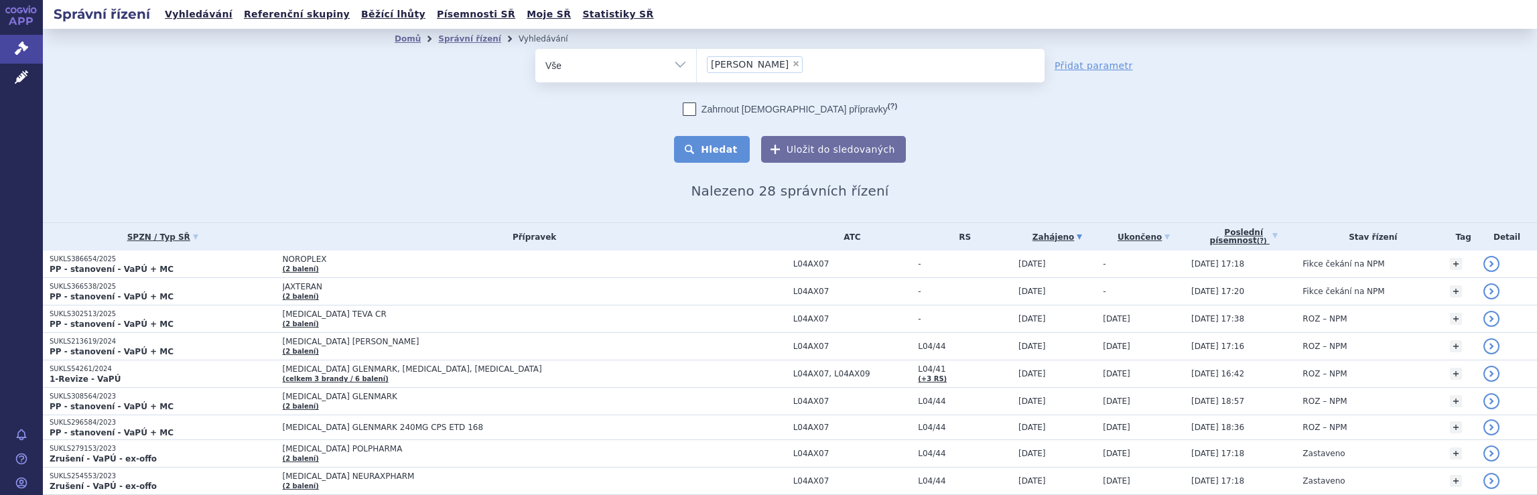
click at [721, 149] on button "Hledat" at bounding box center [712, 149] width 76 height 27
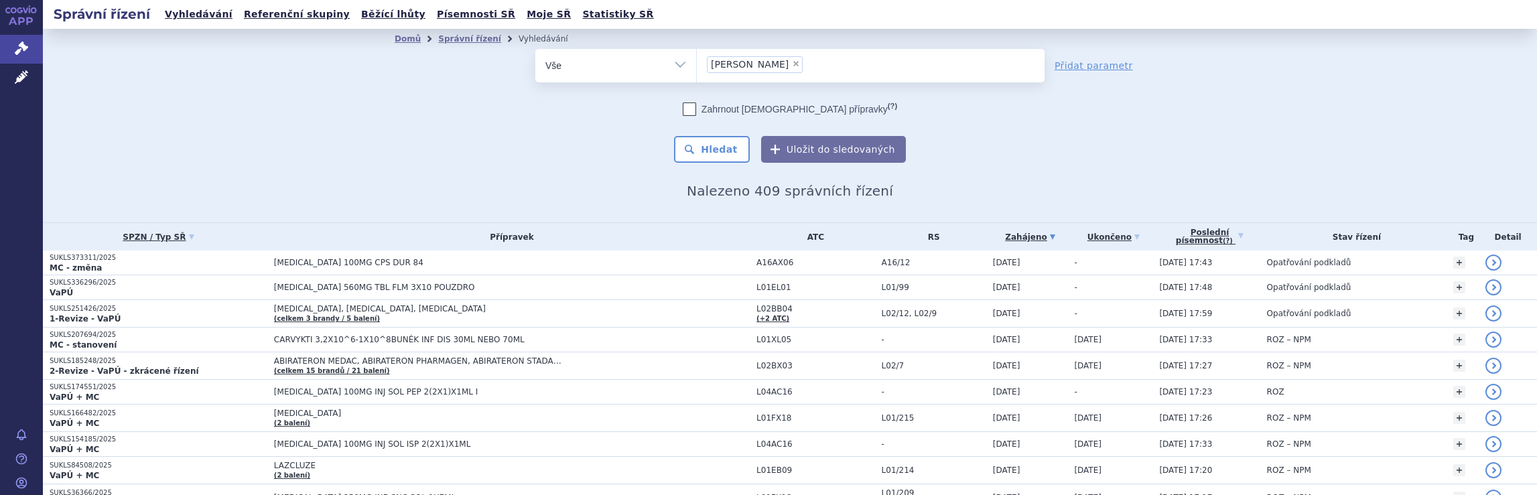
click at [766, 66] on ul "× [PERSON_NAME]" at bounding box center [871, 63] width 348 height 29
click at [697, 66] on select "janssen" at bounding box center [696, 64] width 1 height 33
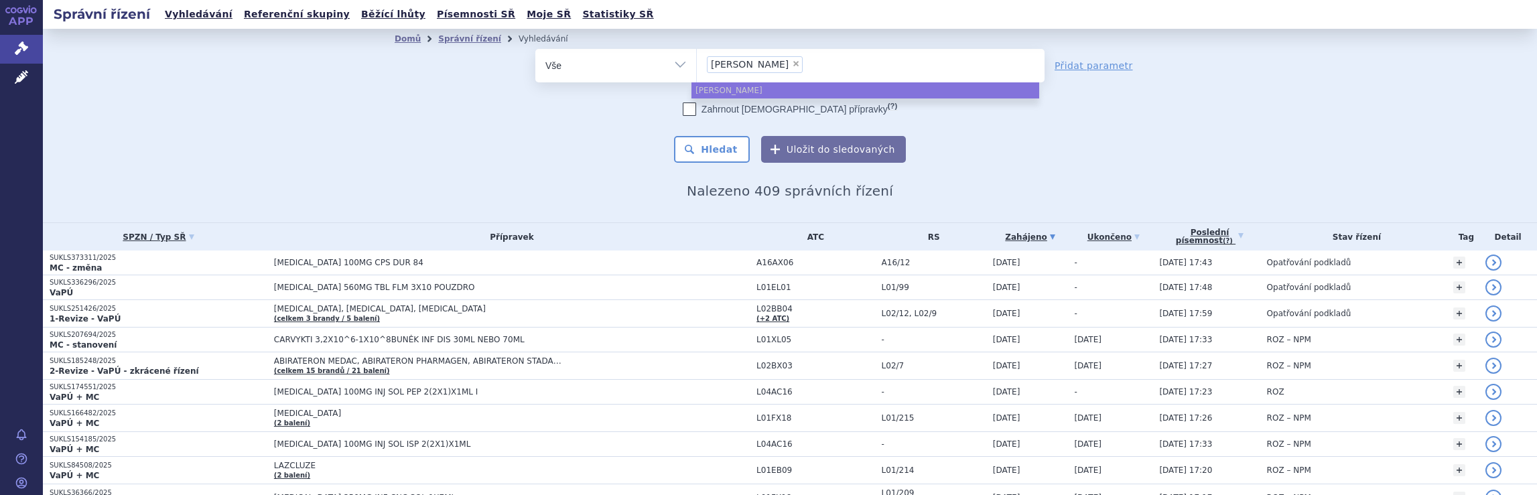
select select
type input "janssen"
type input "jans"
type input "j"
type input "br"
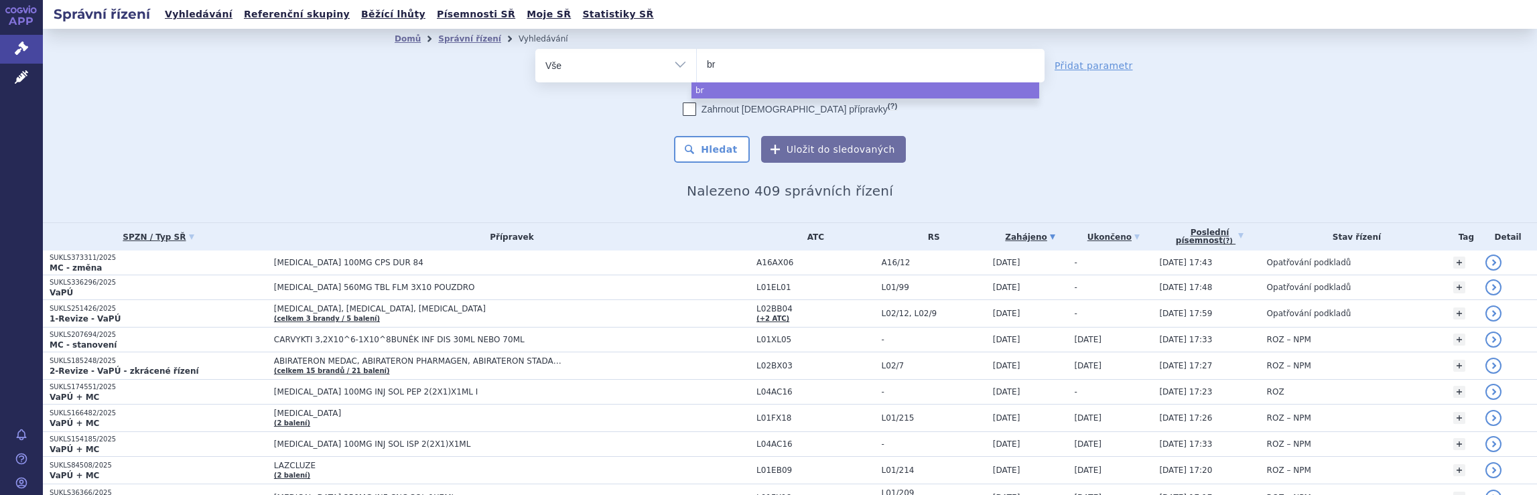
type input "bri"
type input "bris"
type input "brist"
type input "bristo"
type input "[GEOGRAPHIC_DATA]"
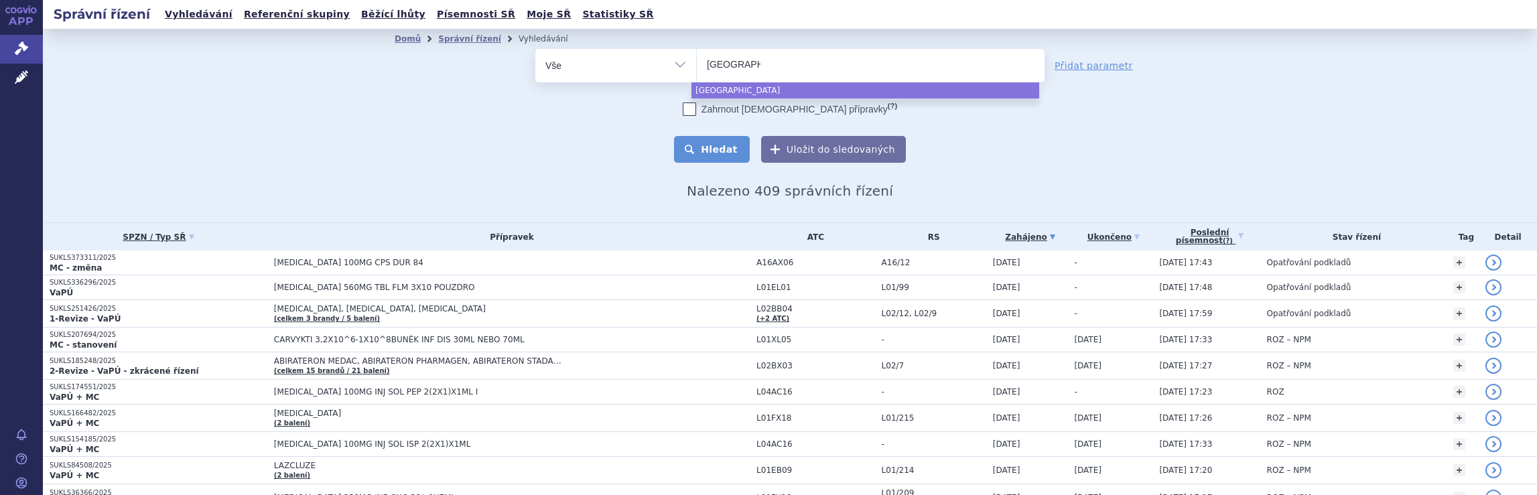
select select "[GEOGRAPHIC_DATA]"
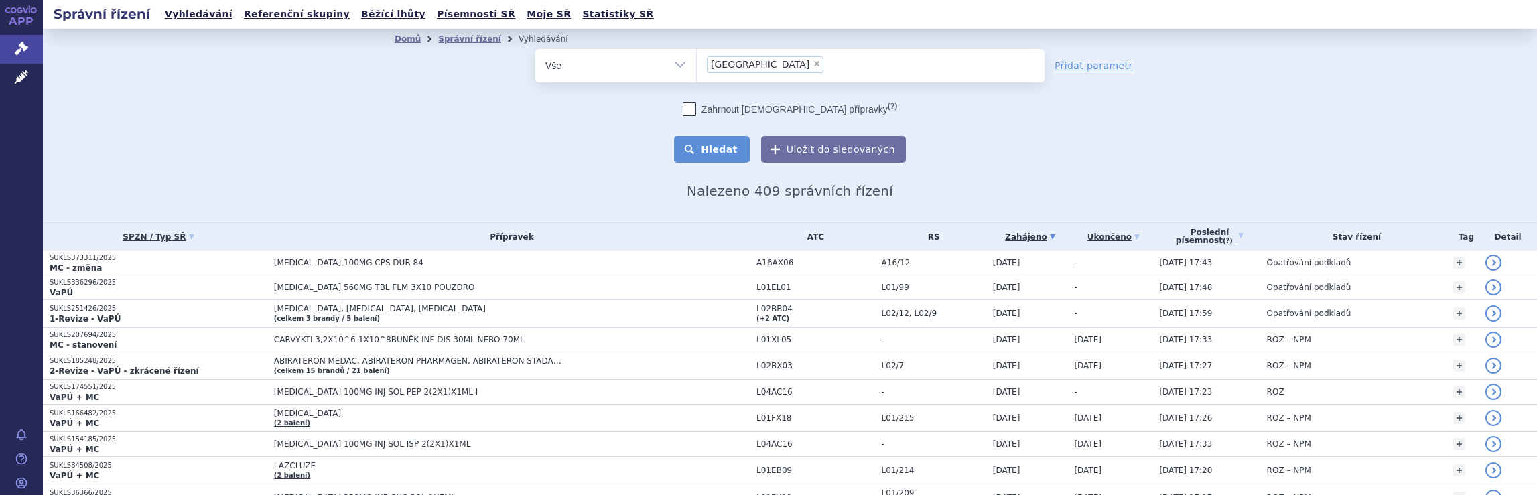
click at [712, 149] on button "Hledat" at bounding box center [712, 149] width 76 height 27
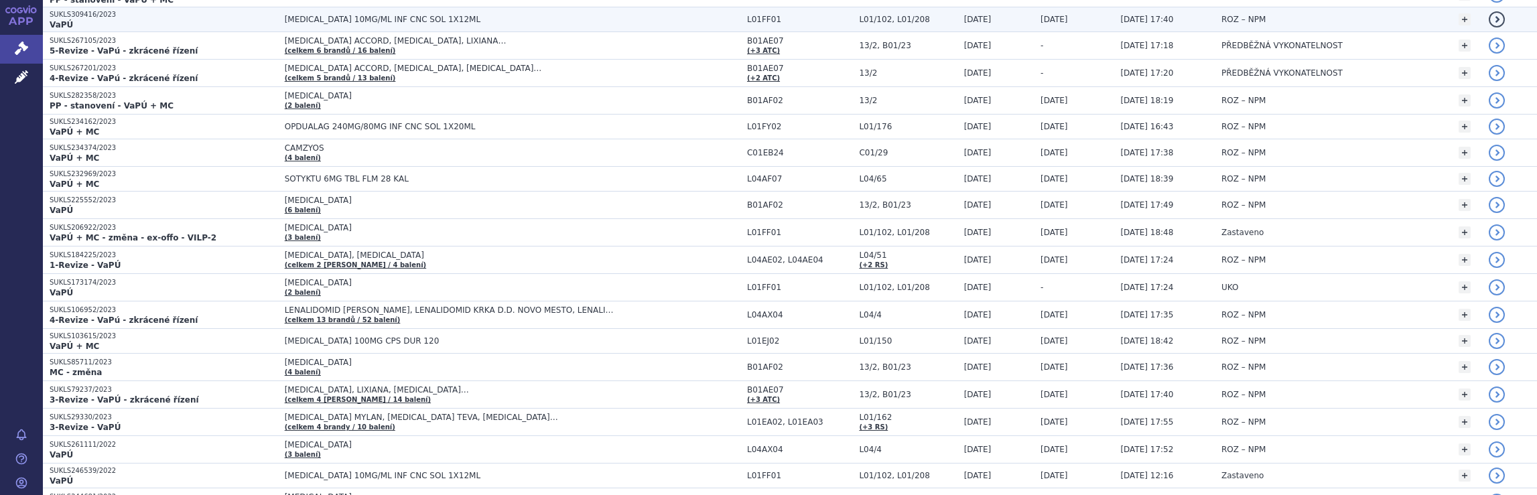
scroll to position [1303, 0]
